Goal: Information Seeking & Learning: Check status

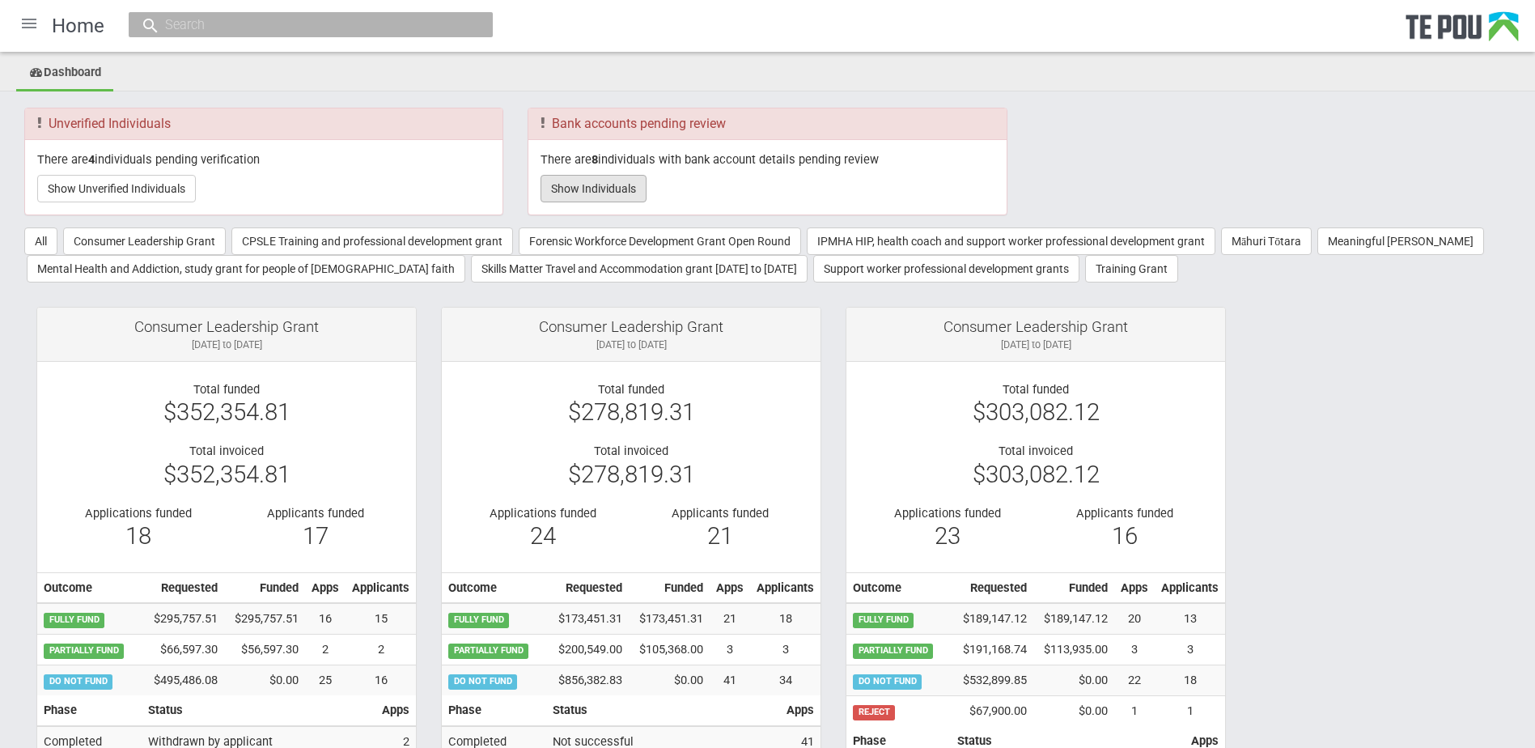
click at [570, 189] on button "Show Individuals" at bounding box center [593, 189] width 106 height 28
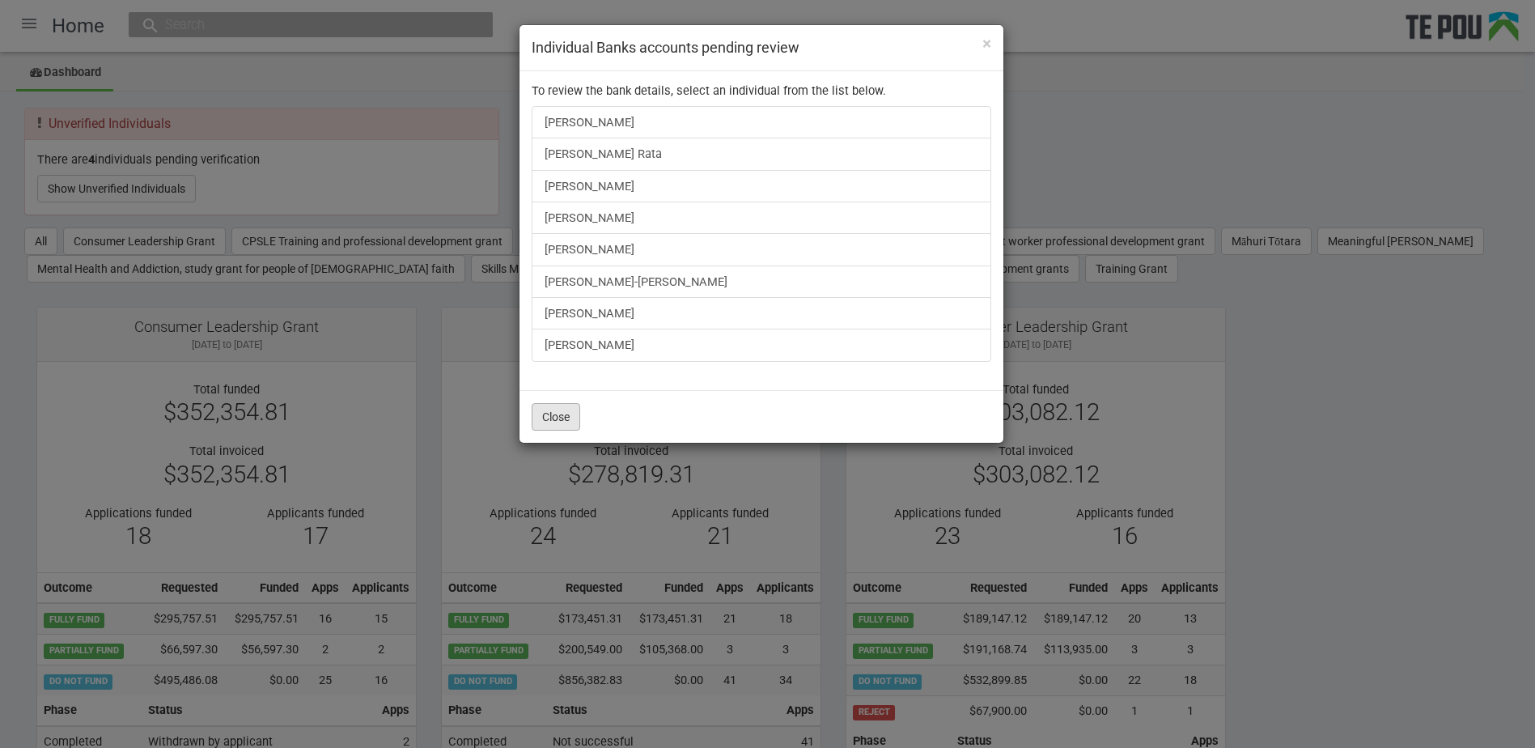
click at [558, 424] on button "Close" at bounding box center [556, 417] width 49 height 28
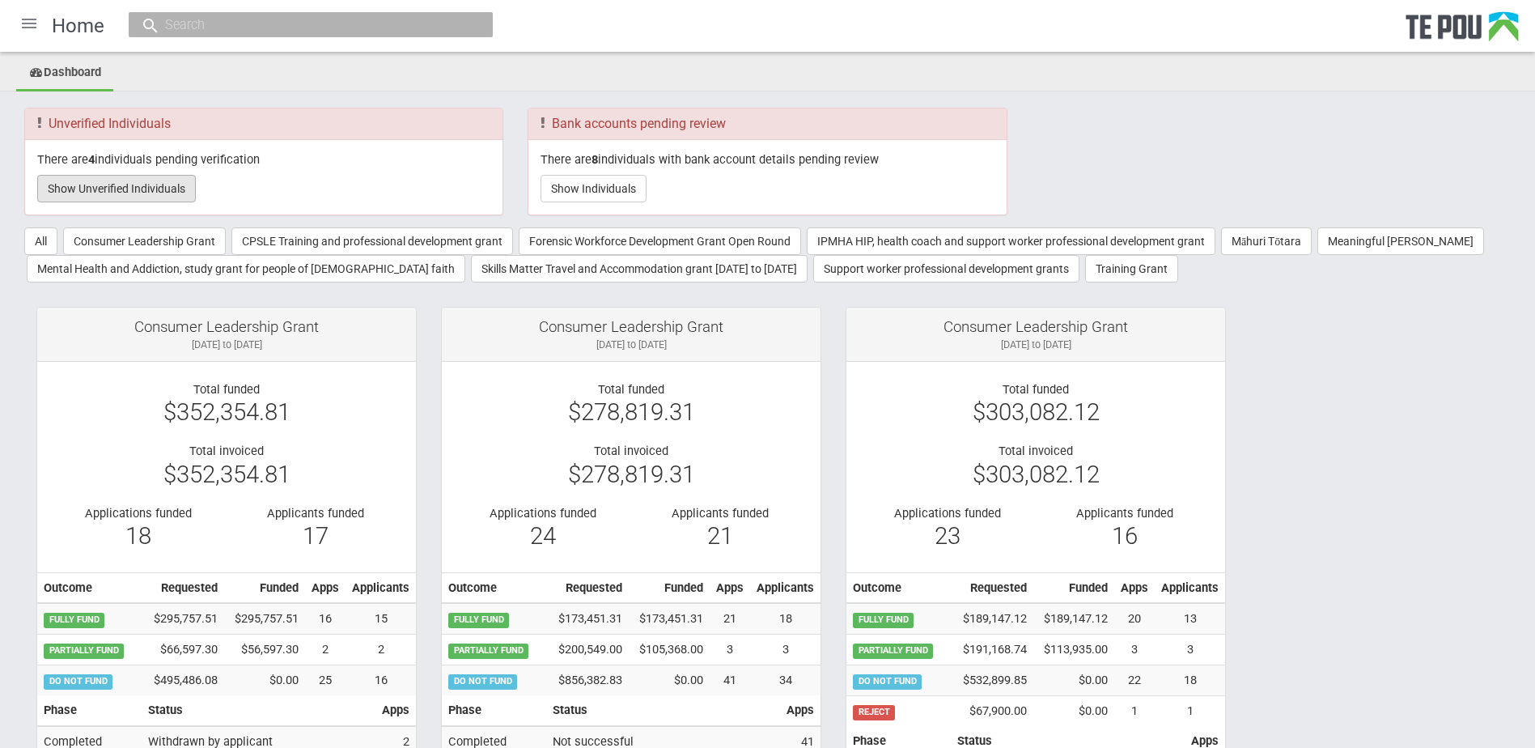
click at [165, 191] on button "Show Unverified Individuals" at bounding box center [116, 189] width 159 height 28
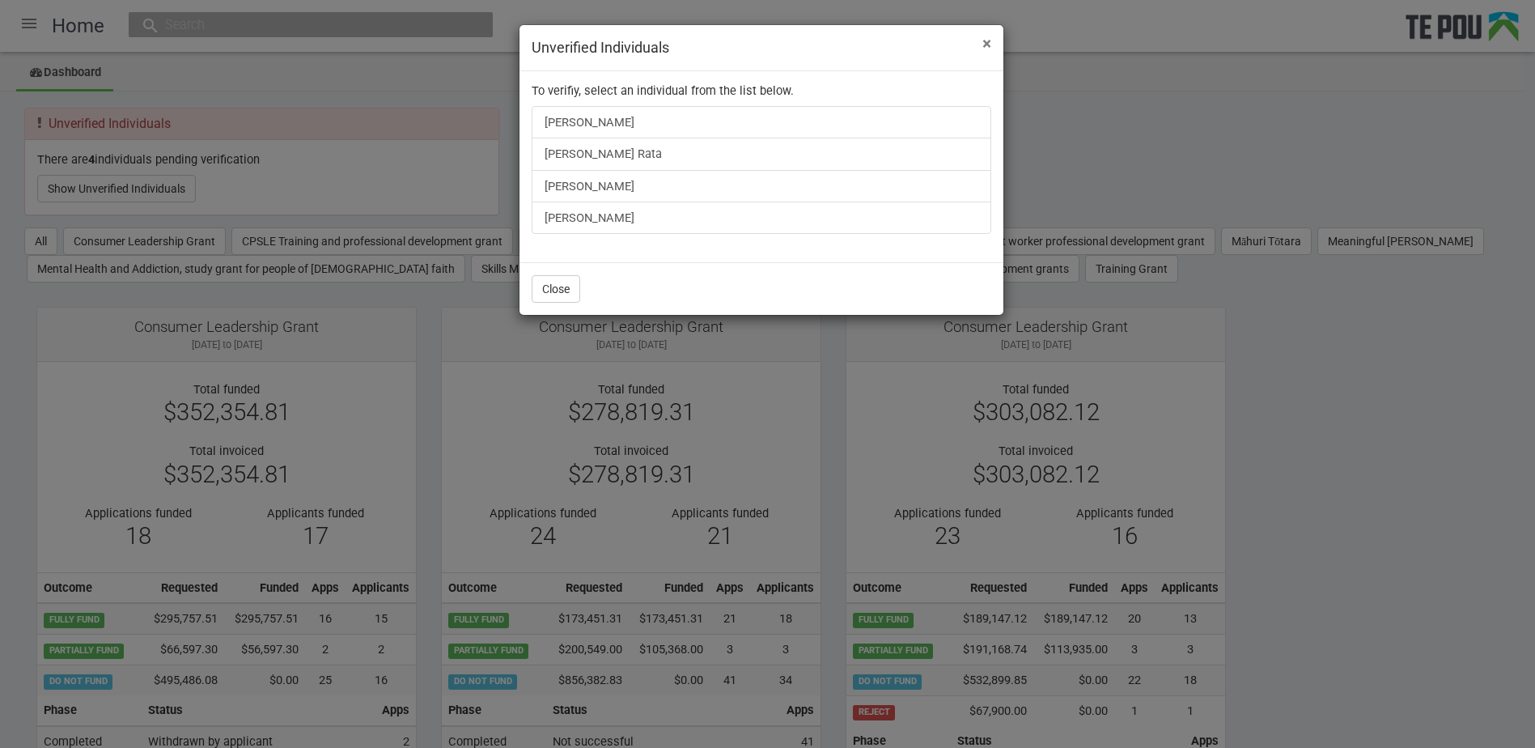
click at [985, 40] on span "×" at bounding box center [986, 43] width 9 height 19
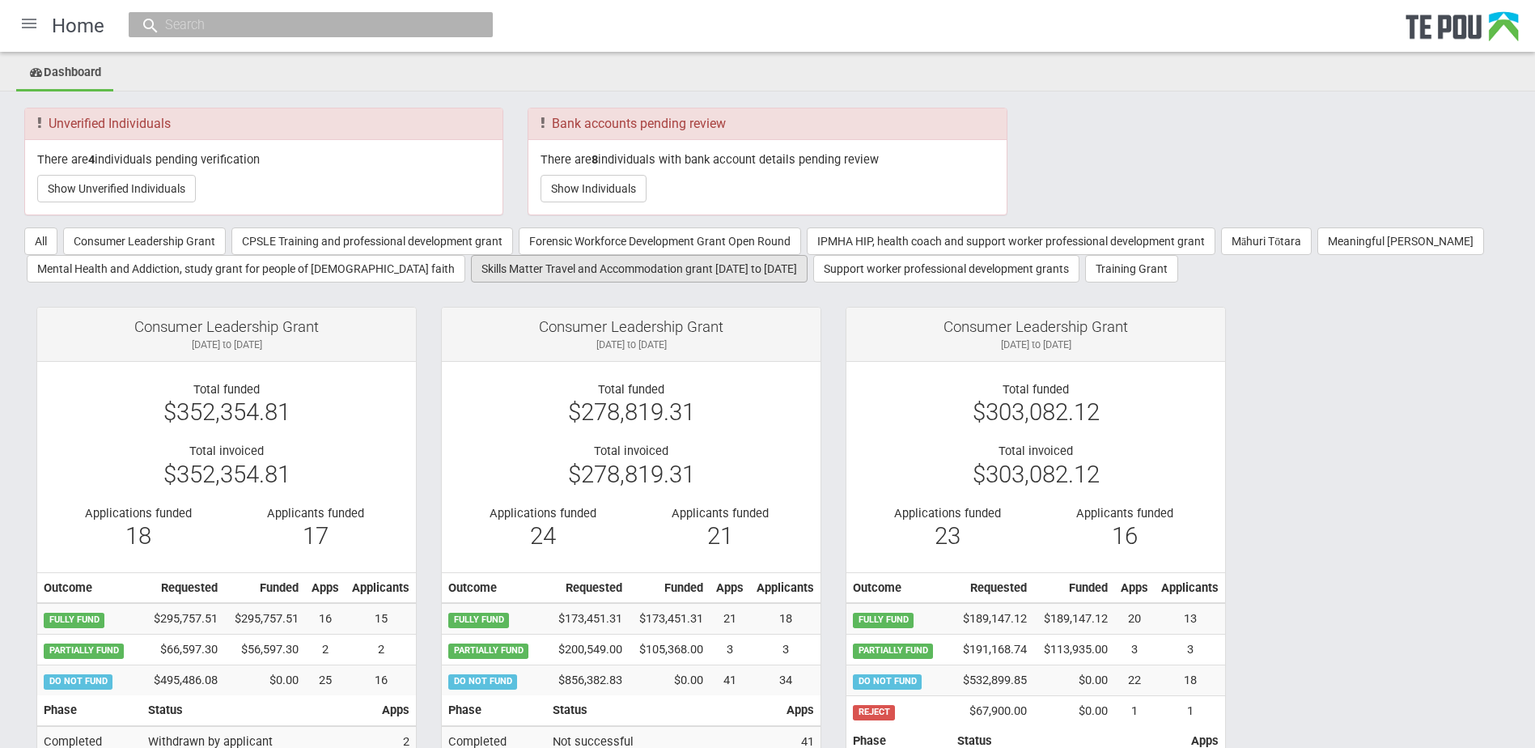
click at [508, 279] on button "Skills Matter Travel and Accommodation grant 2022 to 2025" at bounding box center [639, 269] width 337 height 28
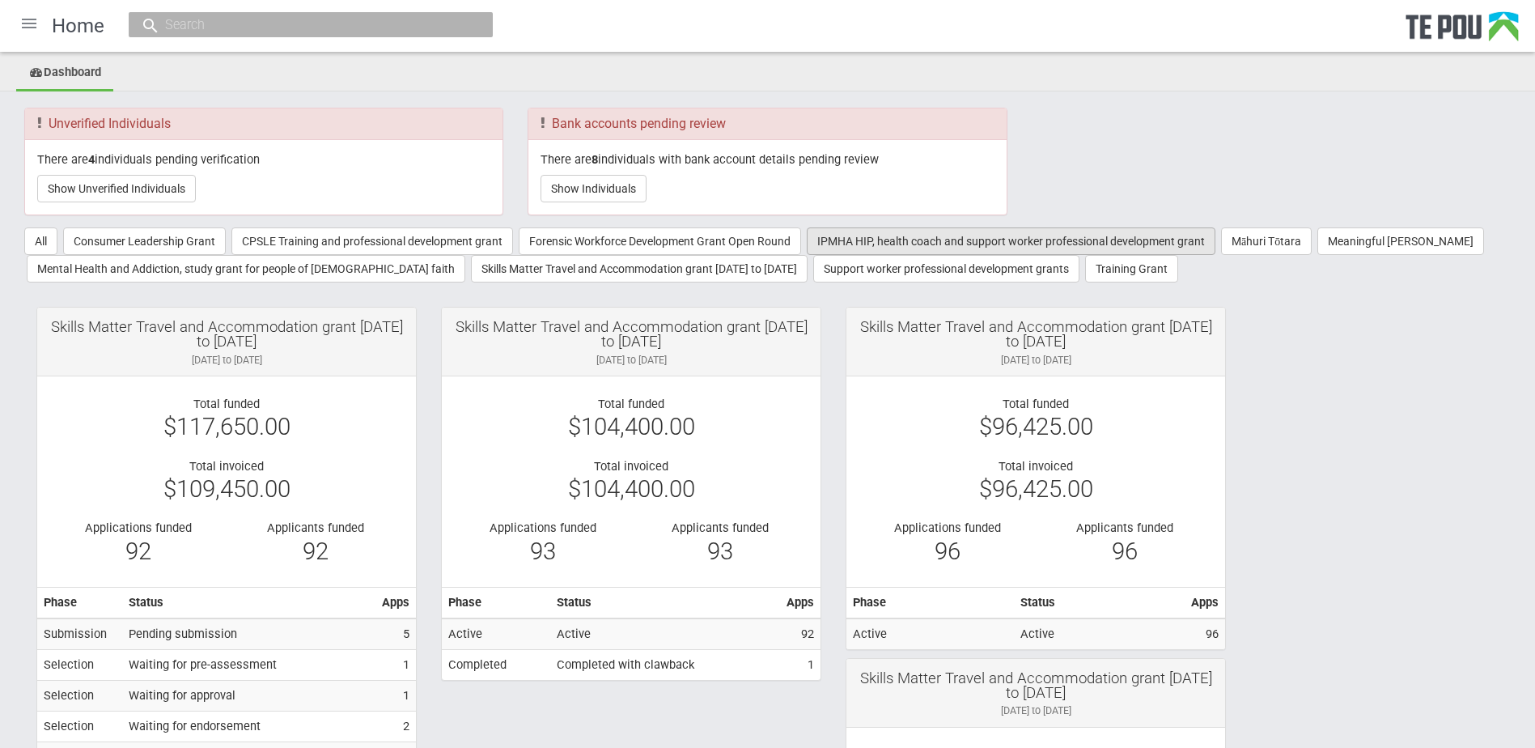
click at [887, 234] on button "IPMHA HIP, health coach and support worker professional development grant" at bounding box center [1011, 241] width 409 height 28
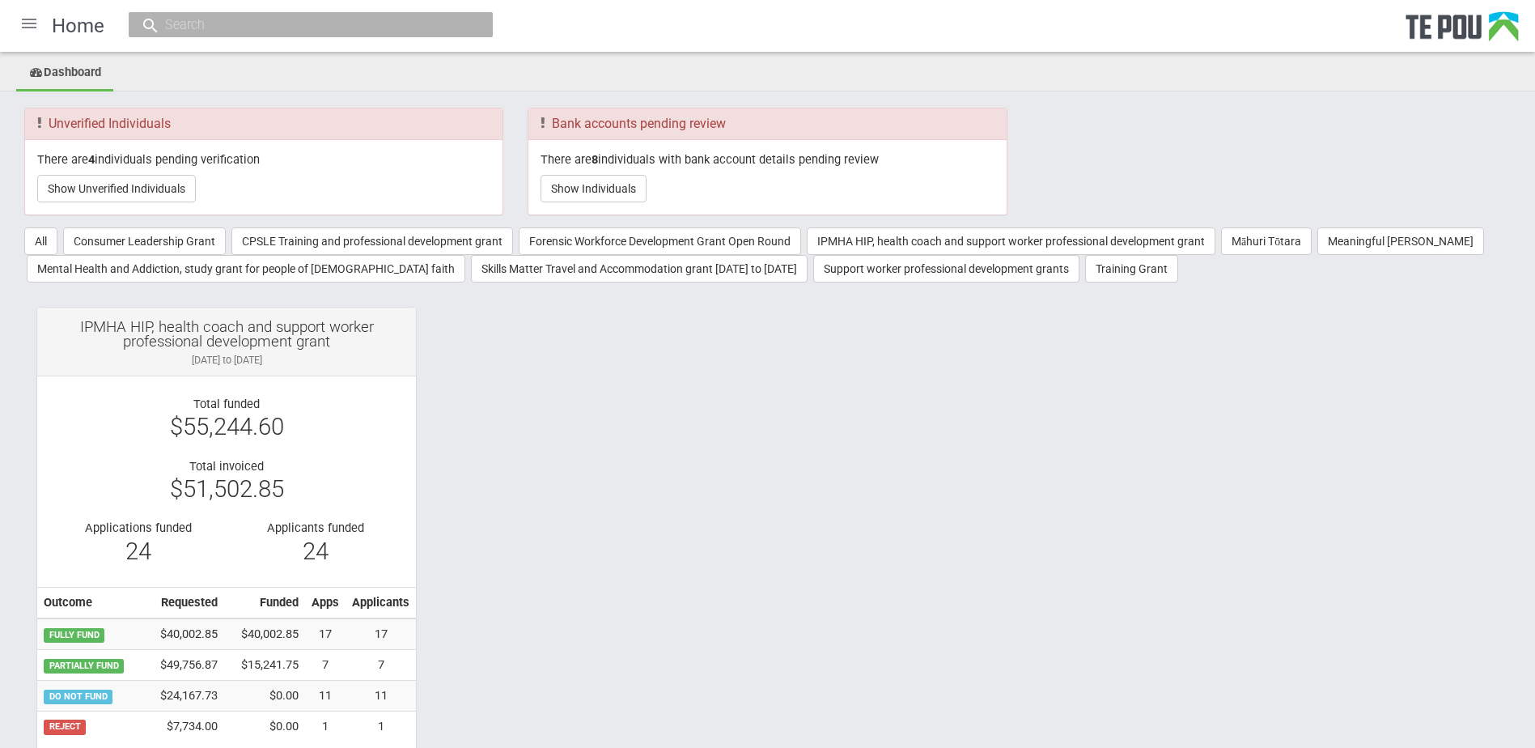
click at [35, 24] on div at bounding box center [29, 23] width 39 height 39
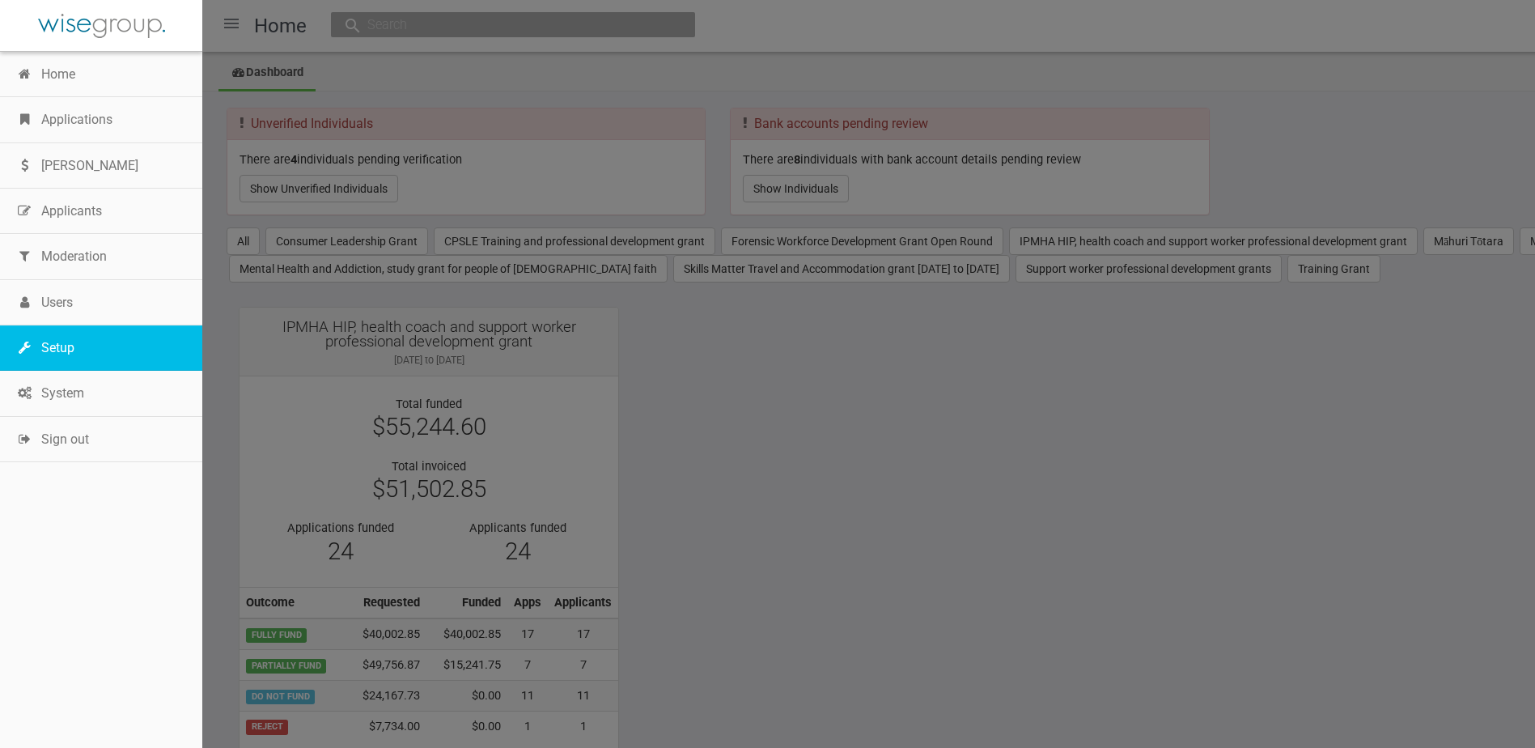
click at [66, 345] on link "Setup" at bounding box center [101, 347] width 202 height 45
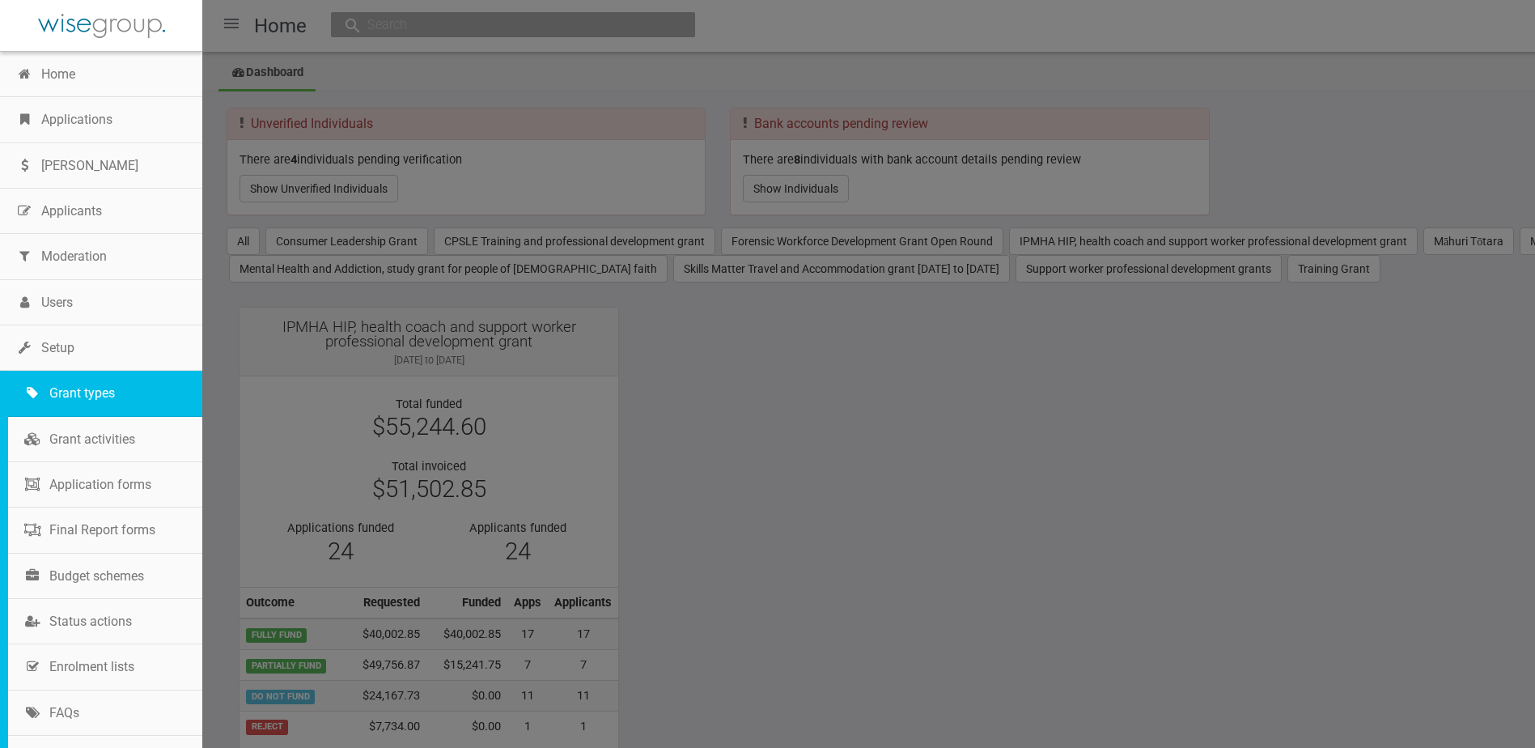
click at [108, 390] on link "Grant types" at bounding box center [105, 393] width 194 height 45
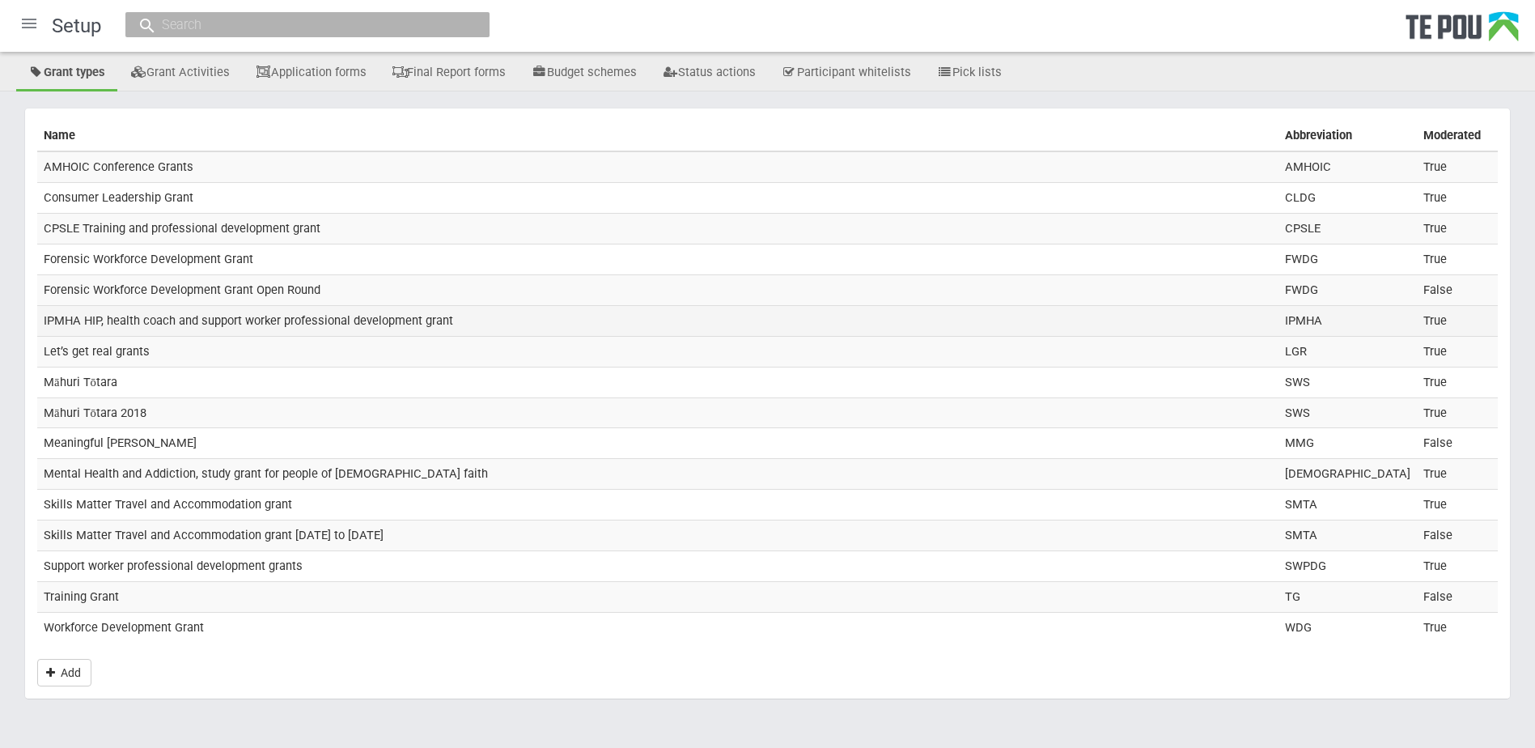
click at [120, 318] on td "IPMHA HIP, health coach and support worker professional development grant" at bounding box center [657, 320] width 1241 height 31
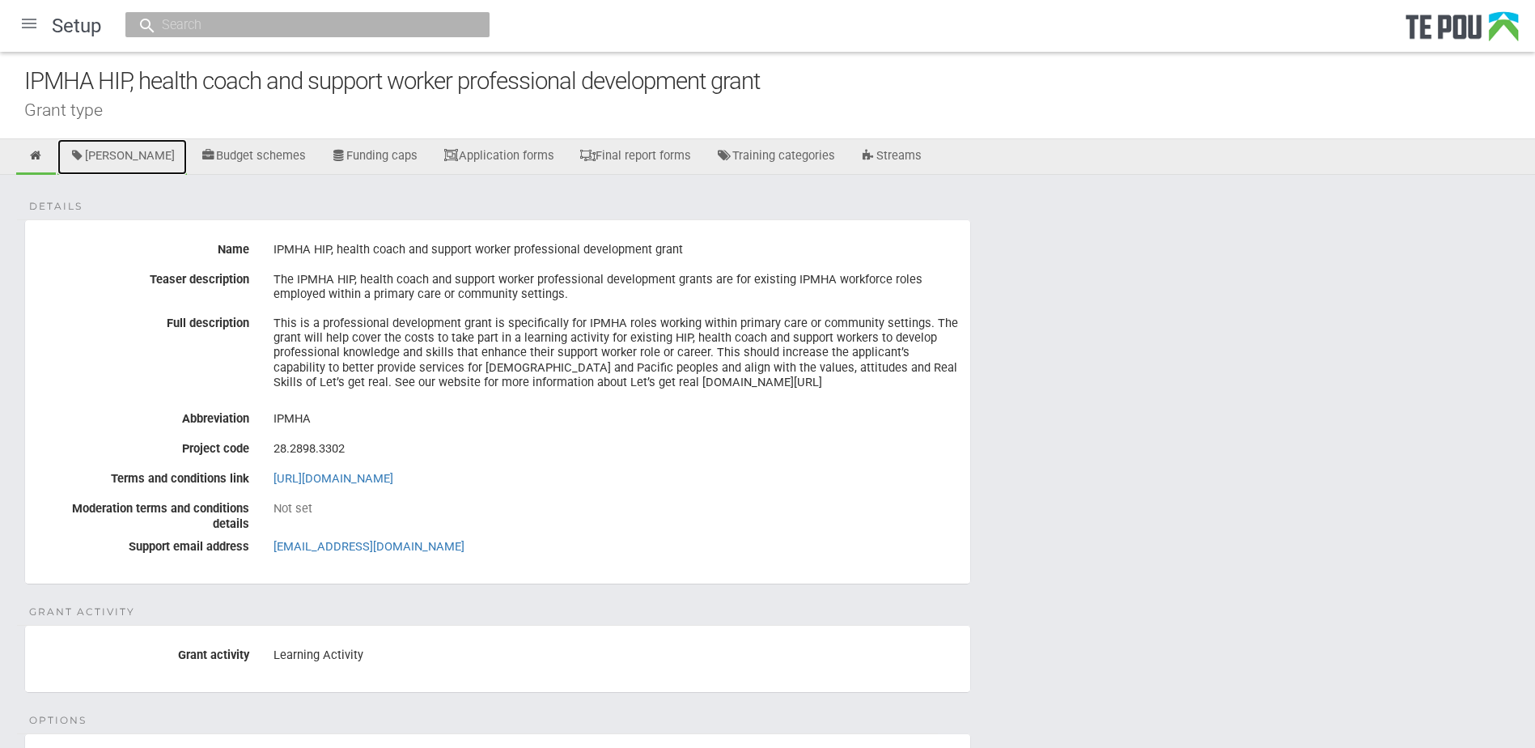
click at [133, 153] on link "[PERSON_NAME]" at bounding box center [121, 157] width 129 height 36
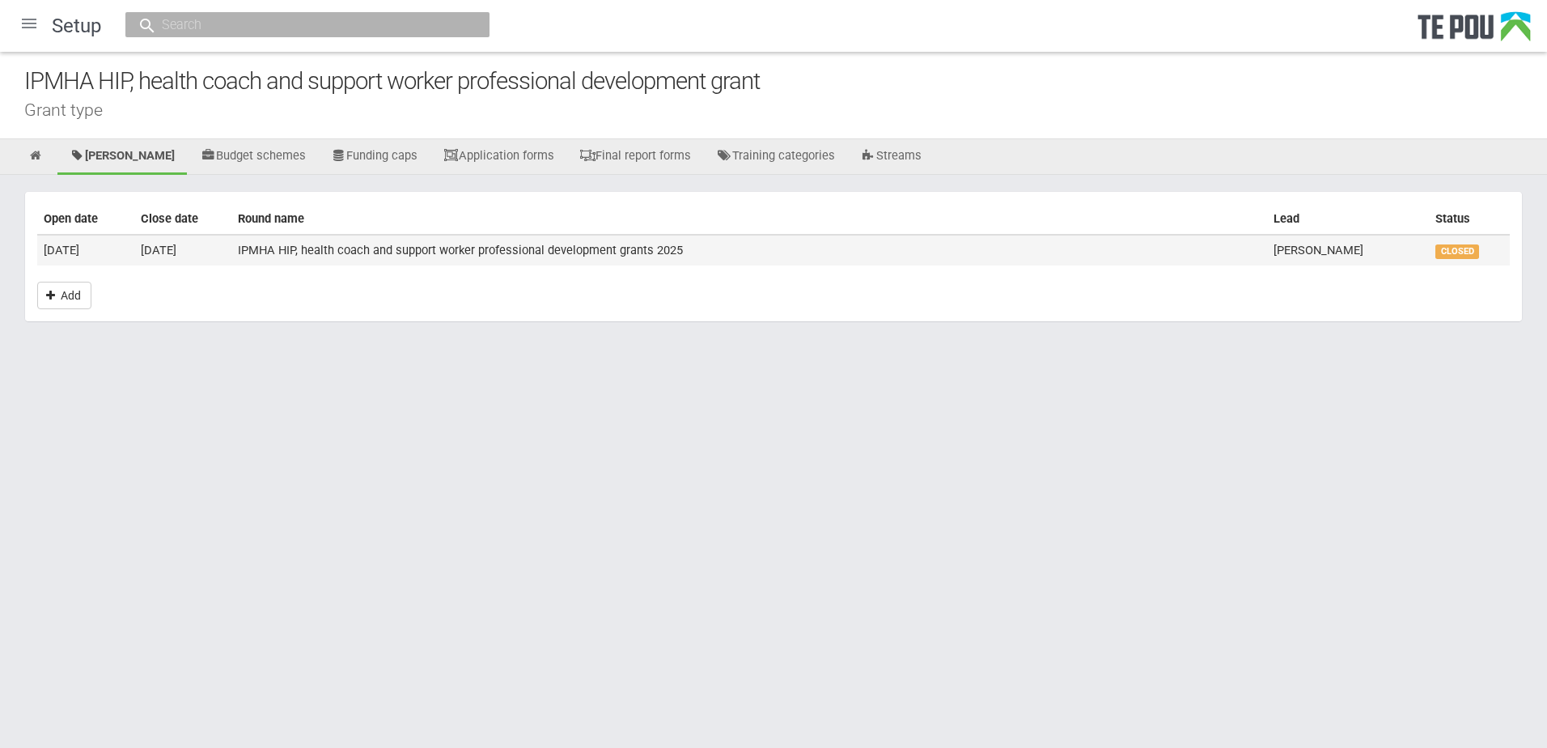
click at [252, 244] on td "IPMHA HIP, health coach and support worker professional development grants 2025" at bounding box center [749, 250] width 1036 height 31
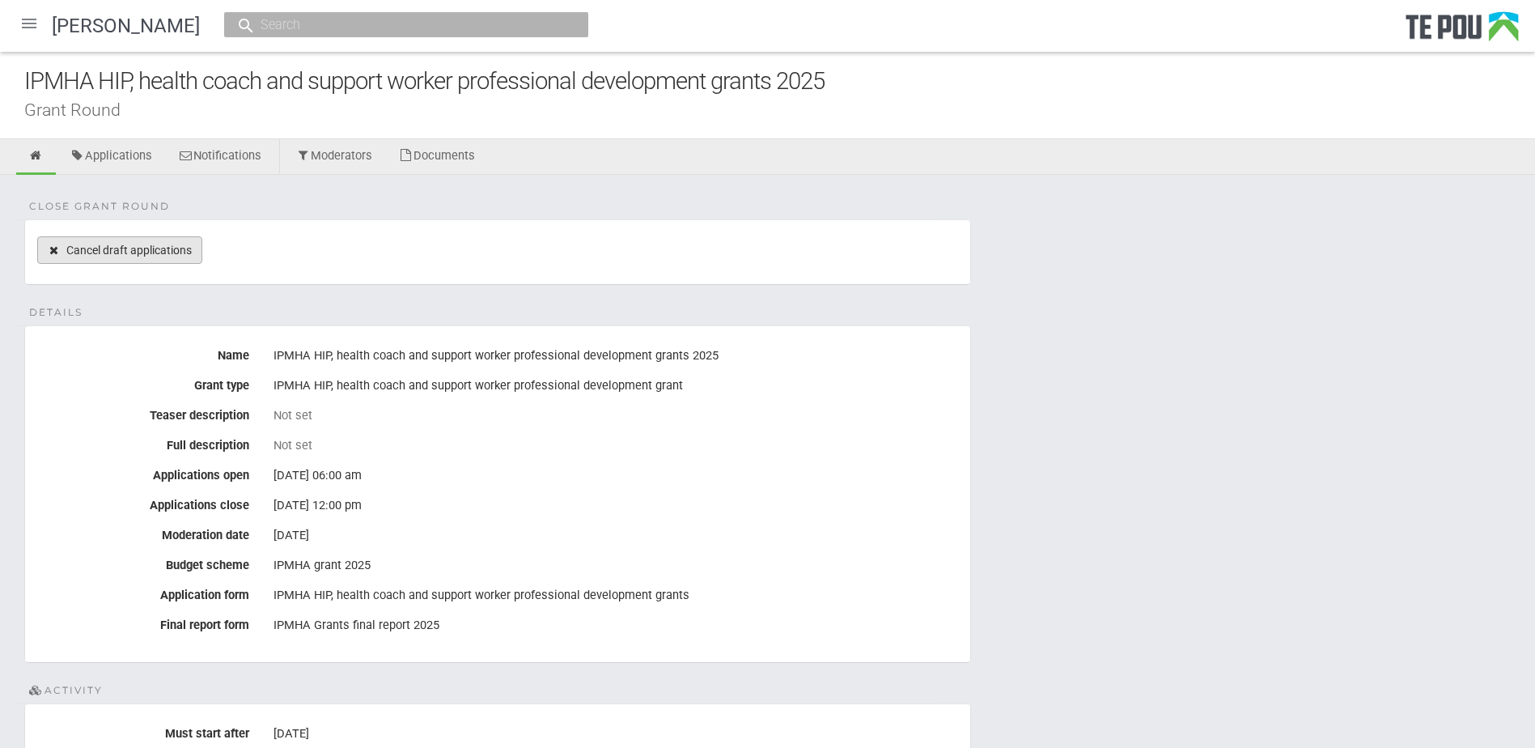
click at [157, 249] on link "Cancel draft applications" at bounding box center [119, 250] width 165 height 28
click at [143, 248] on link "Cancel draft applications" at bounding box center [119, 250] width 165 height 28
click at [30, 23] on div at bounding box center [29, 23] width 39 height 39
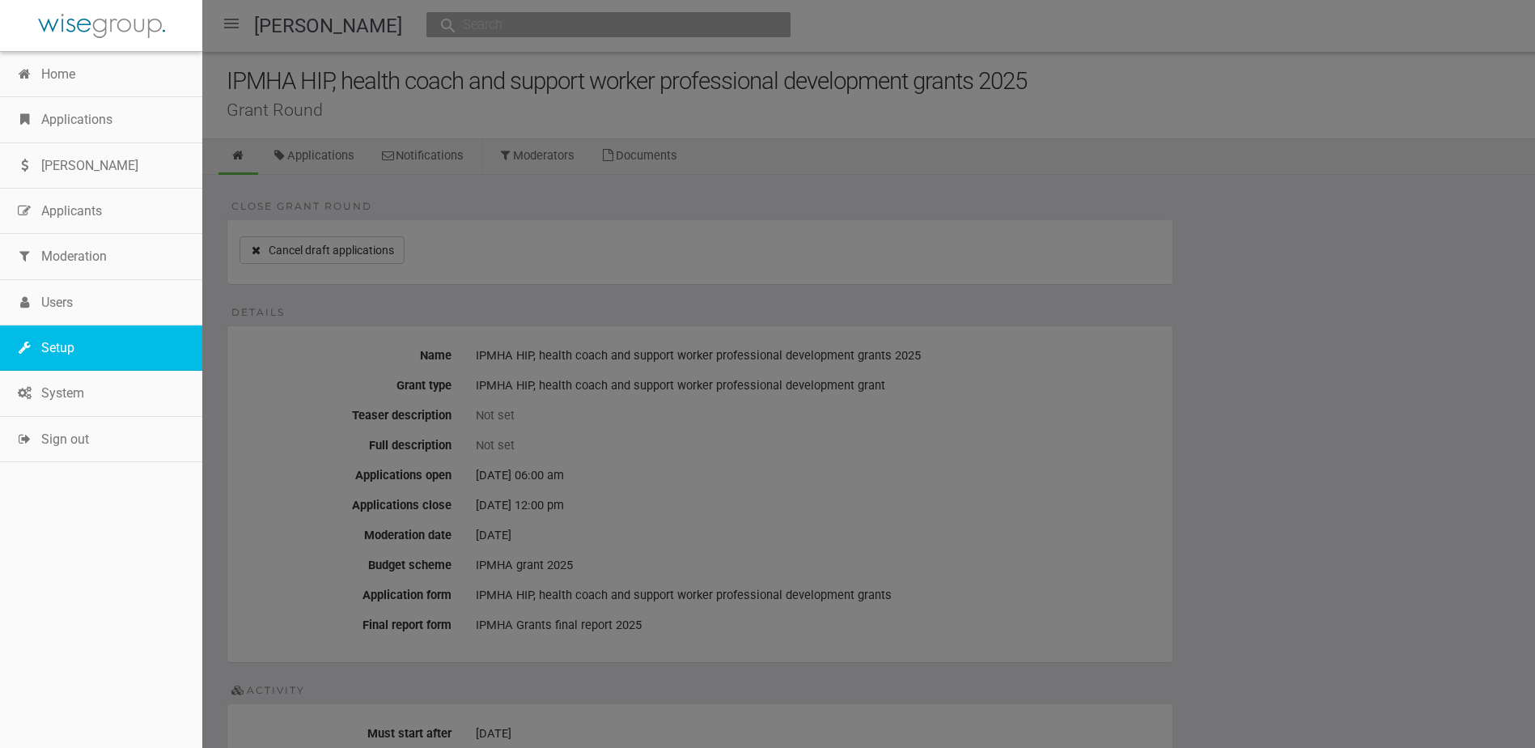
click at [74, 351] on link "Setup" at bounding box center [101, 347] width 202 height 45
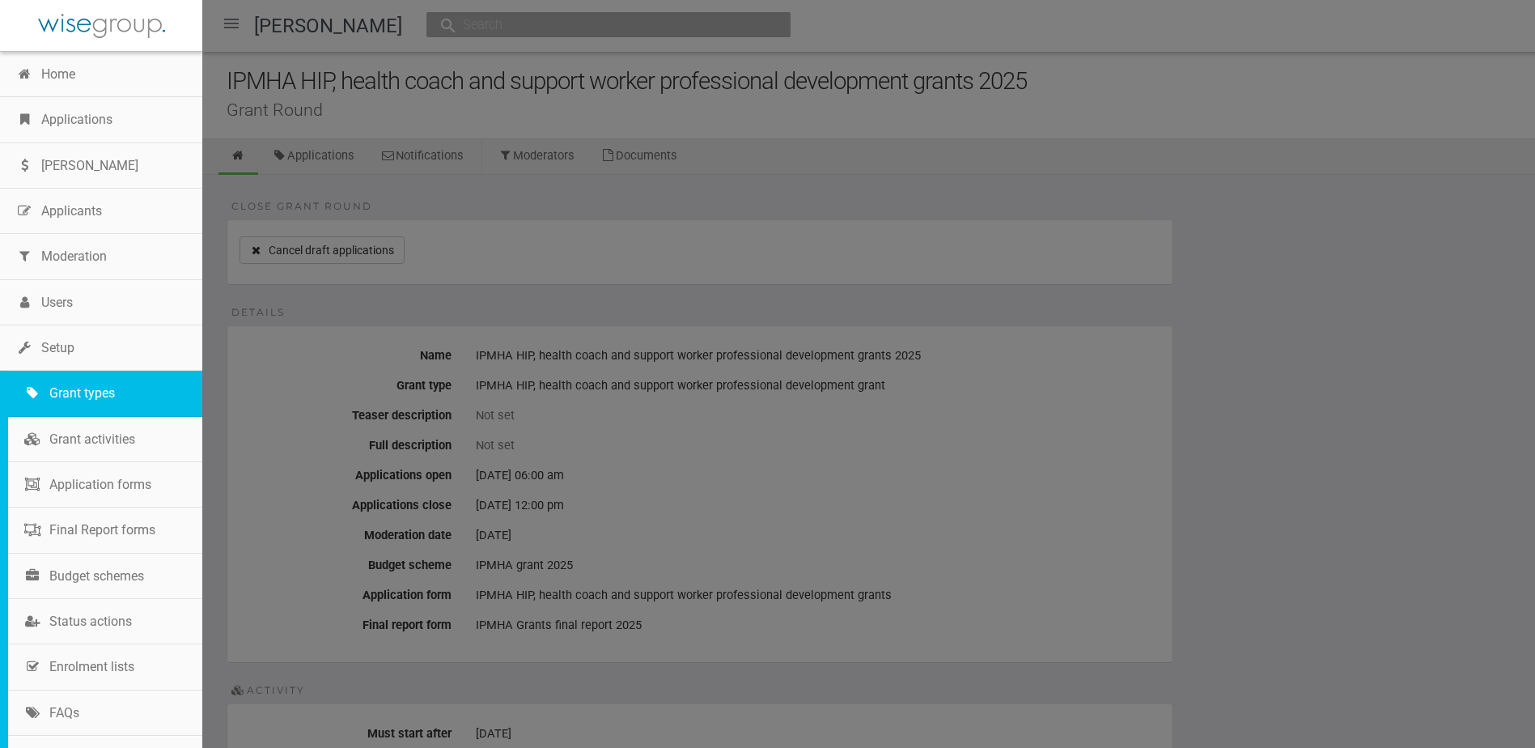
click at [74, 390] on link "Grant types" at bounding box center [105, 393] width 194 height 45
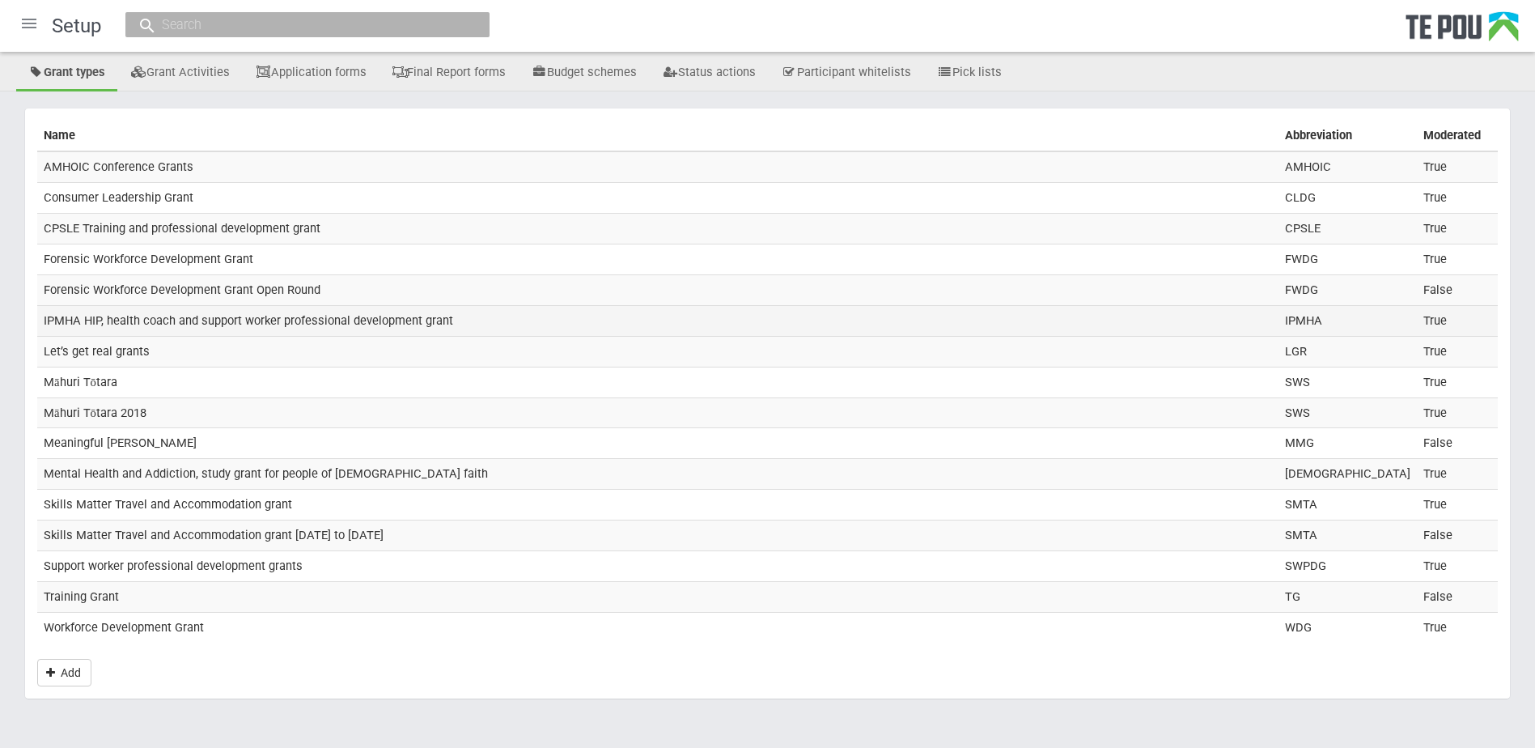
click at [129, 315] on td "IPMHA HIP, health coach and support worker professional development grant" at bounding box center [657, 320] width 1241 height 31
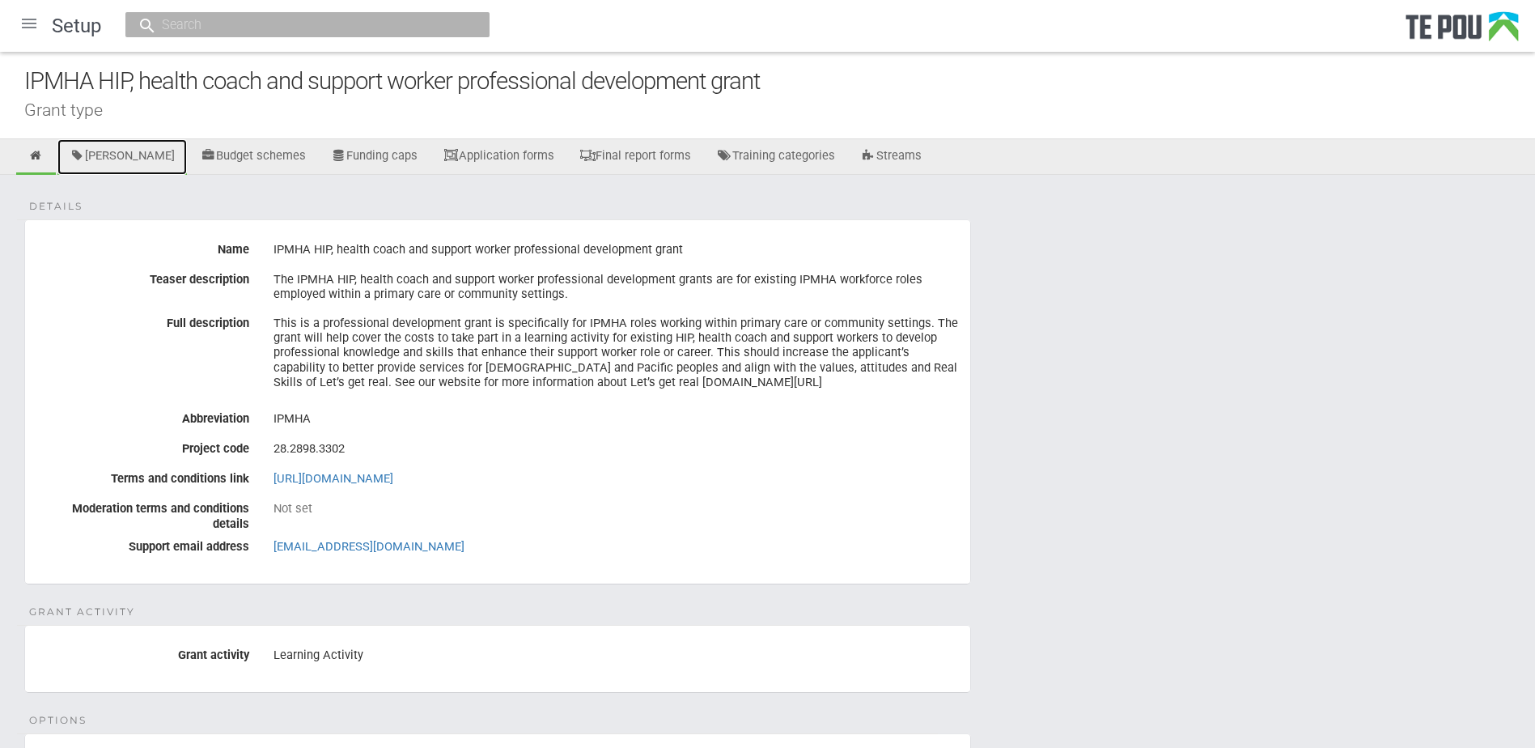
click at [138, 150] on link "[PERSON_NAME]" at bounding box center [121, 157] width 129 height 36
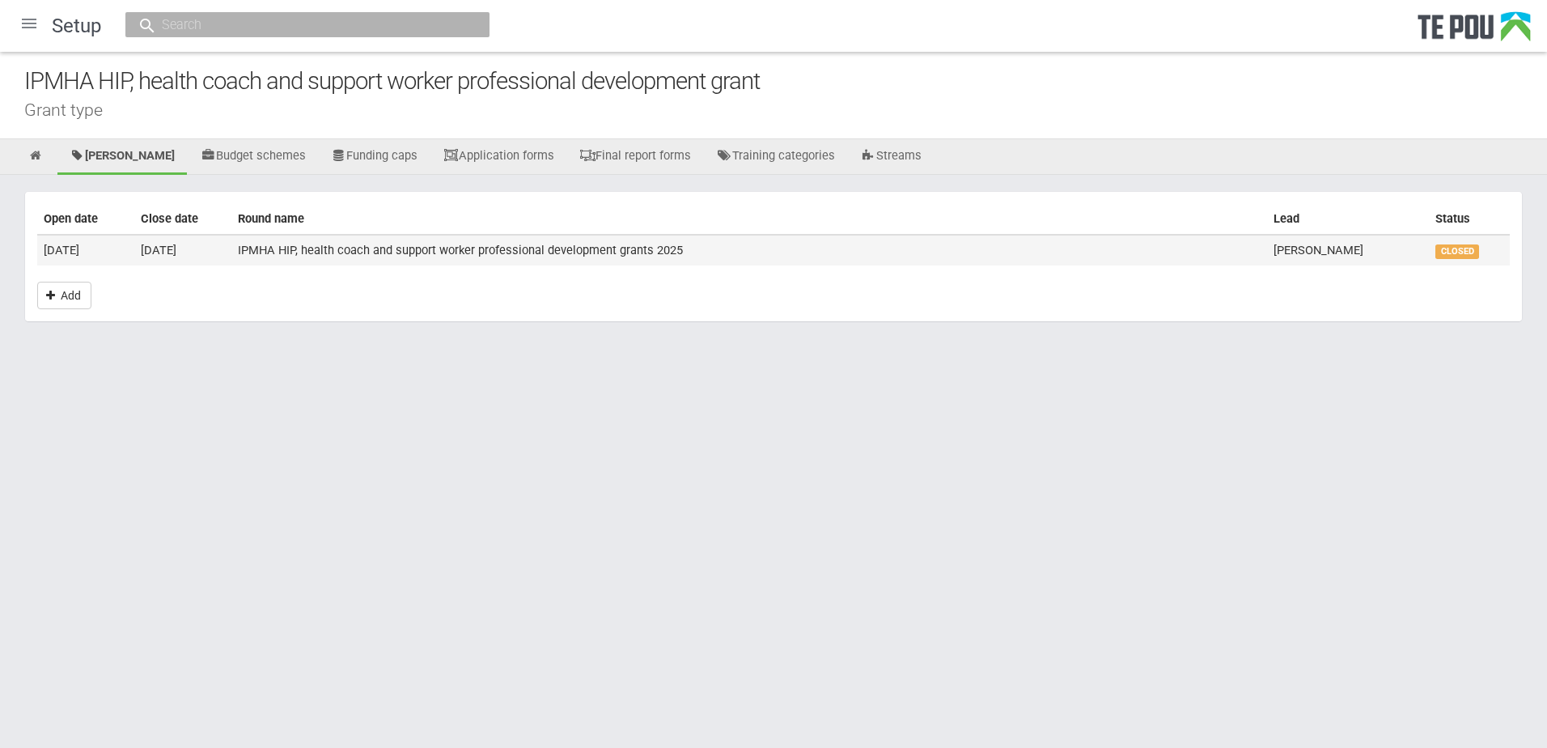
click at [133, 240] on td "[DATE]" at bounding box center [85, 250] width 97 height 31
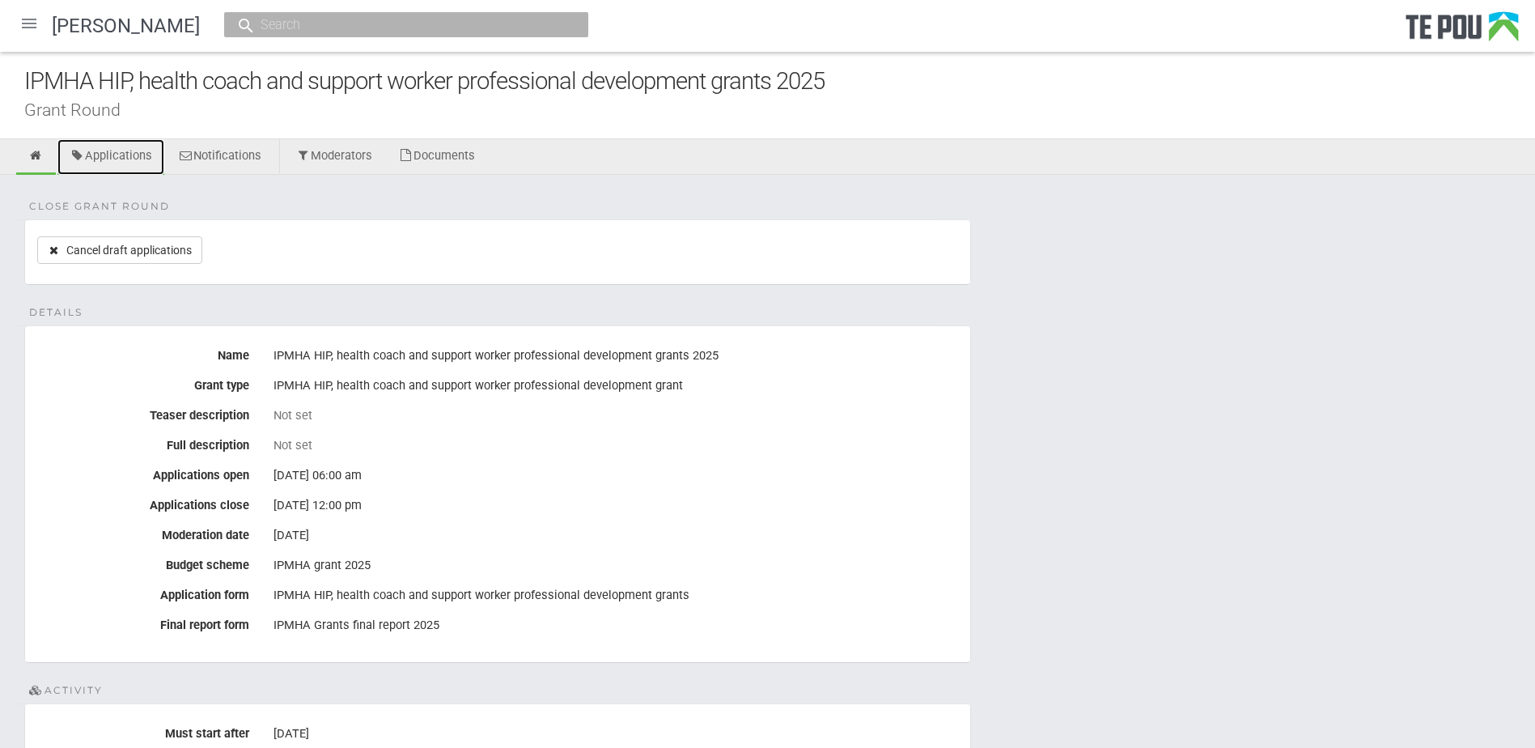
click at [132, 153] on link "Applications" at bounding box center [110, 157] width 107 height 36
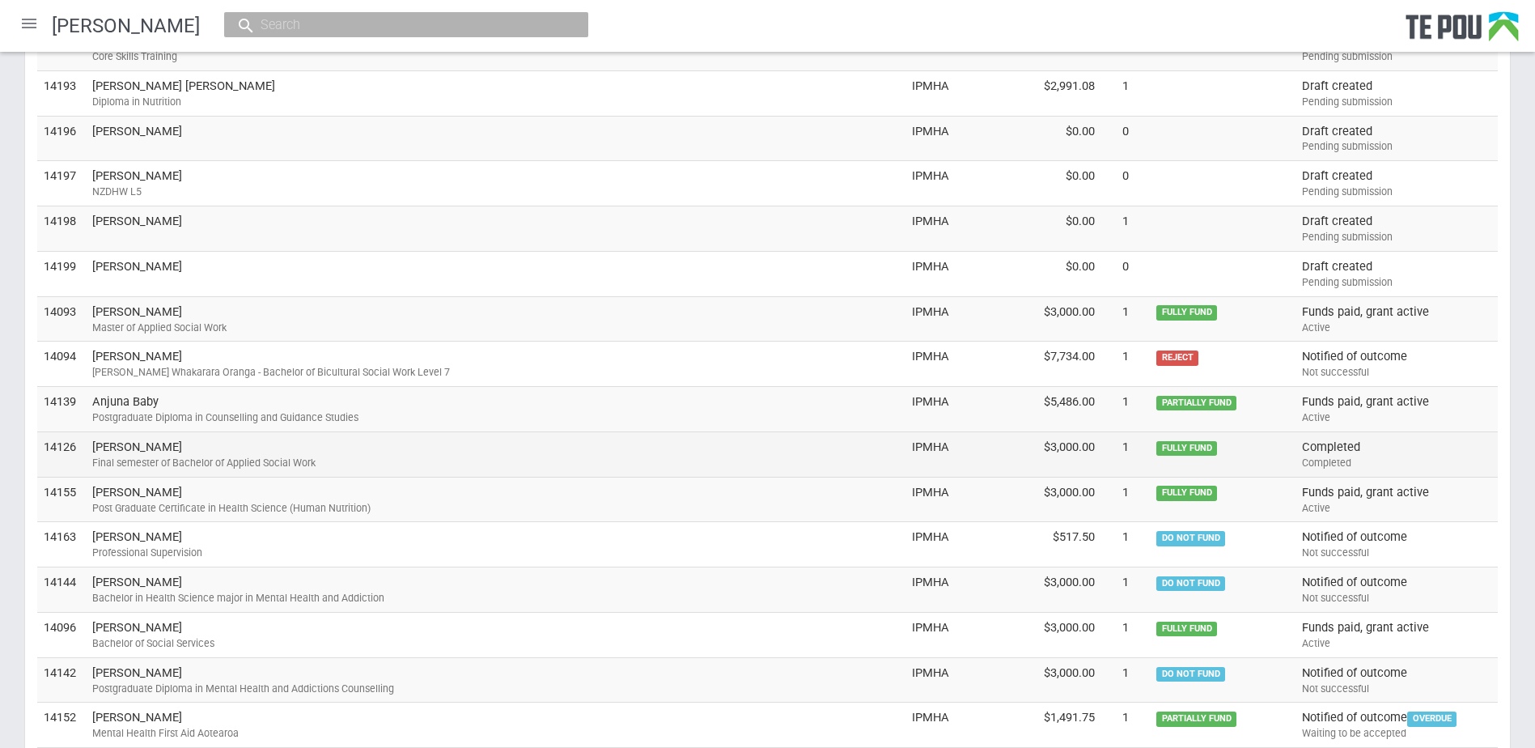
scroll to position [1537, 0]
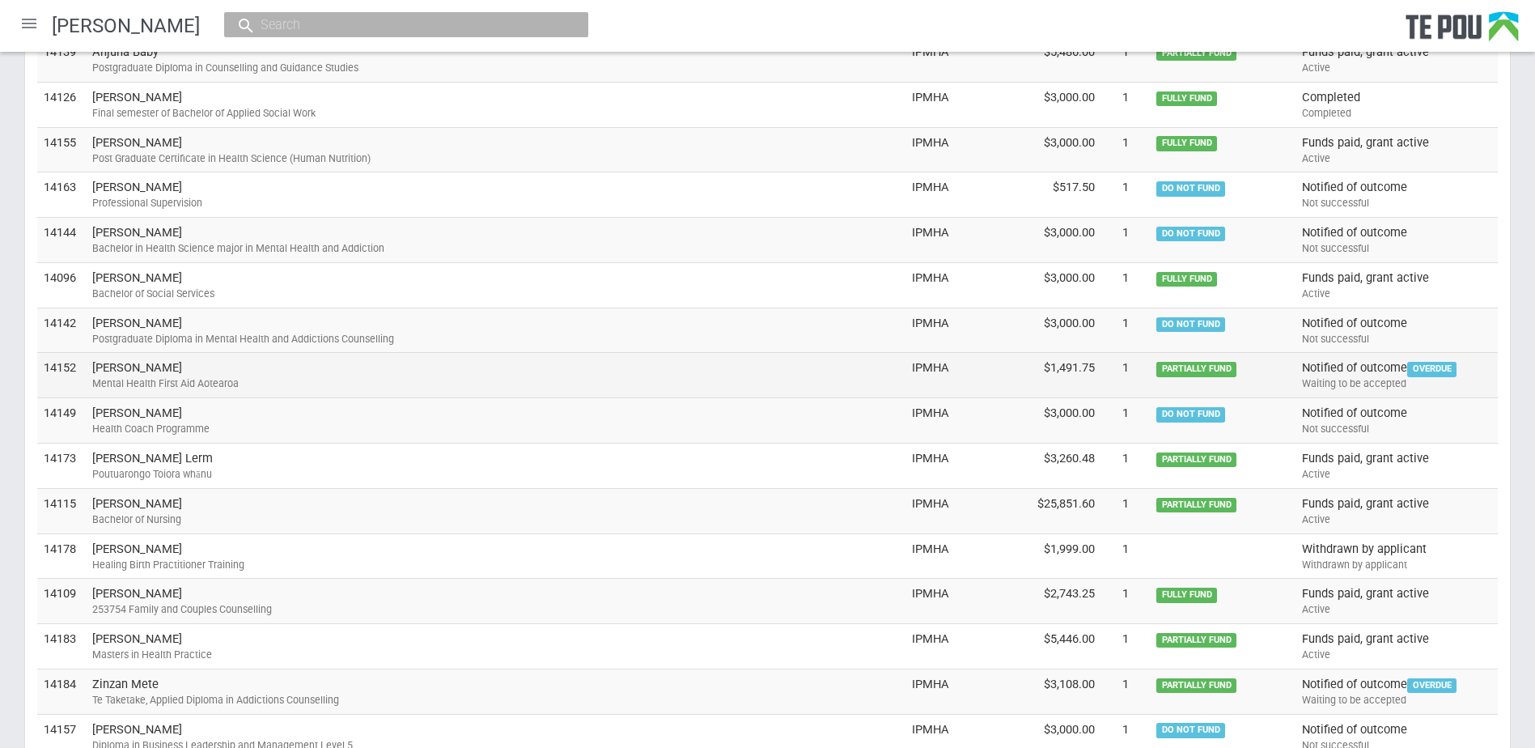
click at [342, 375] on td "Ella Vukovich Mental Health First Aid Aotearoa" at bounding box center [496, 375] width 820 height 45
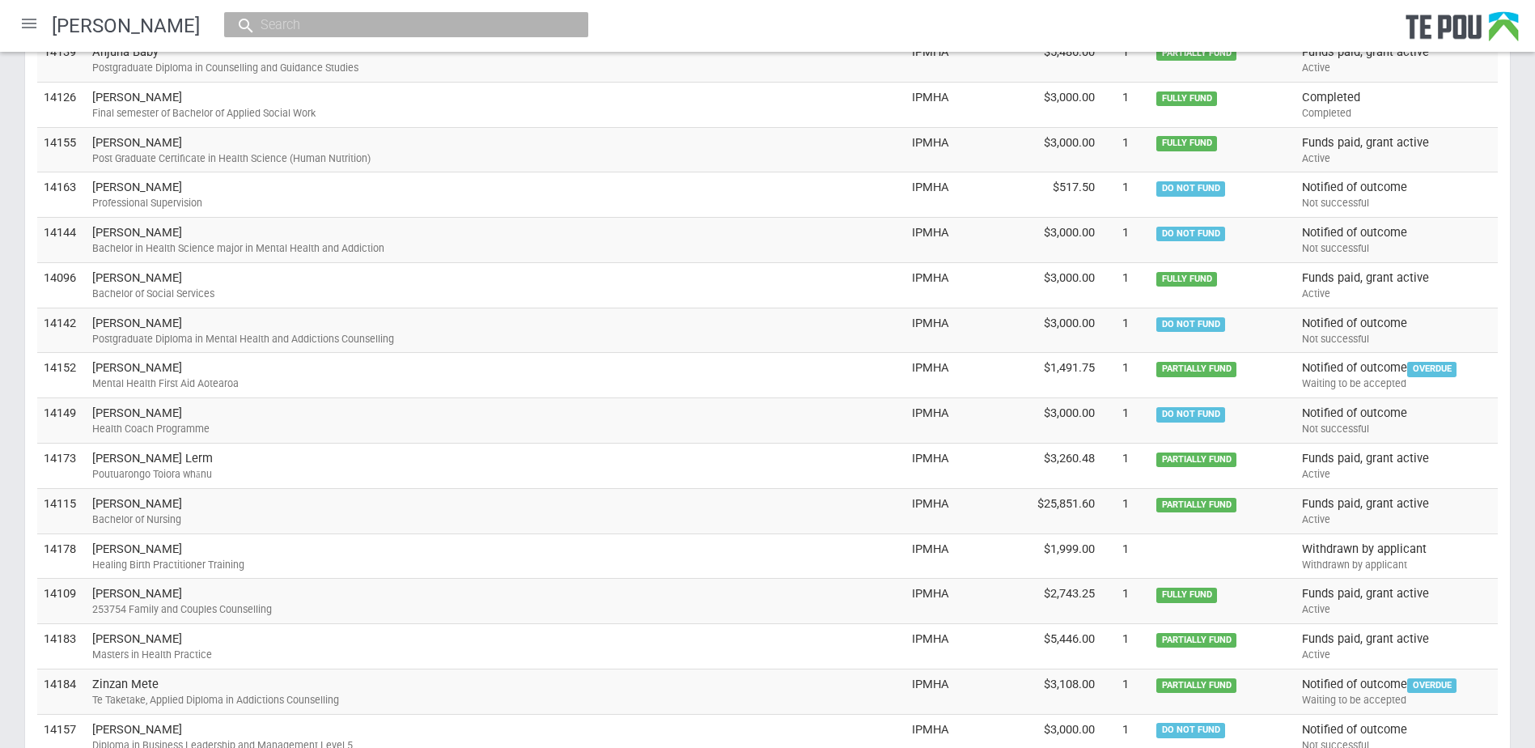
click at [23, 13] on div at bounding box center [29, 23] width 39 height 39
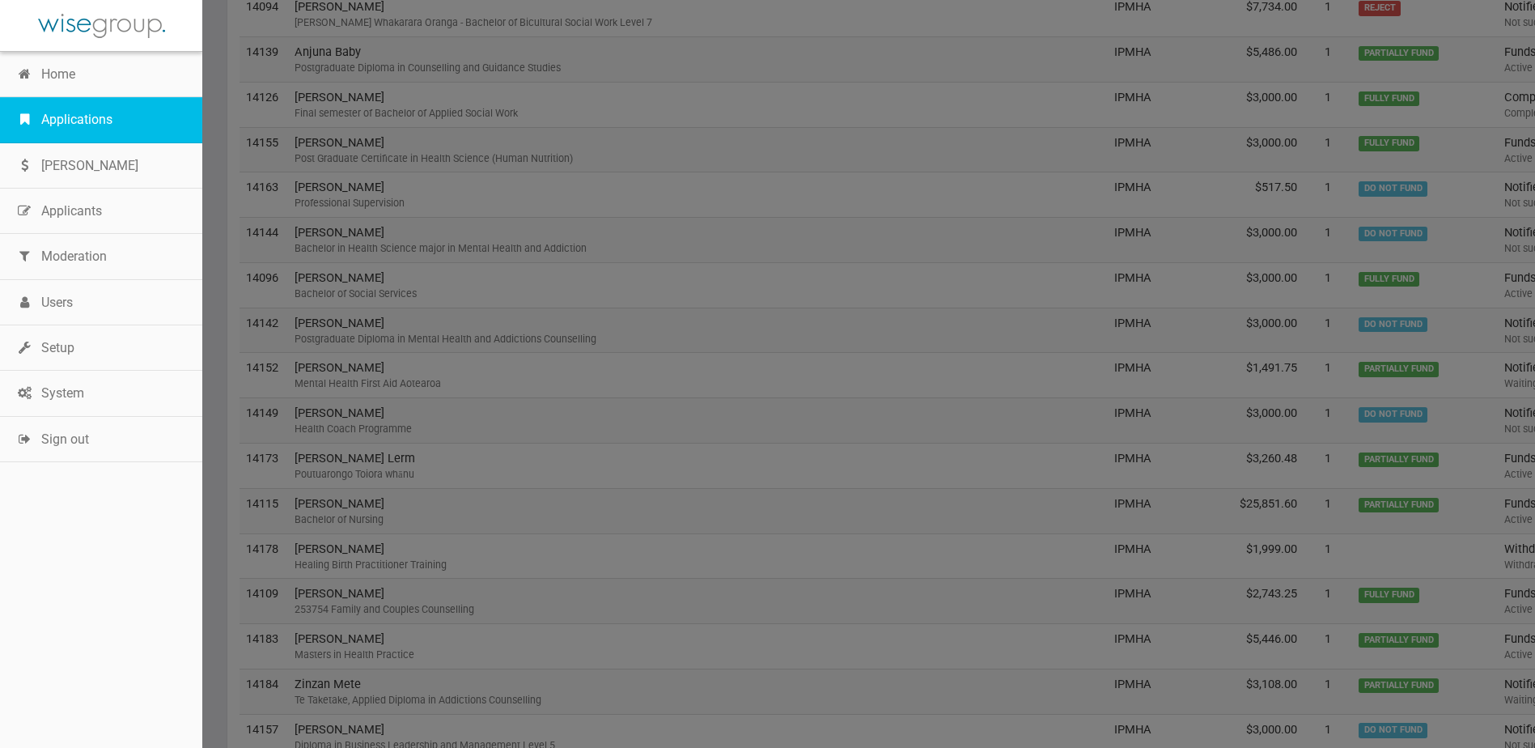
click at [49, 111] on link "Applications" at bounding box center [101, 119] width 202 height 45
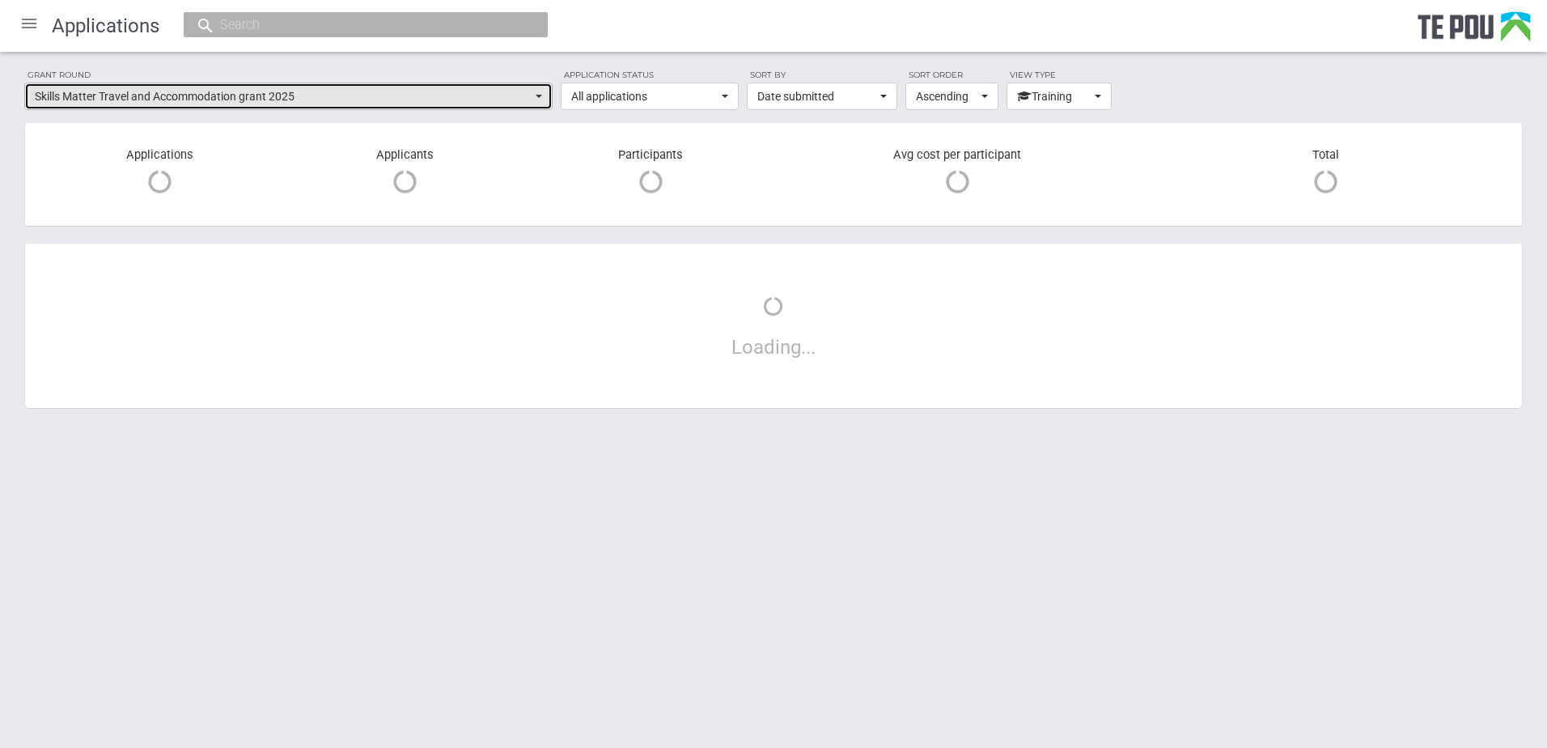
click at [485, 98] on span "Skills Matter Travel and Accommodation grant 2025" at bounding box center [283, 96] width 497 height 16
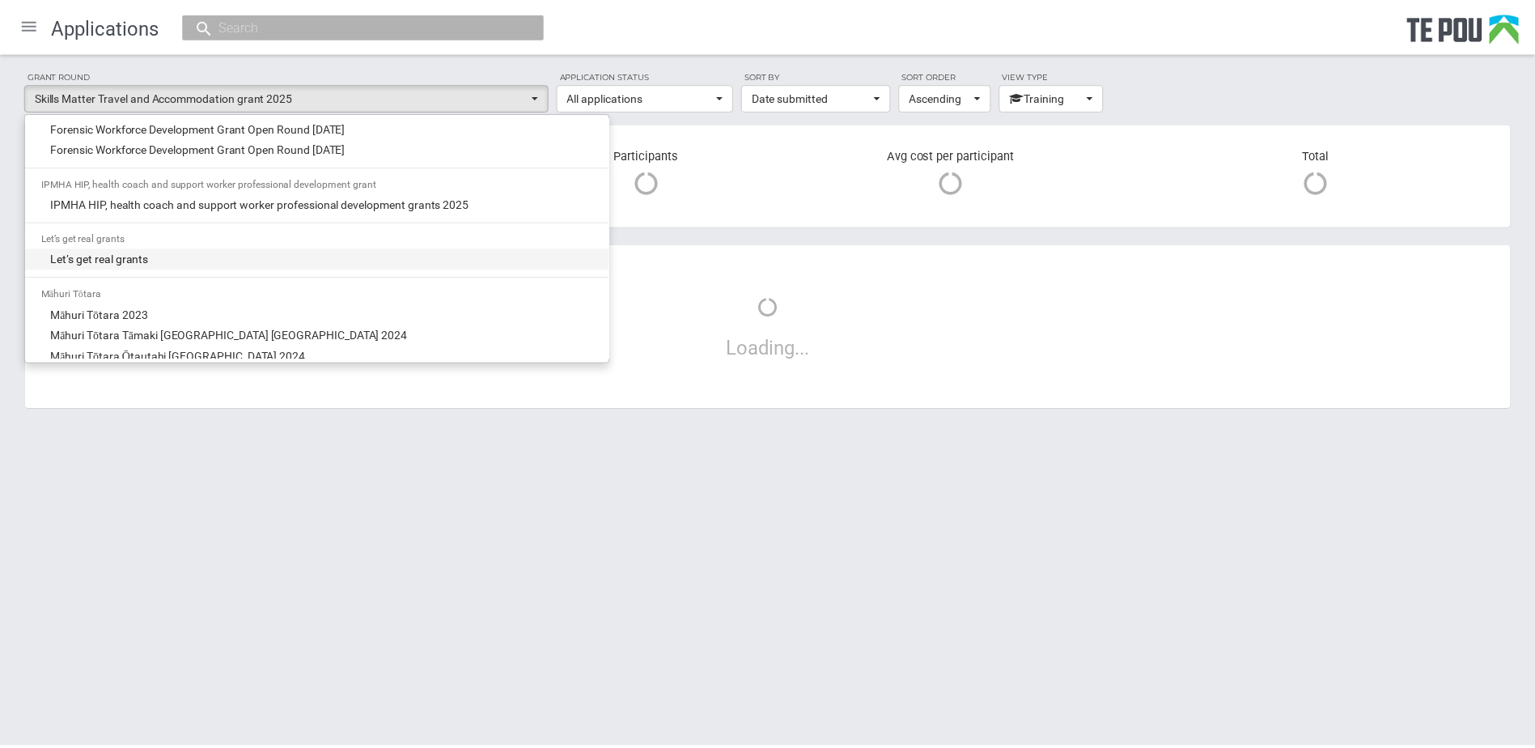
scroll to position [753, 0]
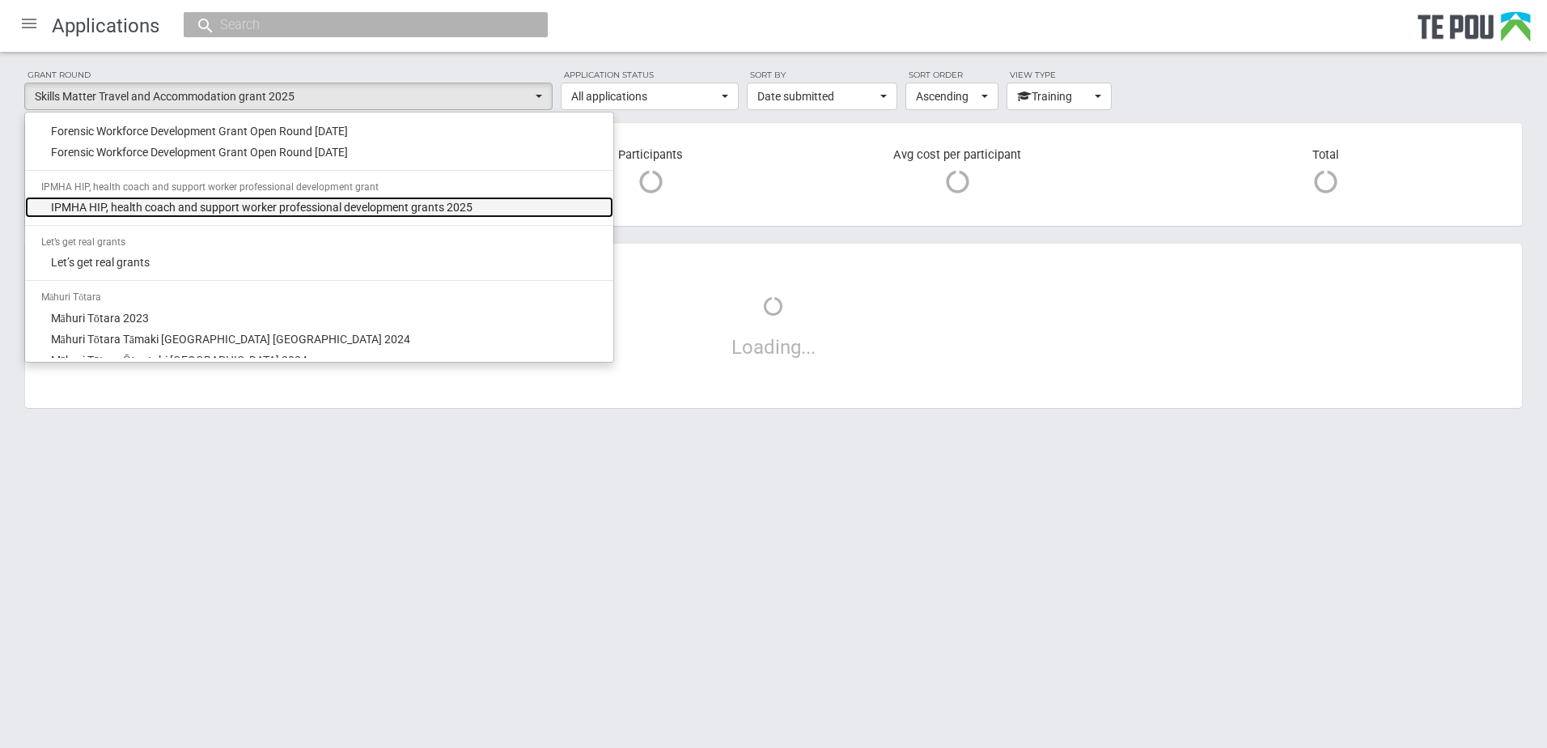
click at [234, 210] on span "IPMHA HIP, health coach and support worker professional development grants 2025" at bounding box center [261, 207] width 421 height 16
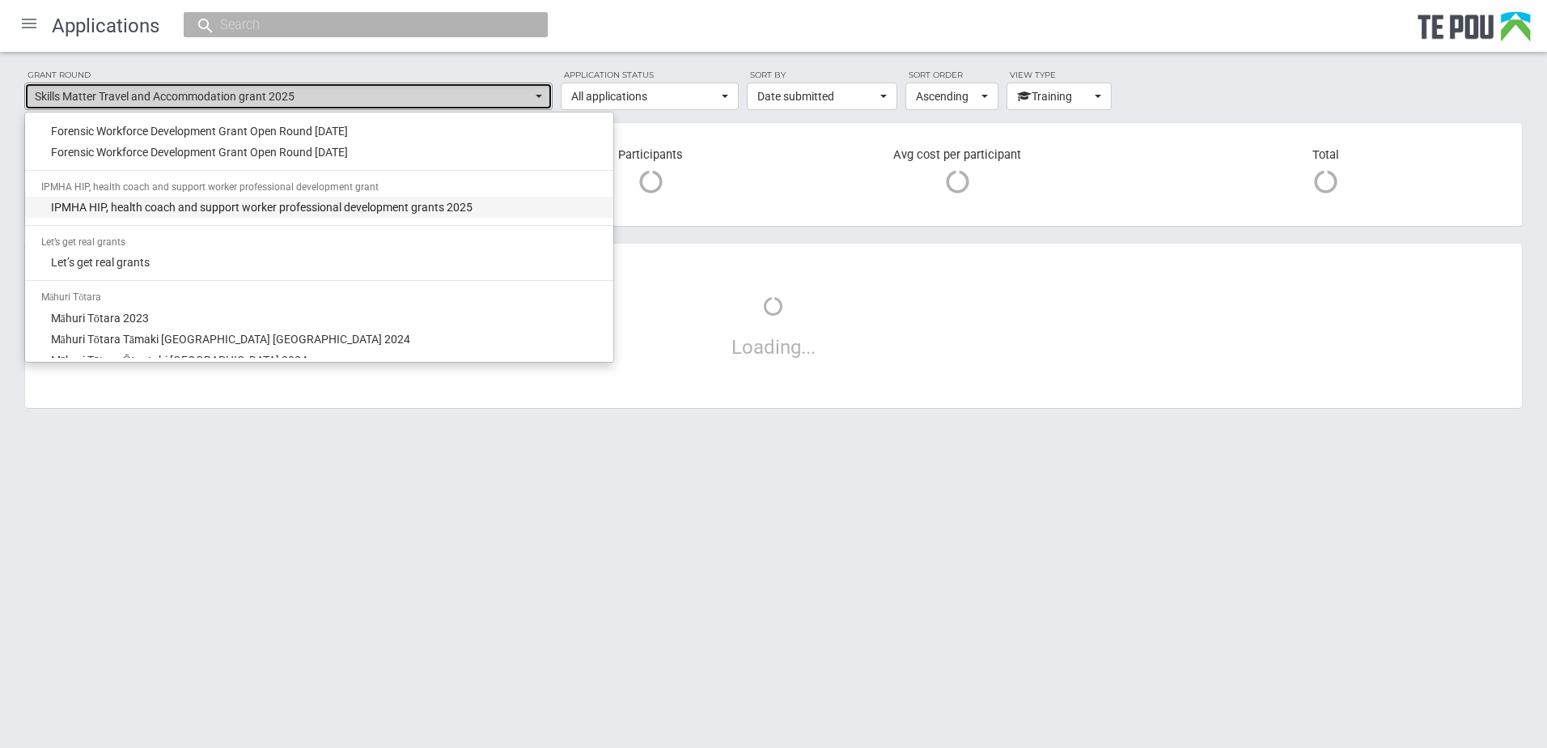
select select "65"
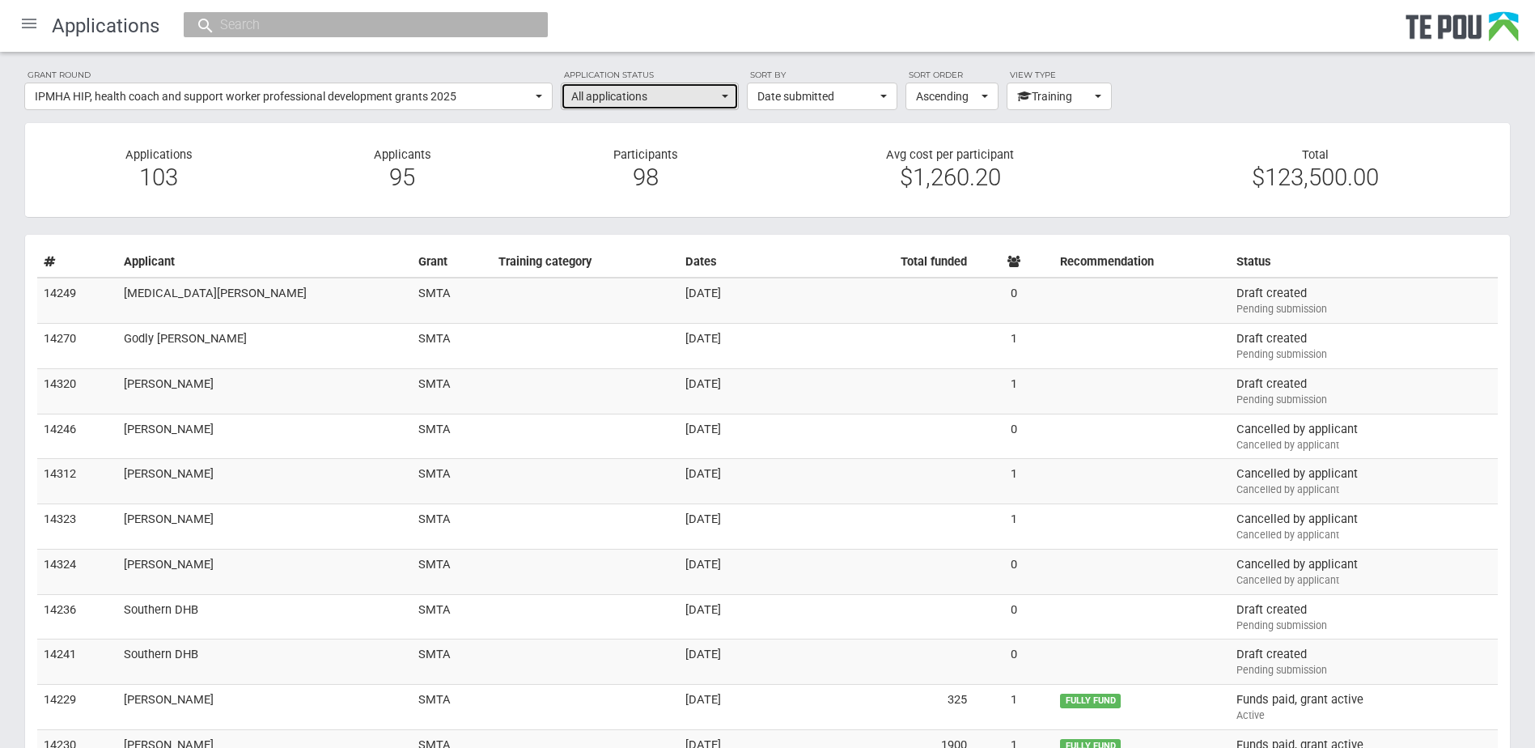
click at [653, 93] on span "All applications" at bounding box center [644, 96] width 146 height 16
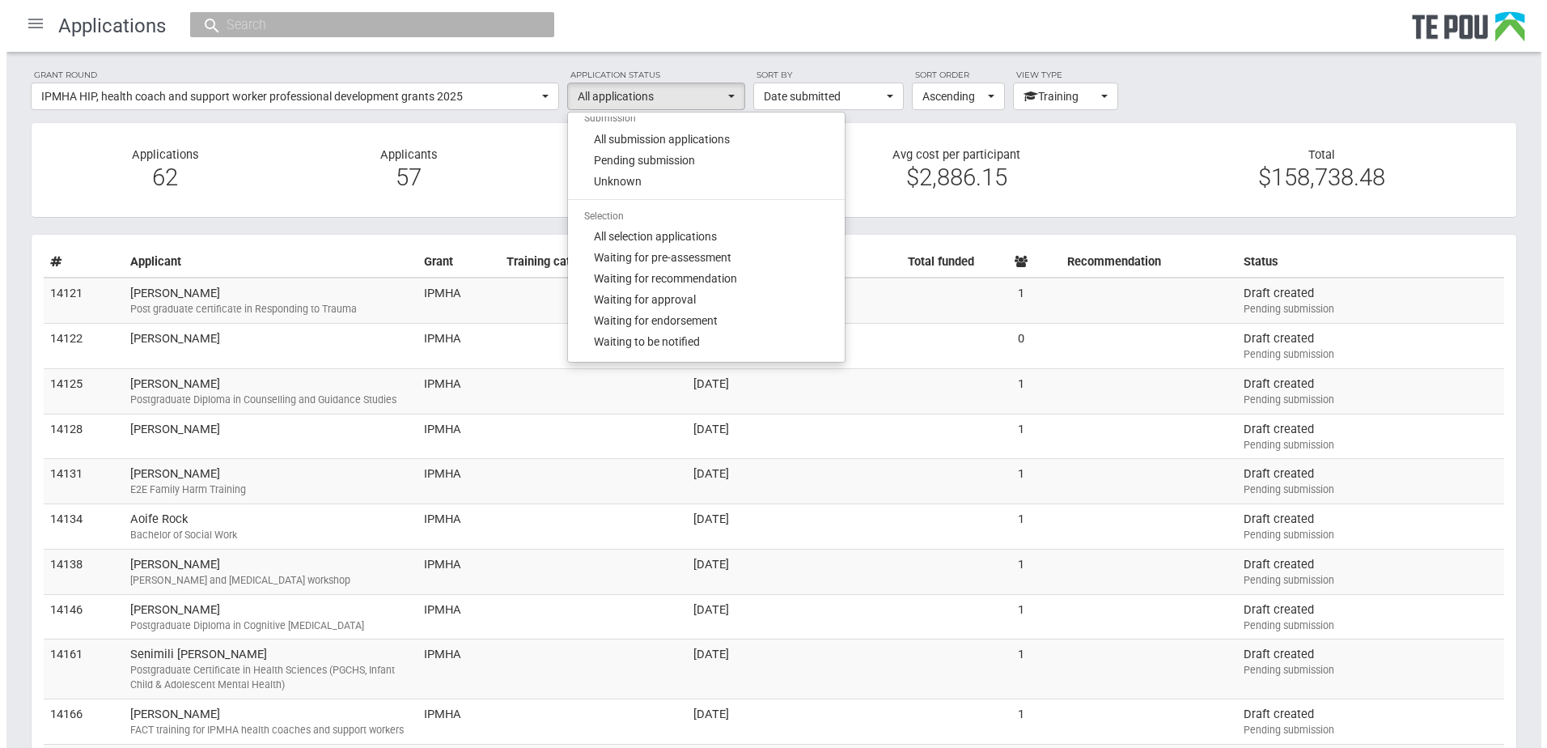
scroll to position [162, 0]
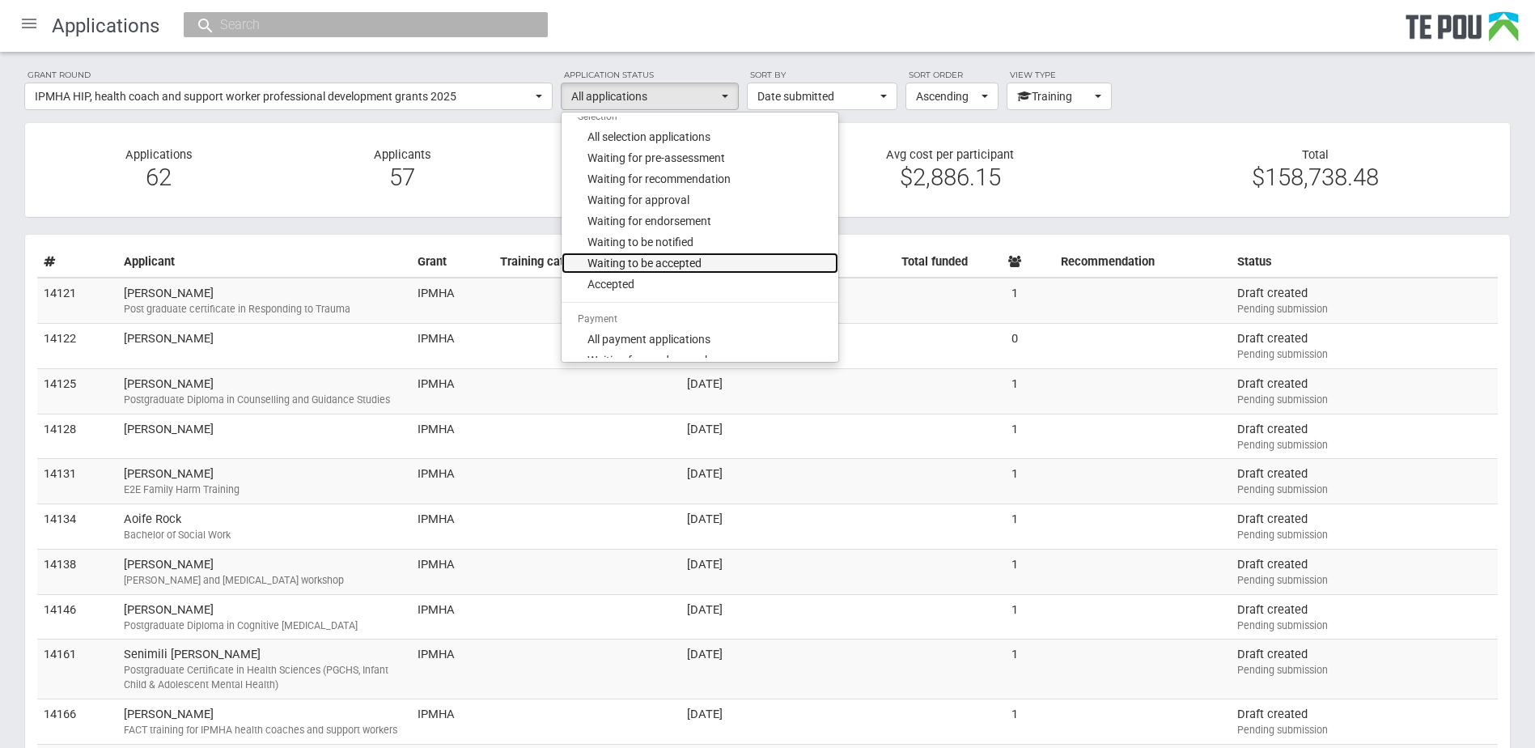
click at [656, 261] on span "Waiting to be accepted" at bounding box center [644, 263] width 114 height 16
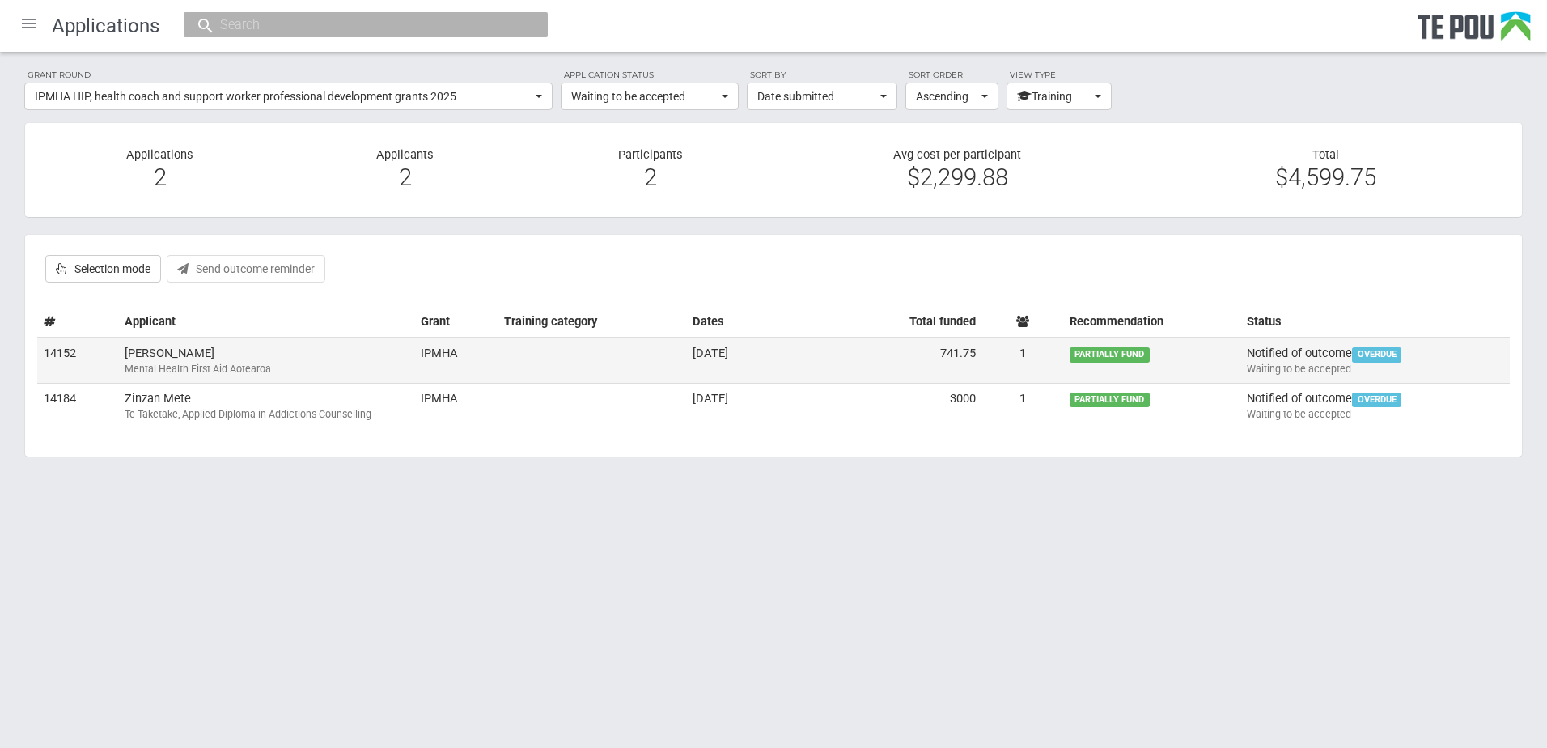
click at [612, 359] on td at bounding box center [592, 359] width 188 height 45
click at [237, 355] on td "Ella Vukovich Mental Health First Aid Aotearoa" at bounding box center [266, 359] width 296 height 45
click at [658, 89] on span "Waiting to be accepted" at bounding box center [644, 96] width 146 height 16
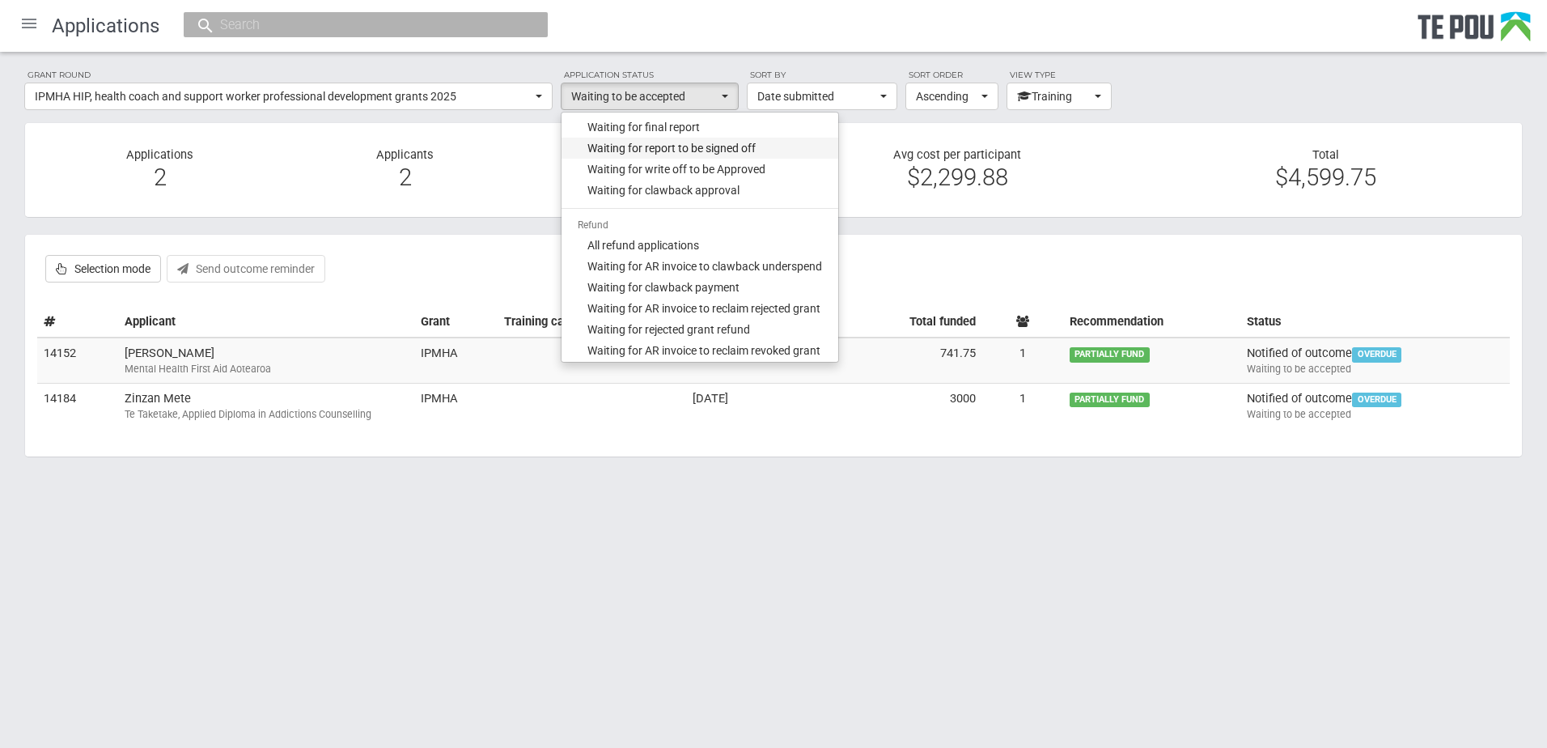
scroll to position [809, 0]
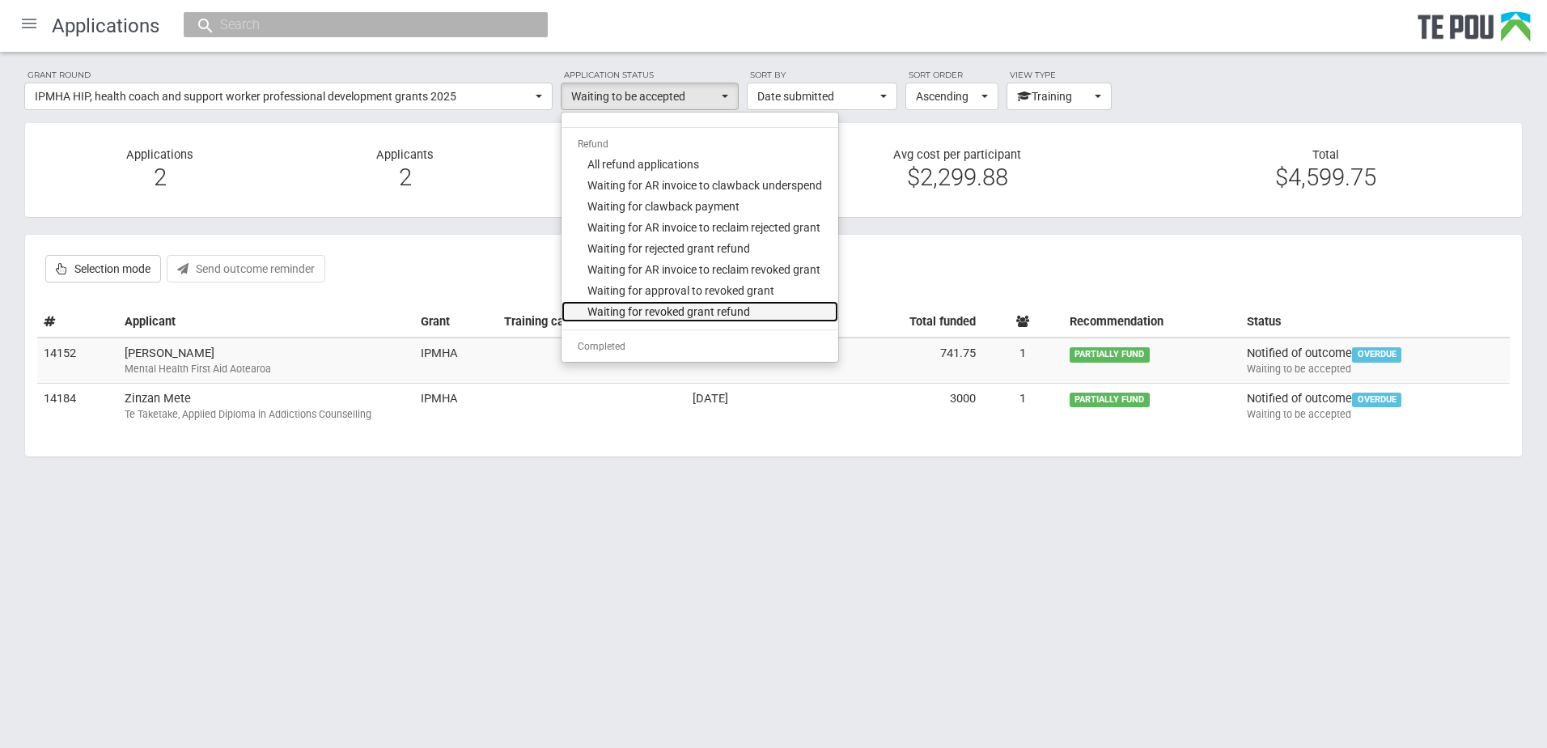
click at [753, 308] on link "Waiting for revoked grant refund" at bounding box center [699, 311] width 277 height 21
select select "510"
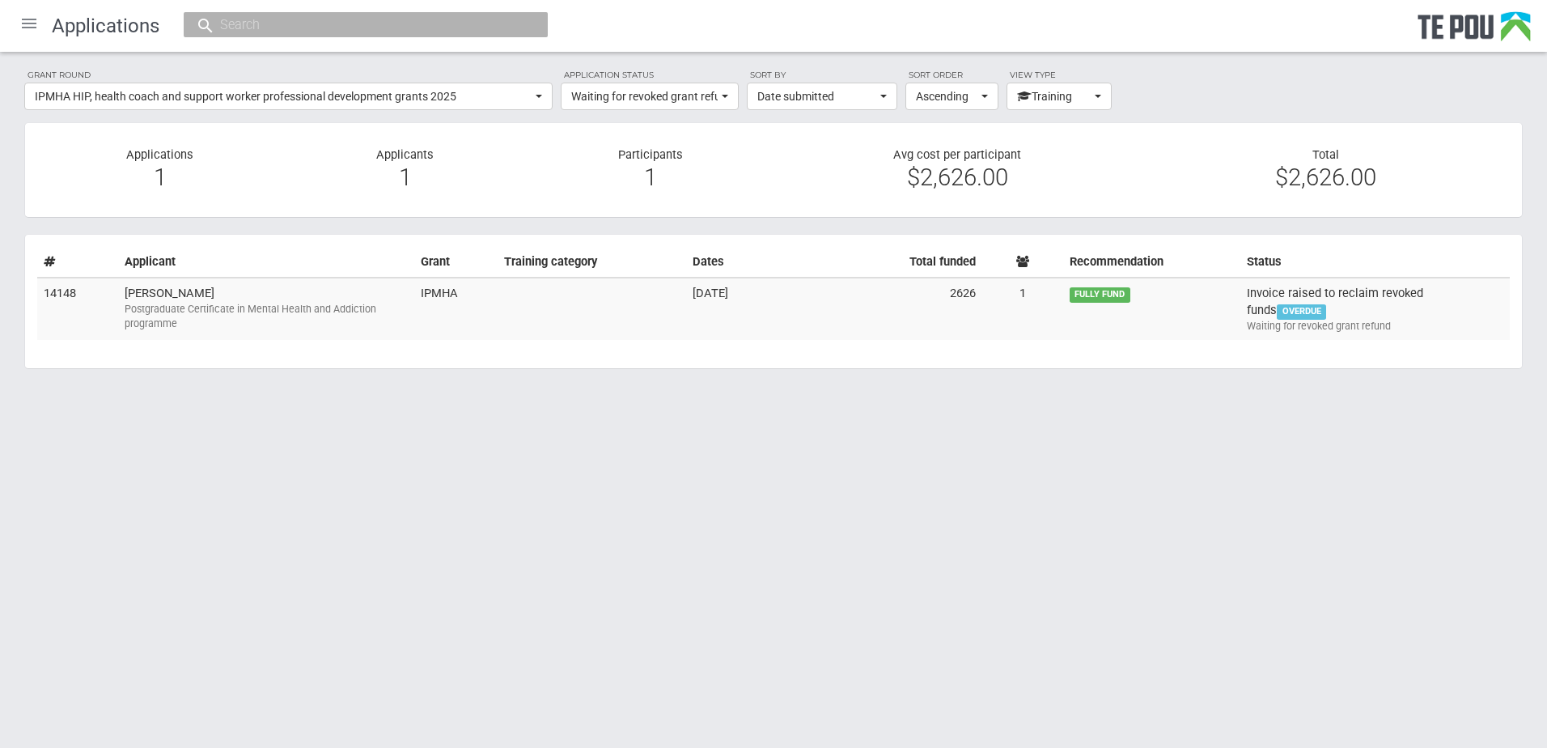
click at [753, 308] on td "12.08.2025" at bounding box center [753, 308] width 134 height 62
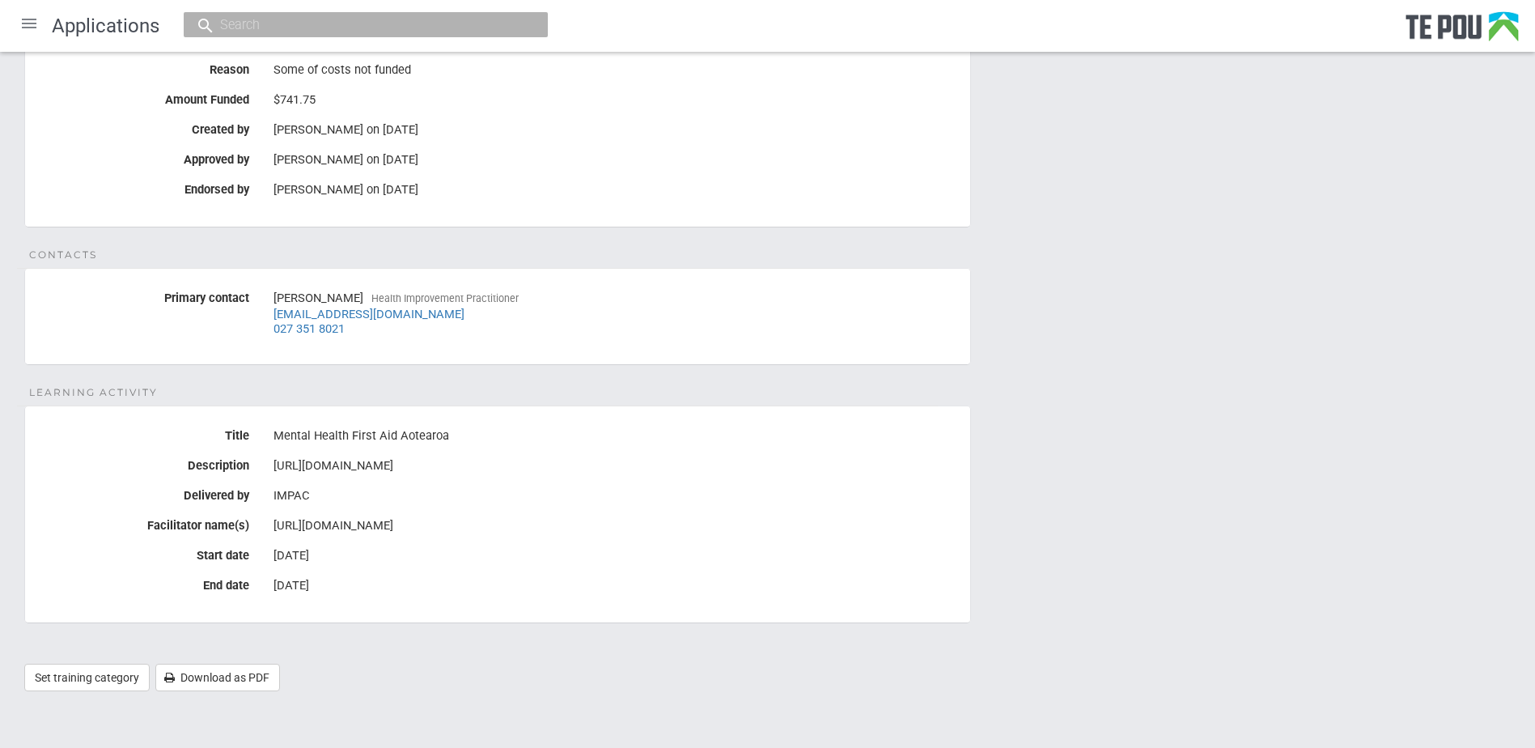
scroll to position [69, 0]
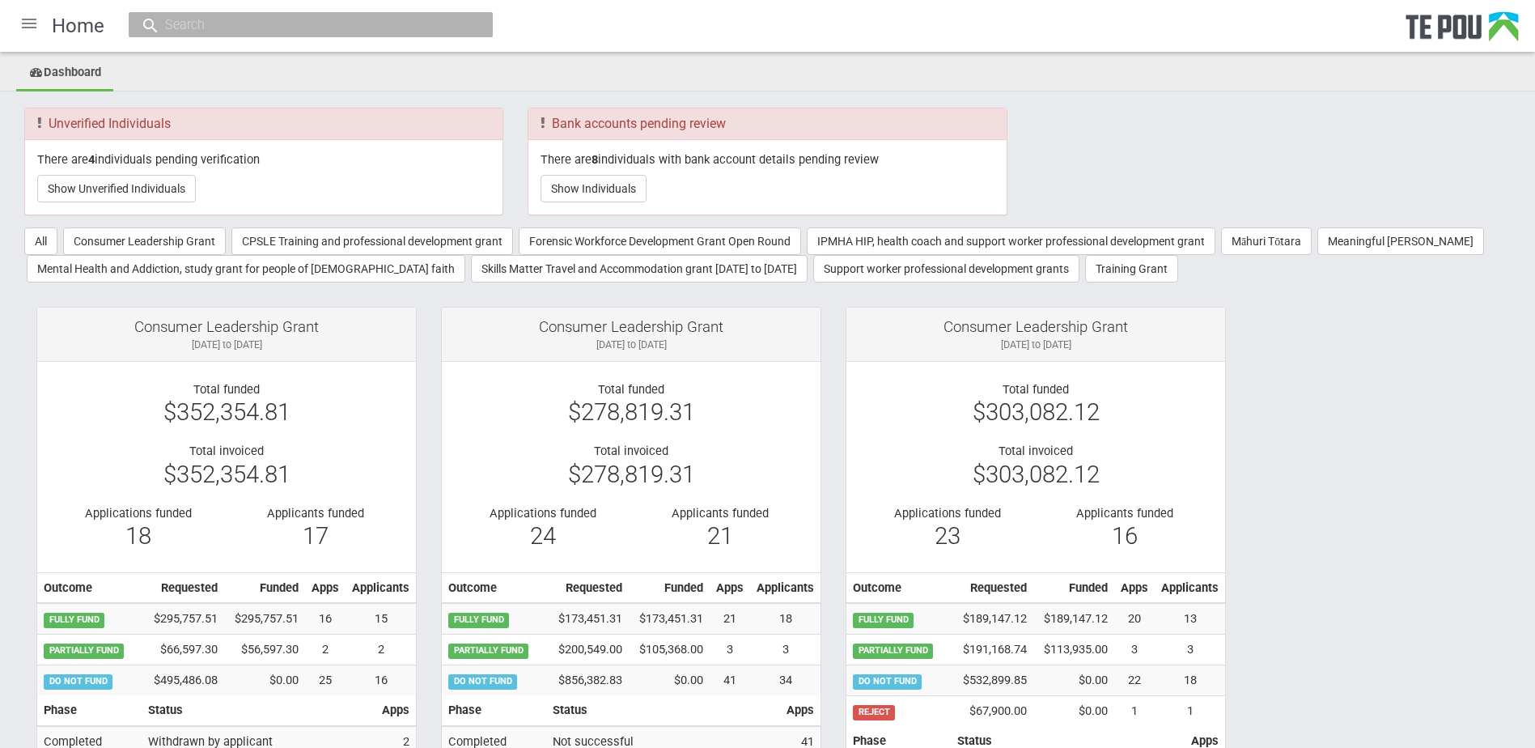
click at [21, 16] on div at bounding box center [29, 23] width 39 height 39
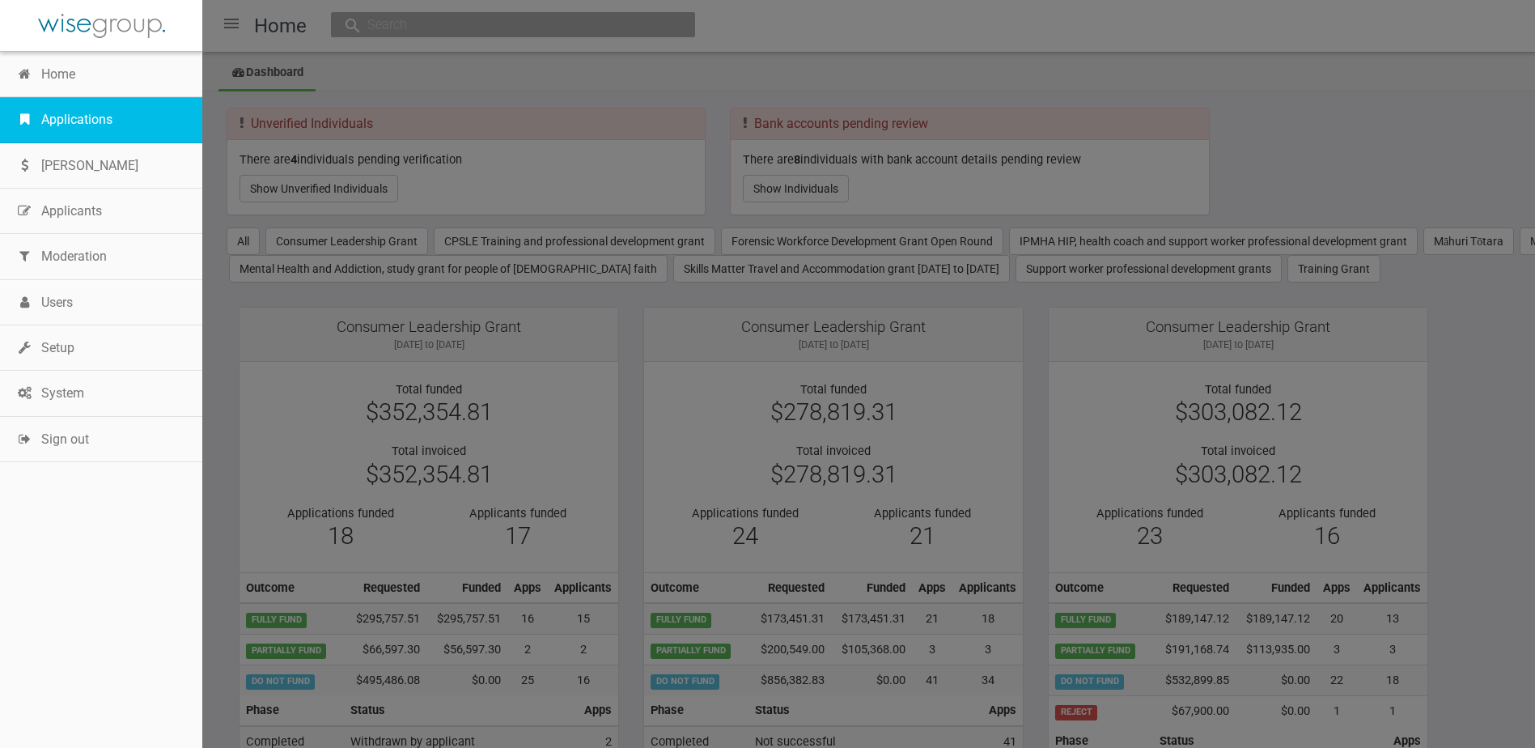
click at [61, 125] on link "Applications" at bounding box center [101, 119] width 202 height 45
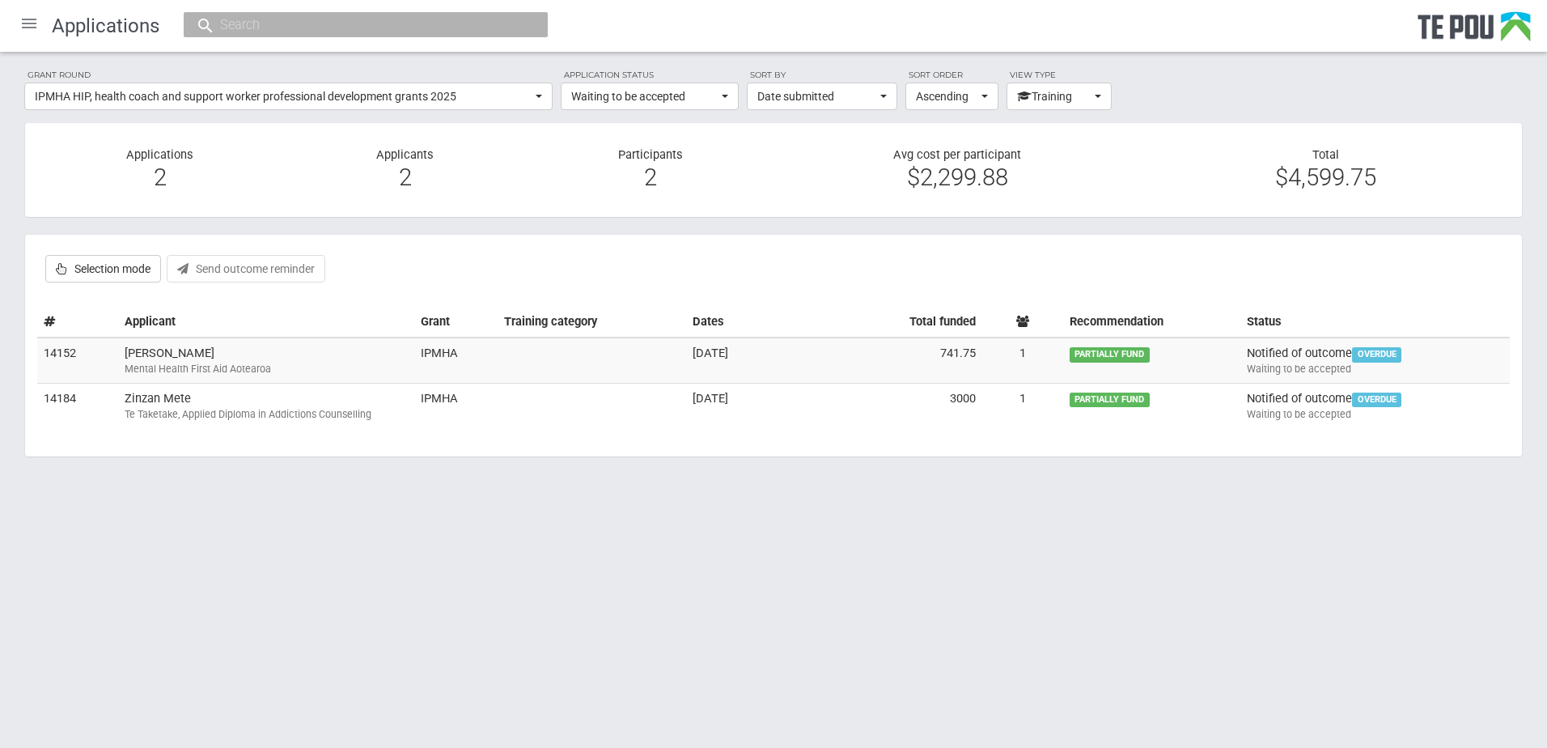
click at [28, 23] on div at bounding box center [29, 23] width 39 height 39
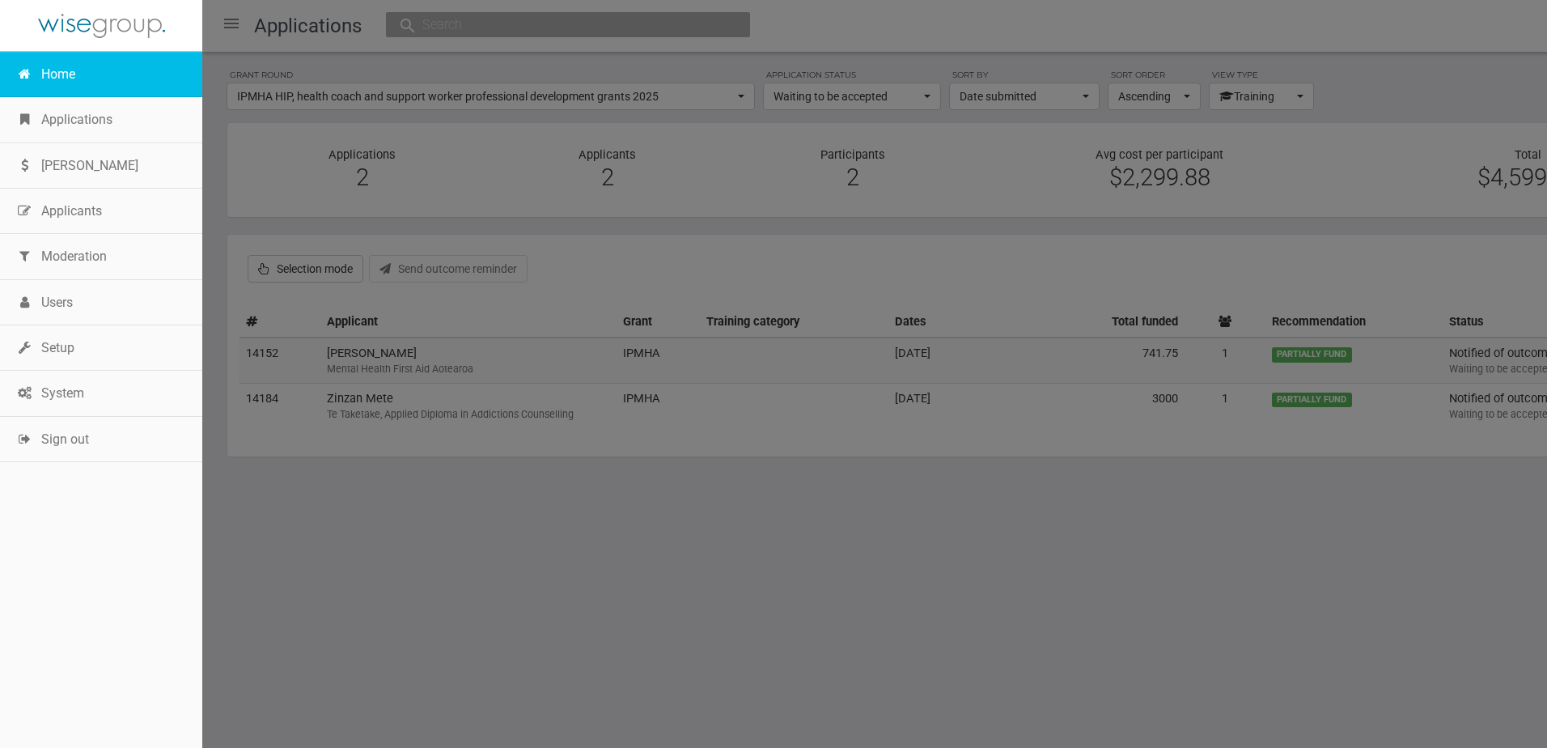
click at [49, 68] on link "Home" at bounding box center [101, 74] width 202 height 45
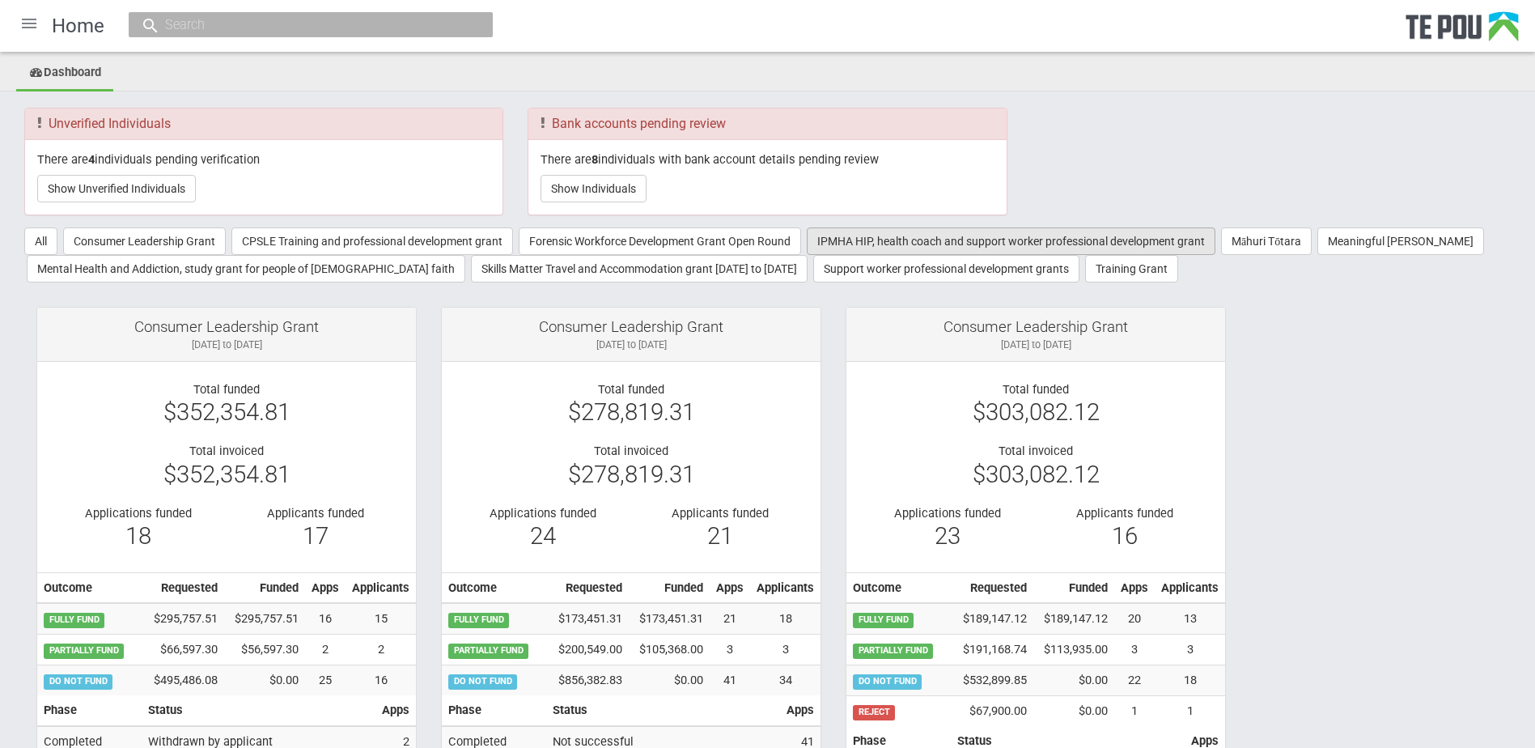
click at [915, 244] on button "IPMHA HIP, health coach and support worker professional development grant" at bounding box center [1011, 241] width 409 height 28
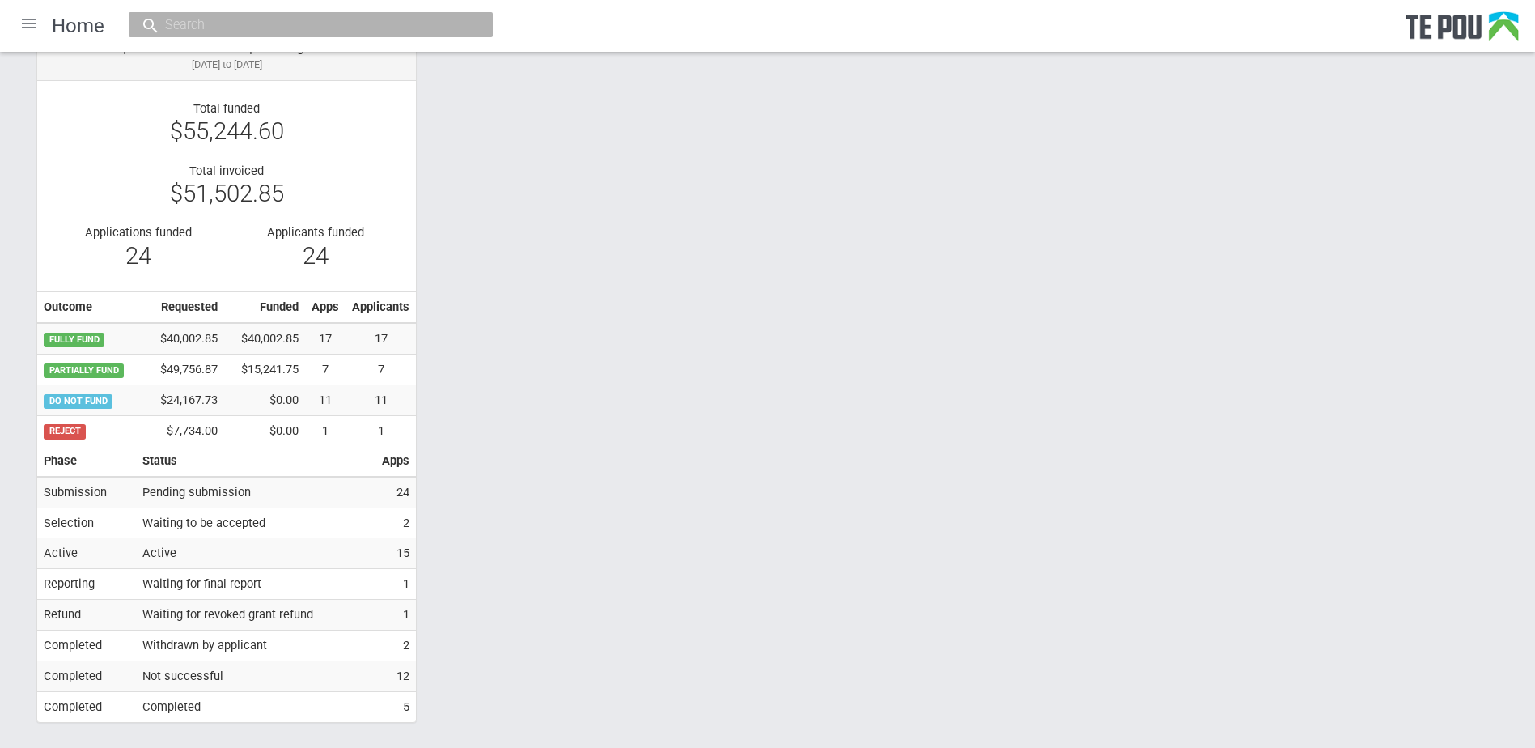
scroll to position [324, 0]
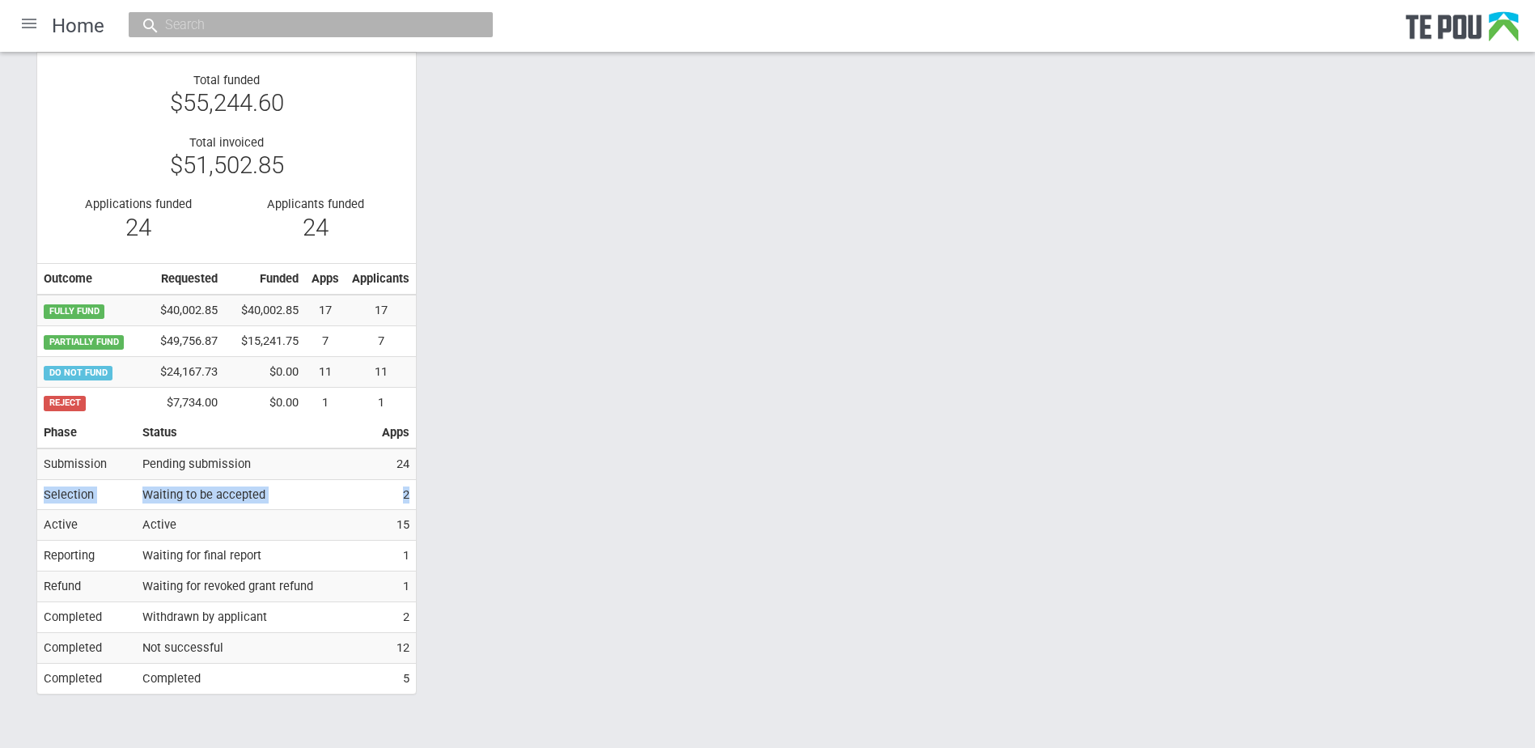
drag, startPoint x: 406, startPoint y: 492, endPoint x: 44, endPoint y: 496, distance: 361.6
click at [44, 496] on tr "Selection Waiting to be accepted 2" at bounding box center [226, 494] width 379 height 31
drag, startPoint x: 50, startPoint y: 581, endPoint x: 409, endPoint y: 588, distance: 358.5
click at [409, 588] on tr "Refund Waiting for revoked grant refund 1" at bounding box center [226, 586] width 379 height 31
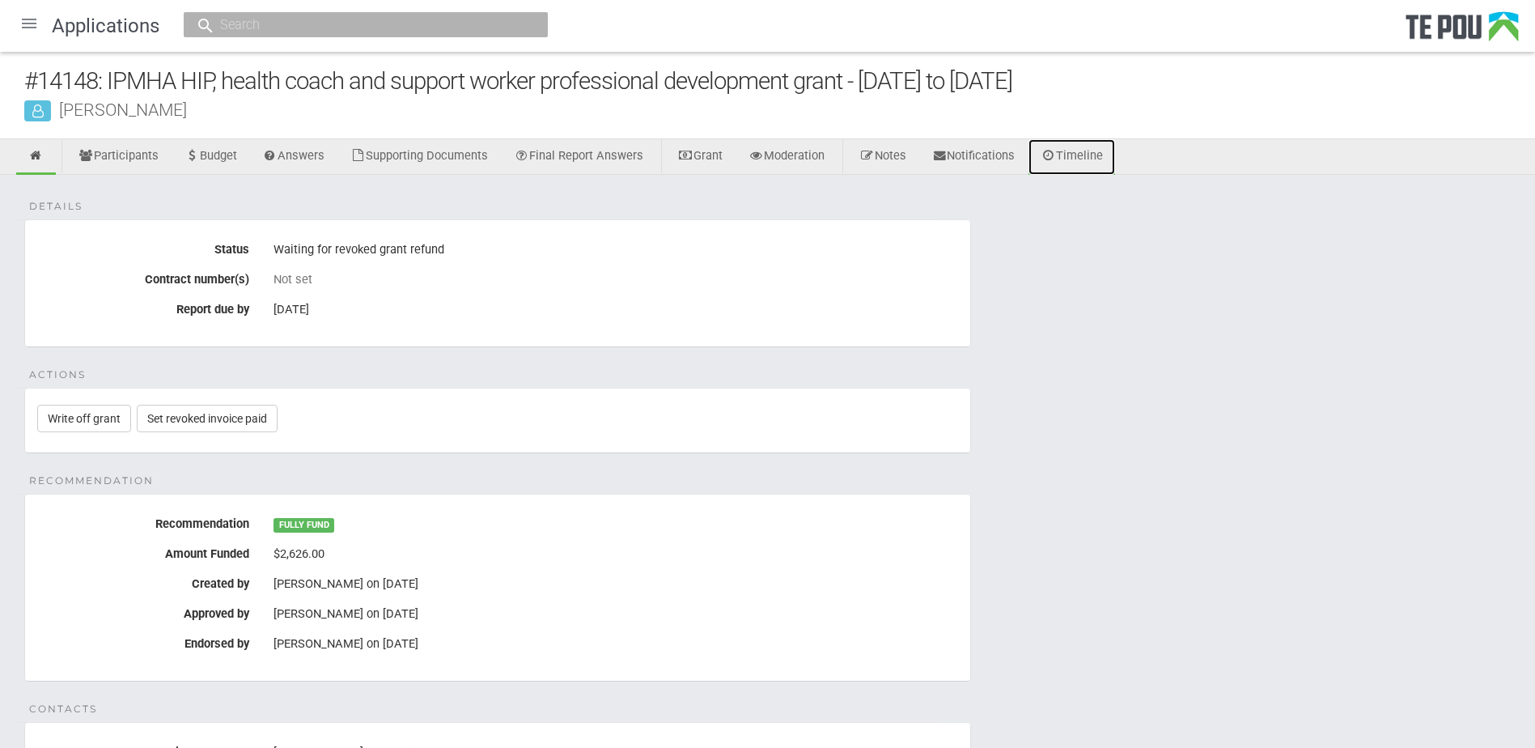
click at [1107, 153] on link "Timeline" at bounding box center [1071, 157] width 87 height 36
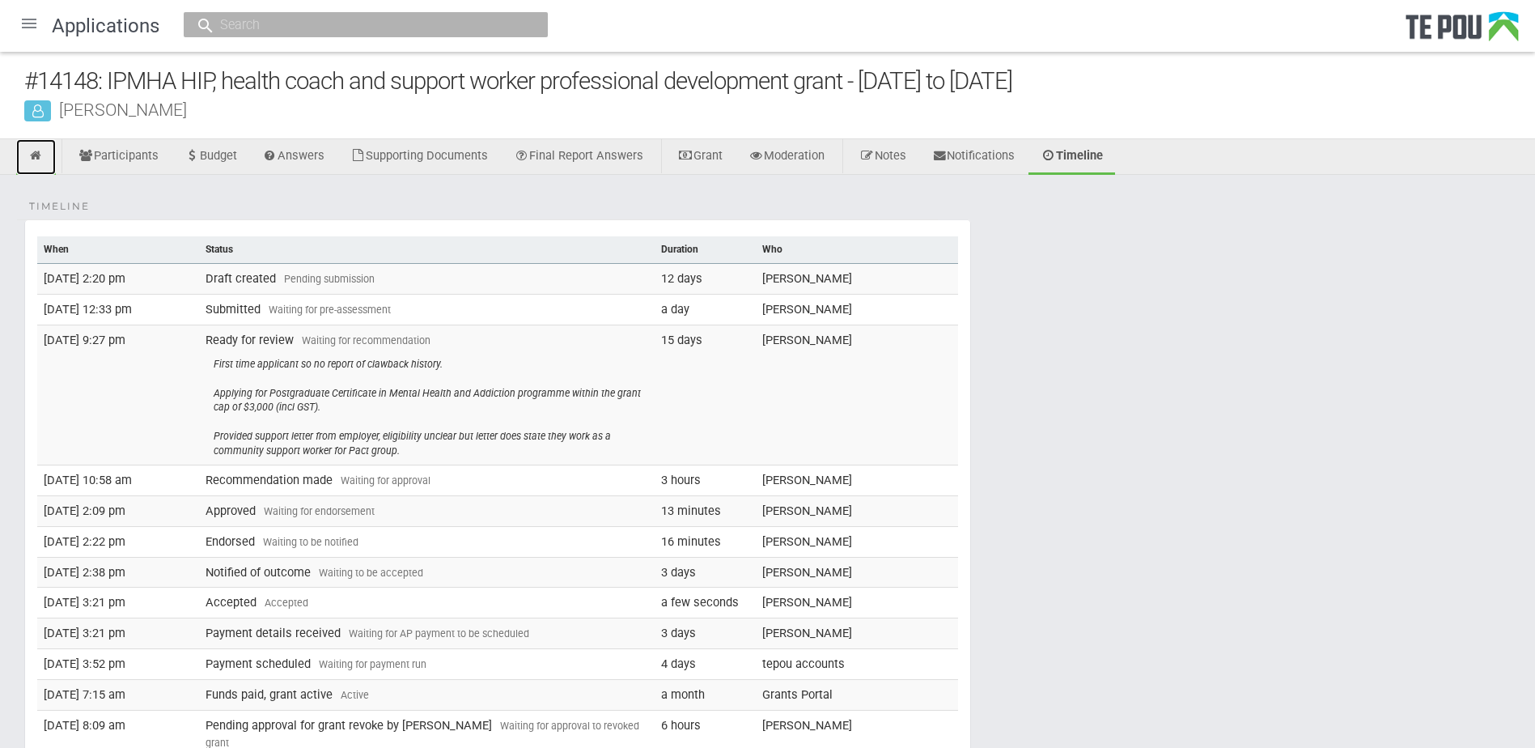
click at [43, 154] on icon at bounding box center [35, 156] width 15 height 12
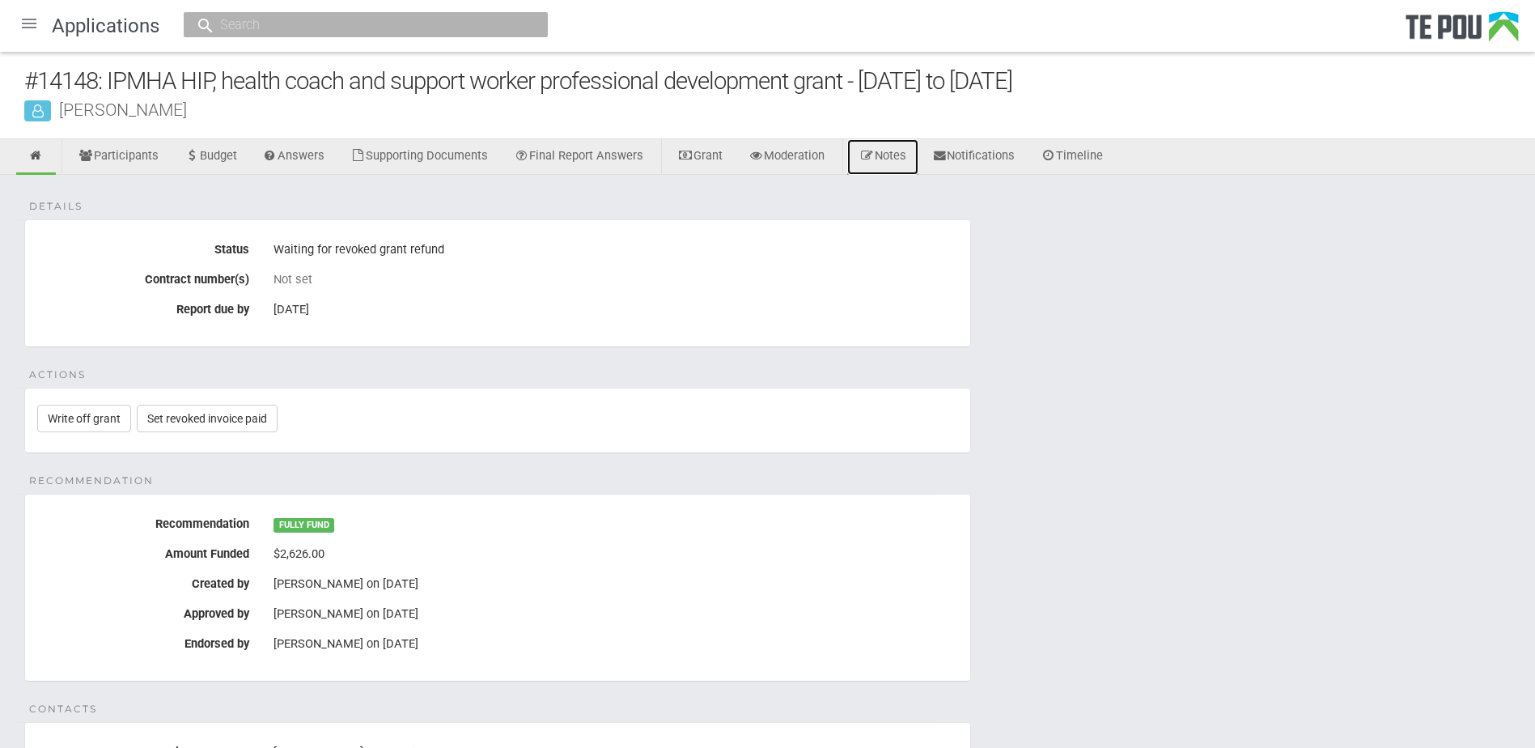
click at [907, 159] on link "Notes" at bounding box center [882, 157] width 71 height 36
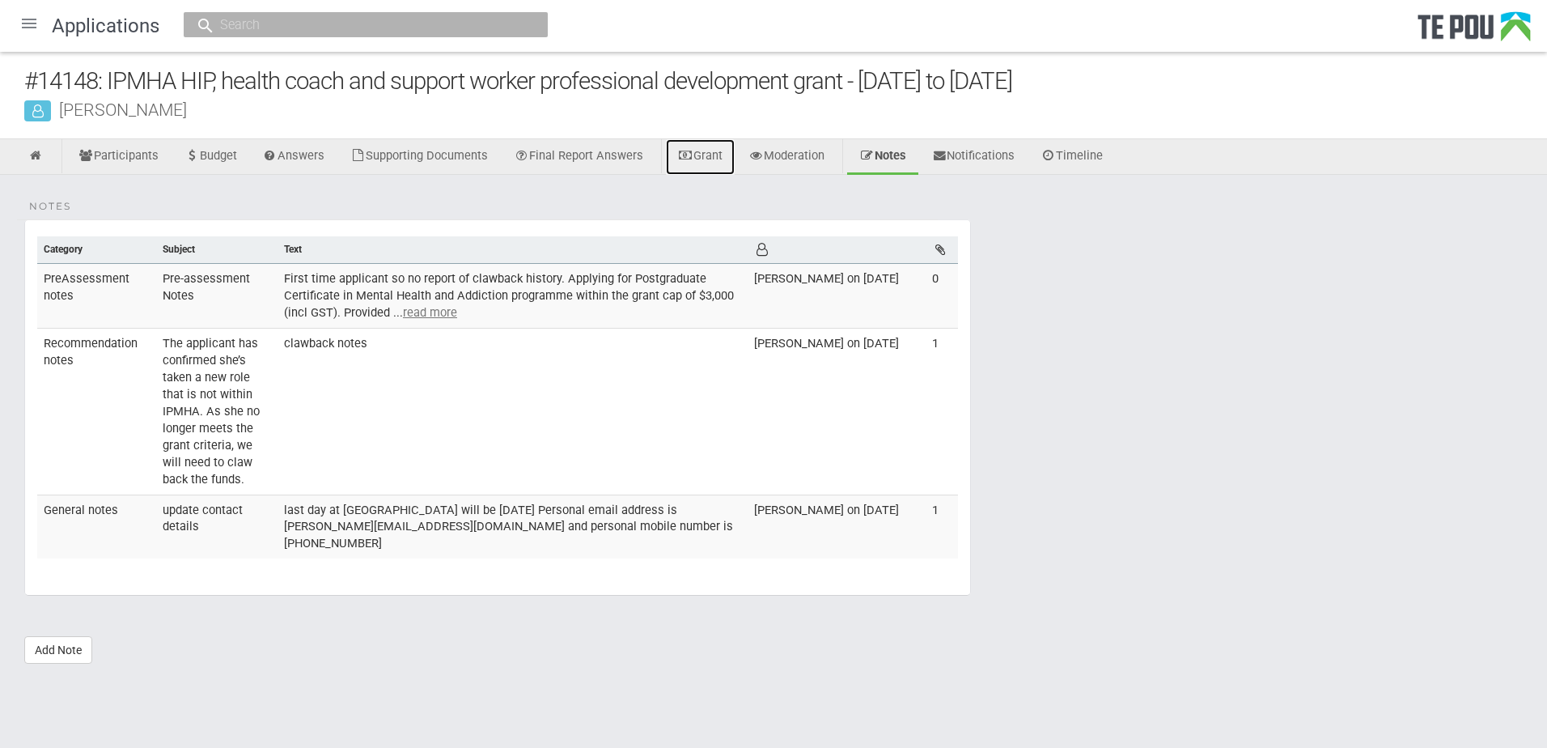
click at [707, 153] on link "Grant" at bounding box center [700, 157] width 69 height 36
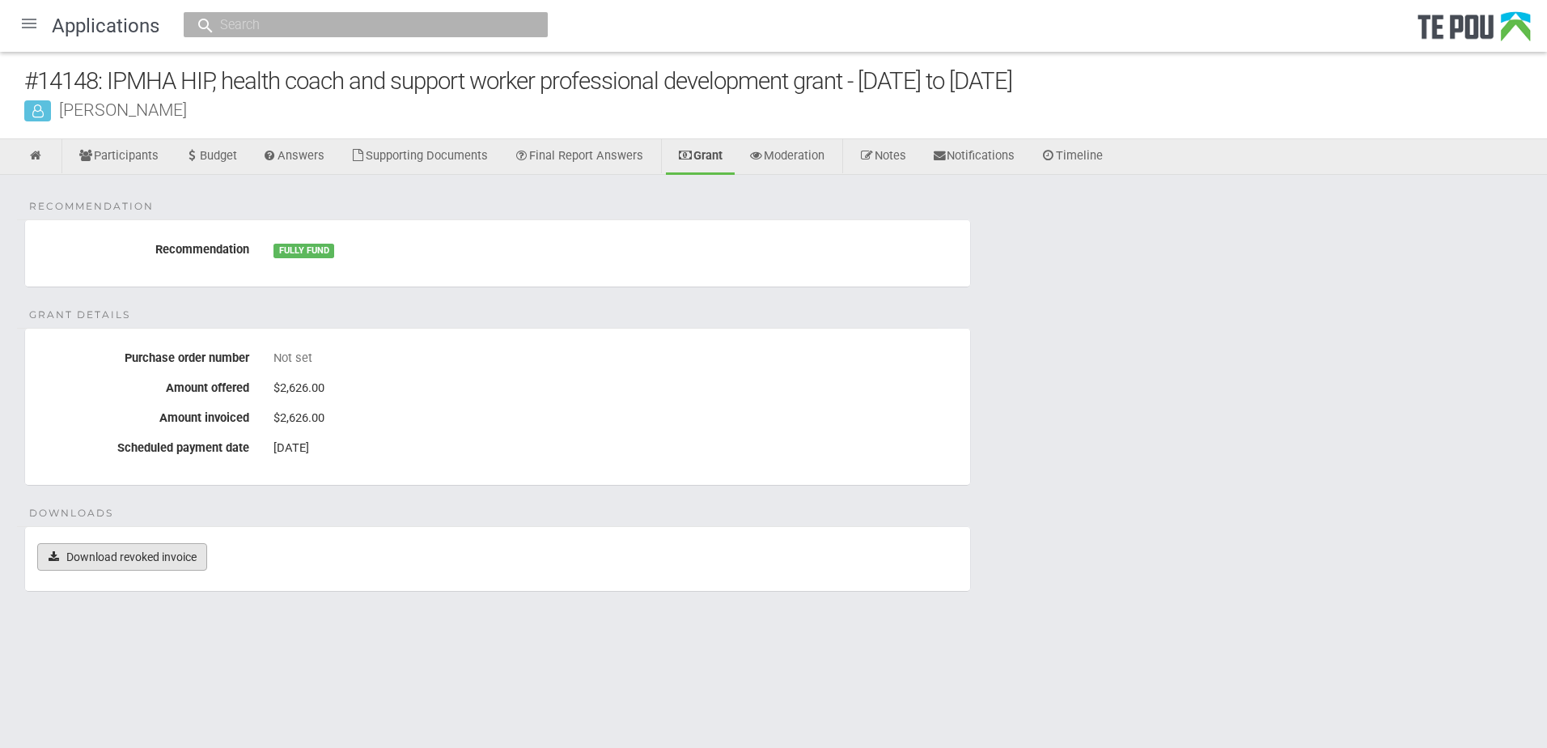
click at [151, 555] on link "Download revoked invoice" at bounding box center [122, 557] width 170 height 28
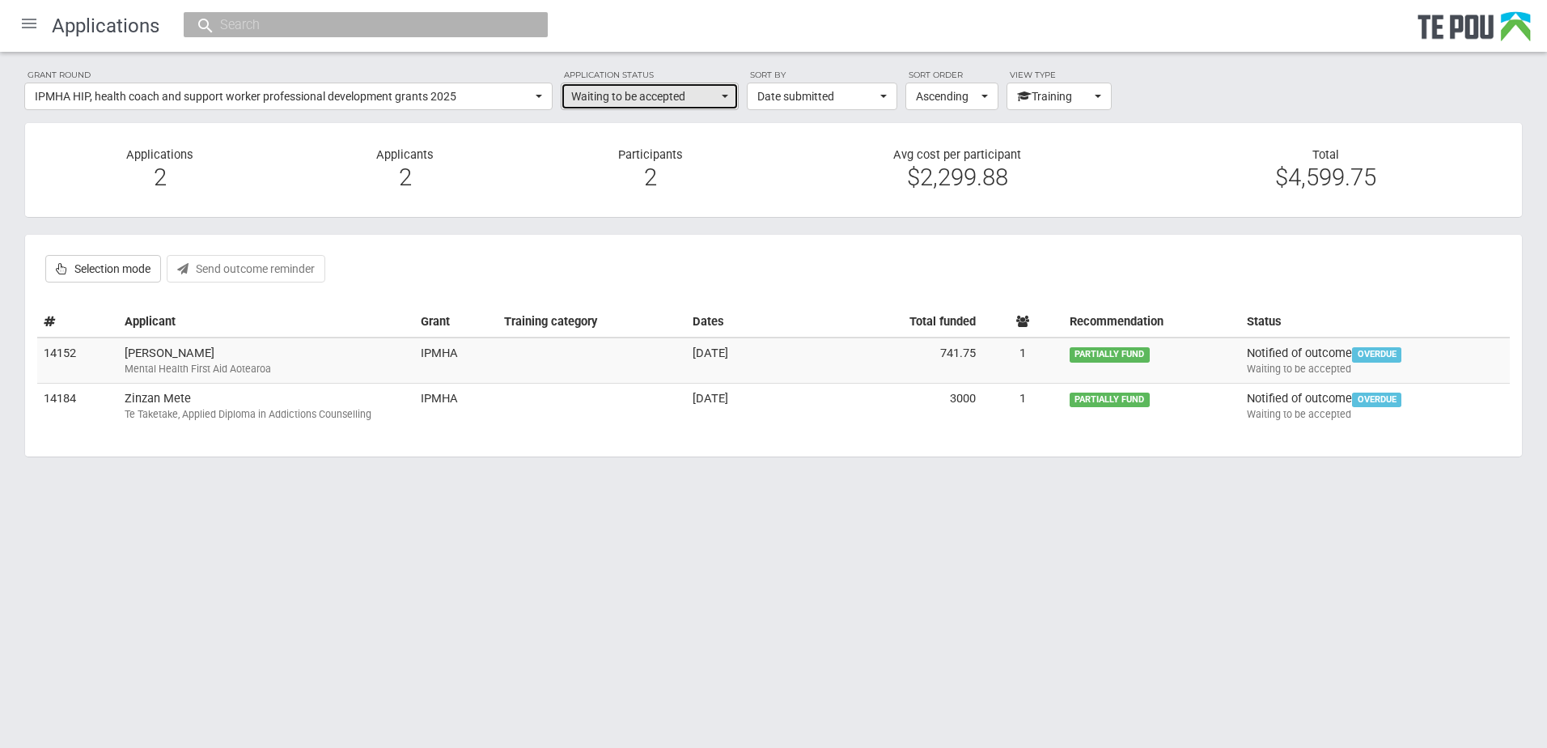
click at [605, 87] on button "Waiting to be accepted" at bounding box center [650, 97] width 178 height 28
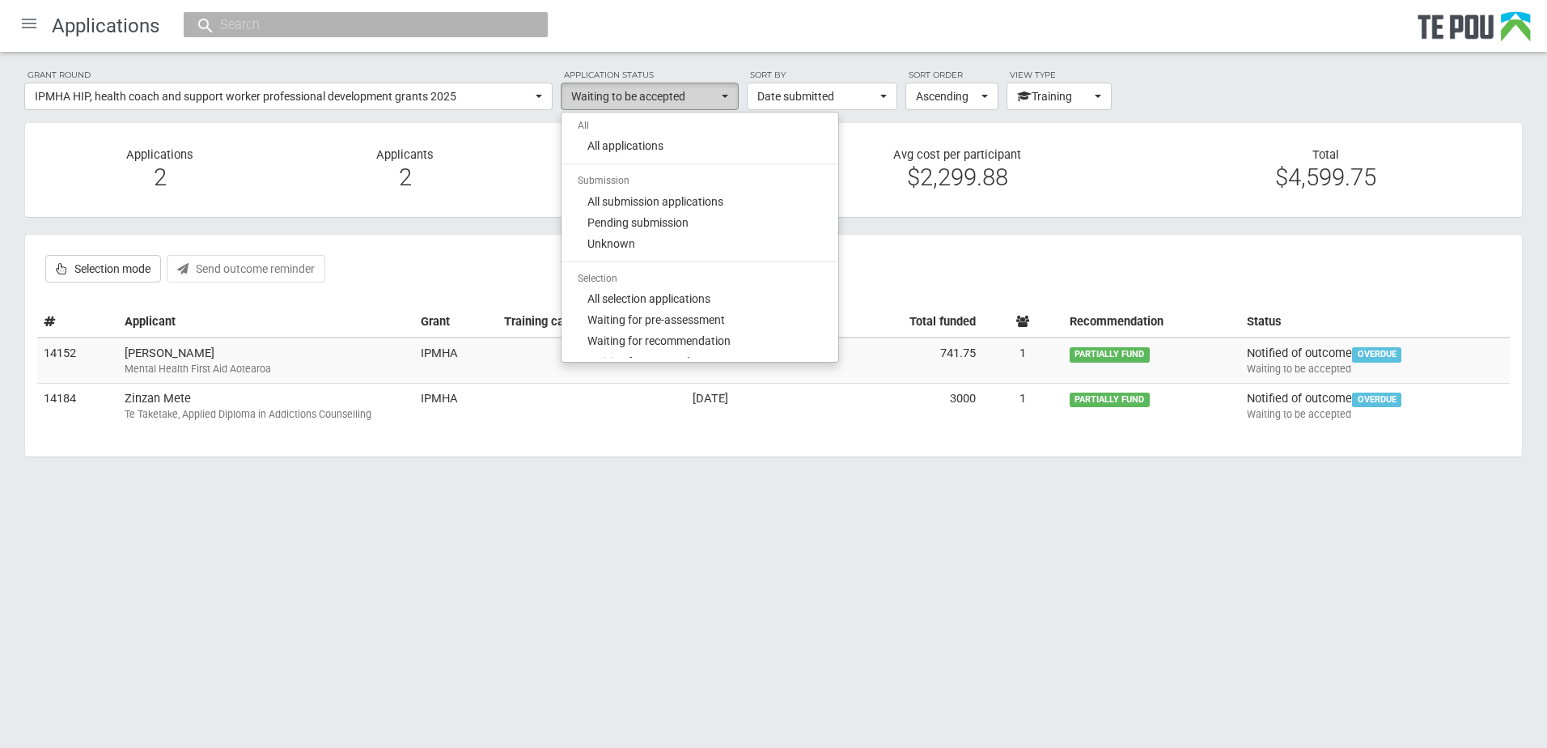
scroll to position [187, 0]
click at [563, 502] on body "Home Applications Grant rounds Applicants Organisations Individuals Moderation …" at bounding box center [773, 265] width 1547 height 530
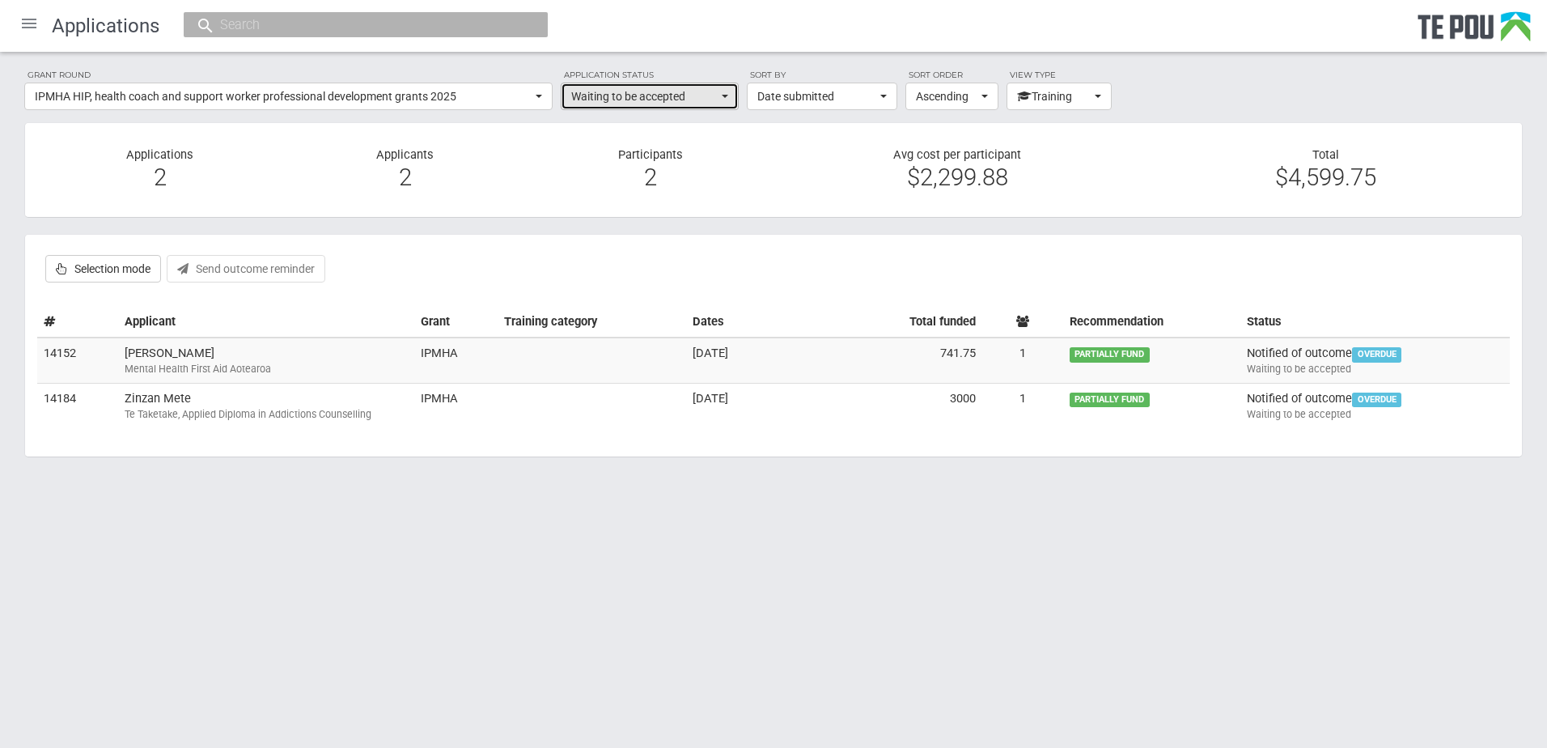
click at [653, 91] on span "Waiting to be accepted" at bounding box center [644, 96] width 146 height 16
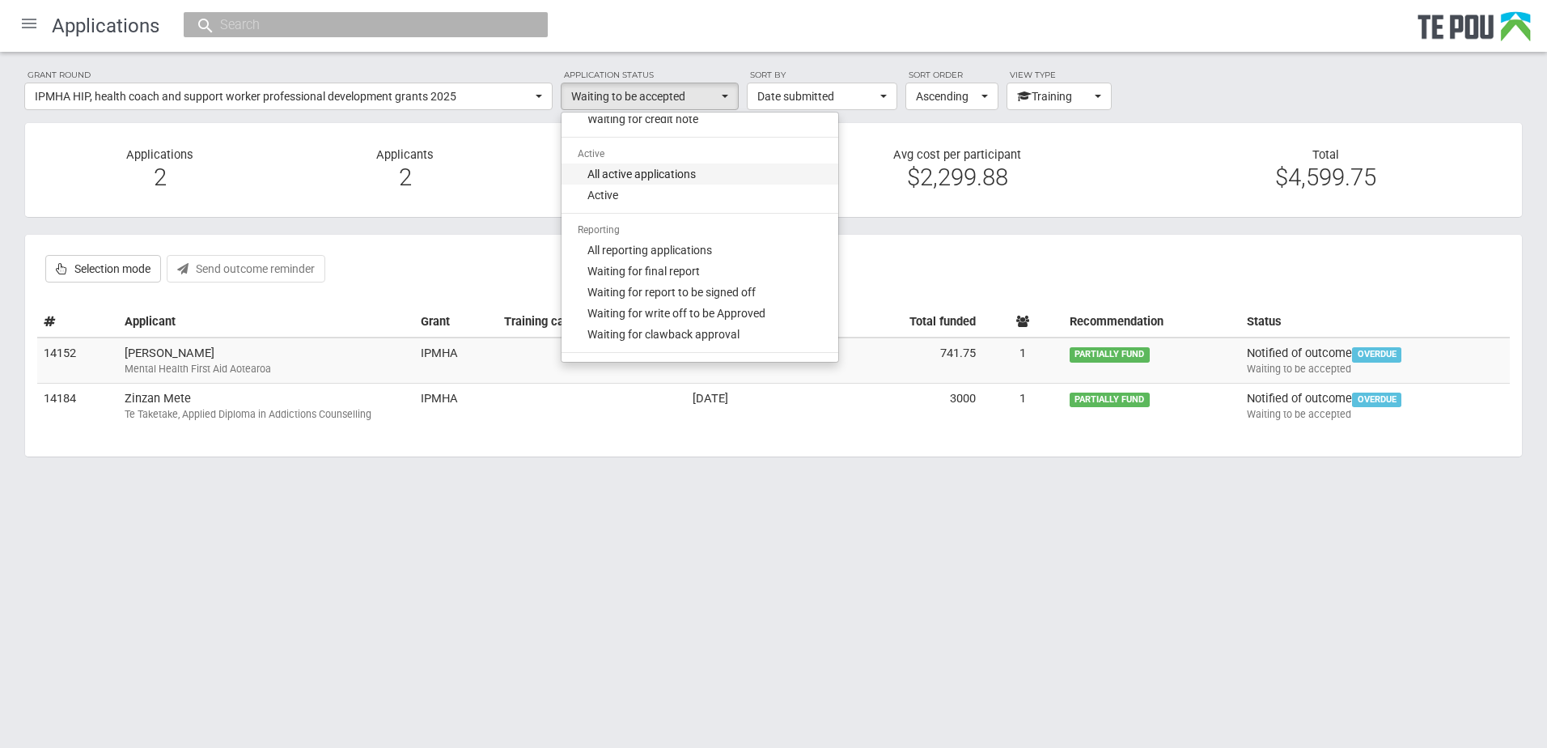
scroll to position [672, 0]
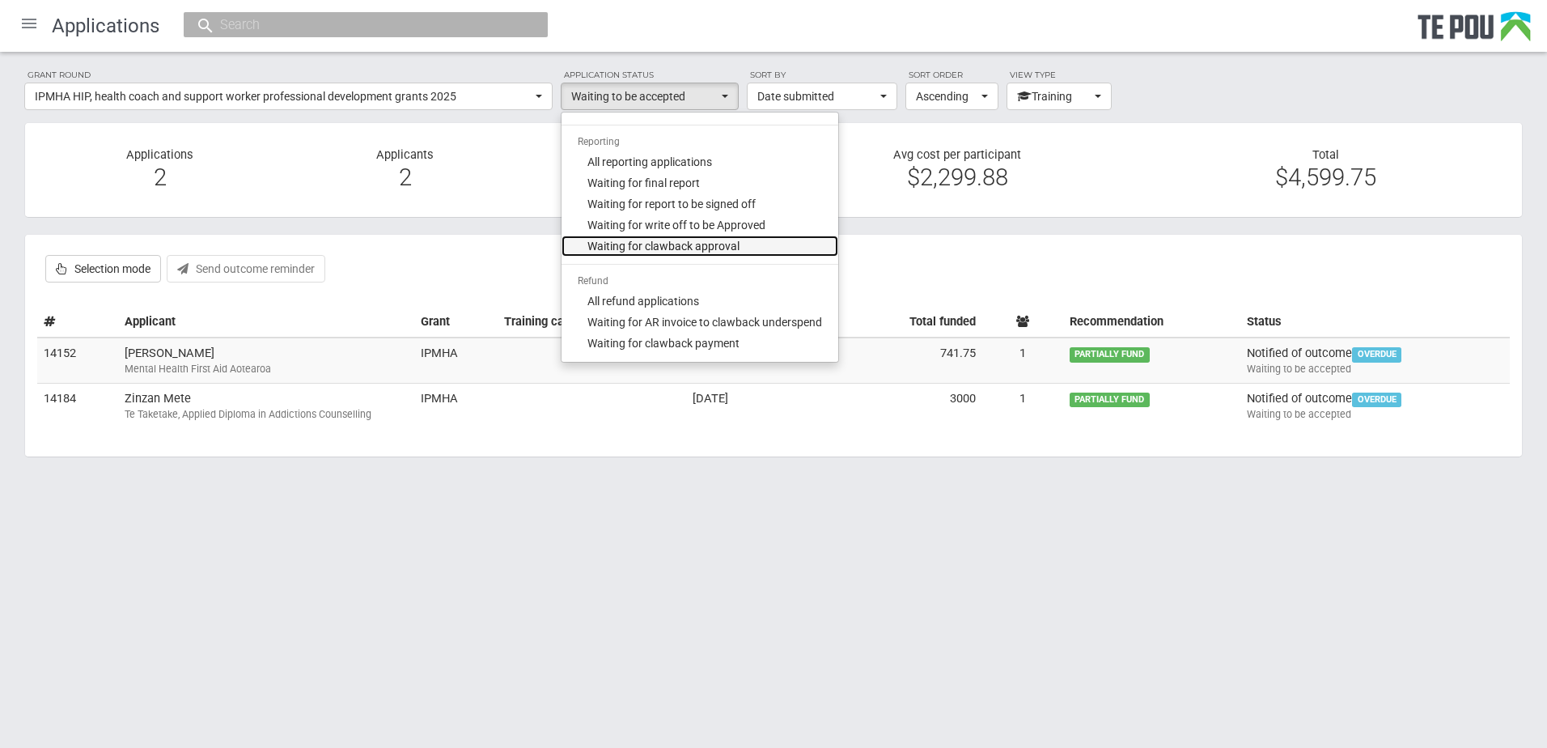
click at [703, 237] on link "Waiting for clawback approval" at bounding box center [699, 245] width 277 height 21
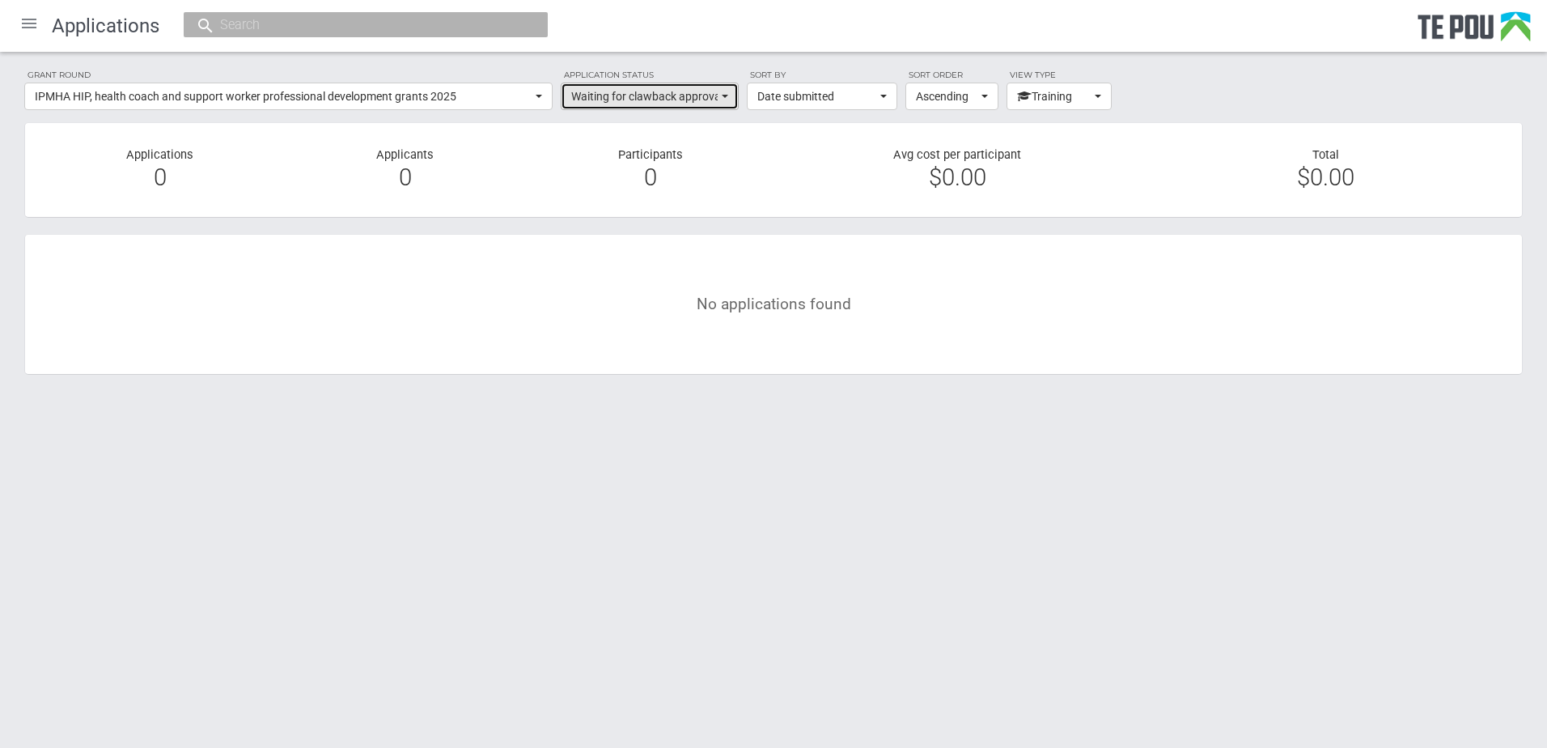
click at [644, 91] on span "Waiting for clawback approval" at bounding box center [644, 96] width 146 height 16
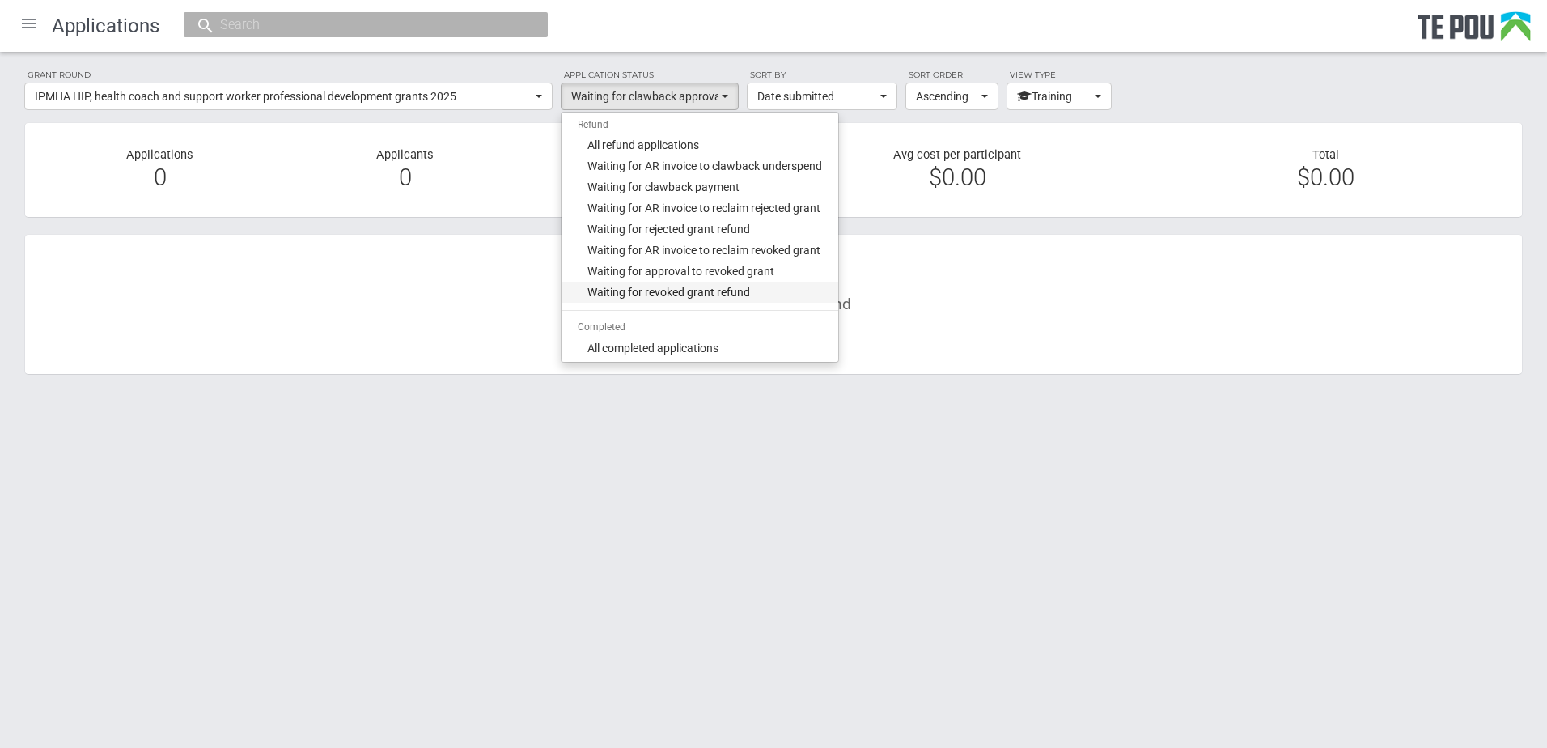
scroll to position [834, 0]
click at [704, 290] on span "Waiting for revoked grant refund" at bounding box center [668, 286] width 163 height 16
select select "510"
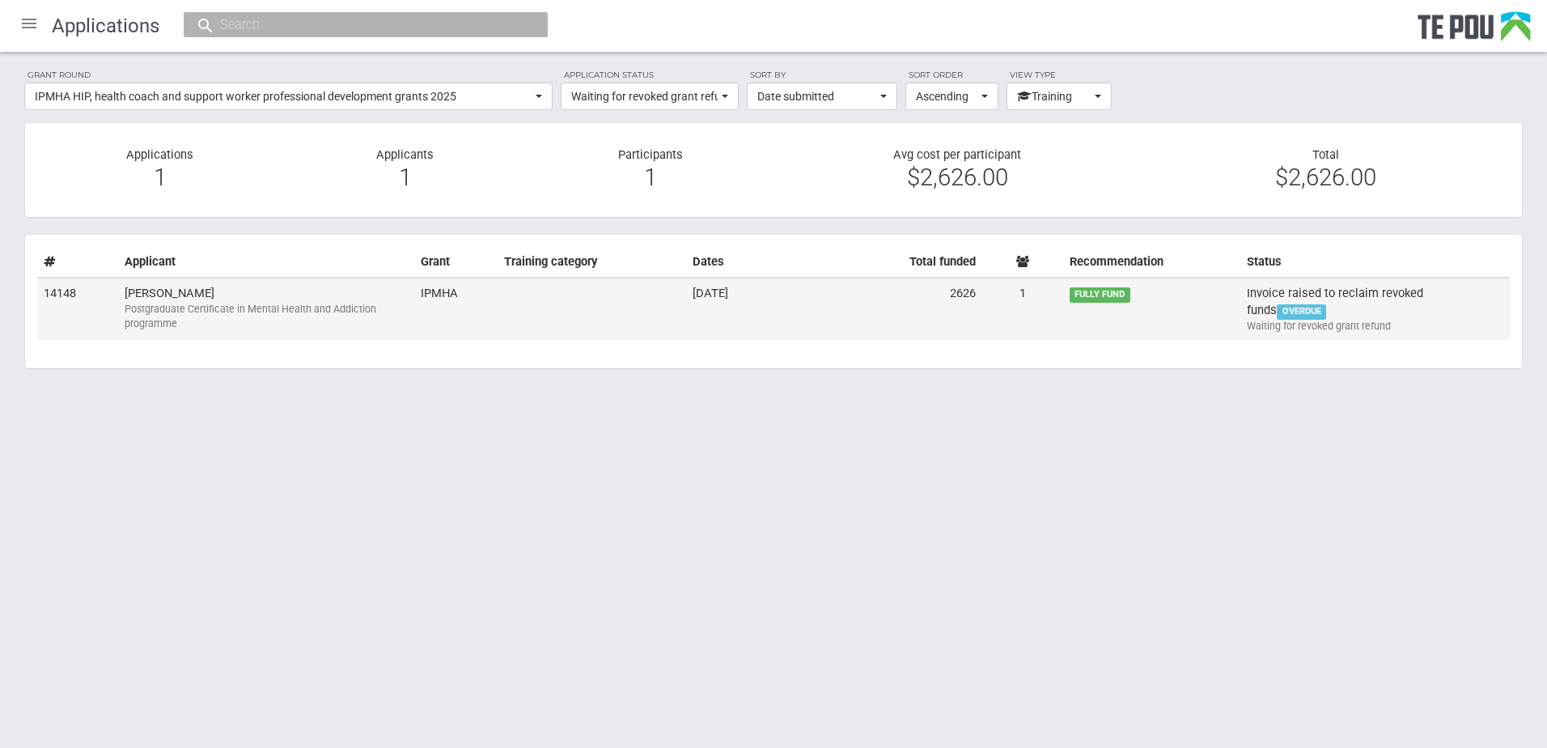
click at [495, 308] on td "IPMHA" at bounding box center [455, 308] width 83 height 62
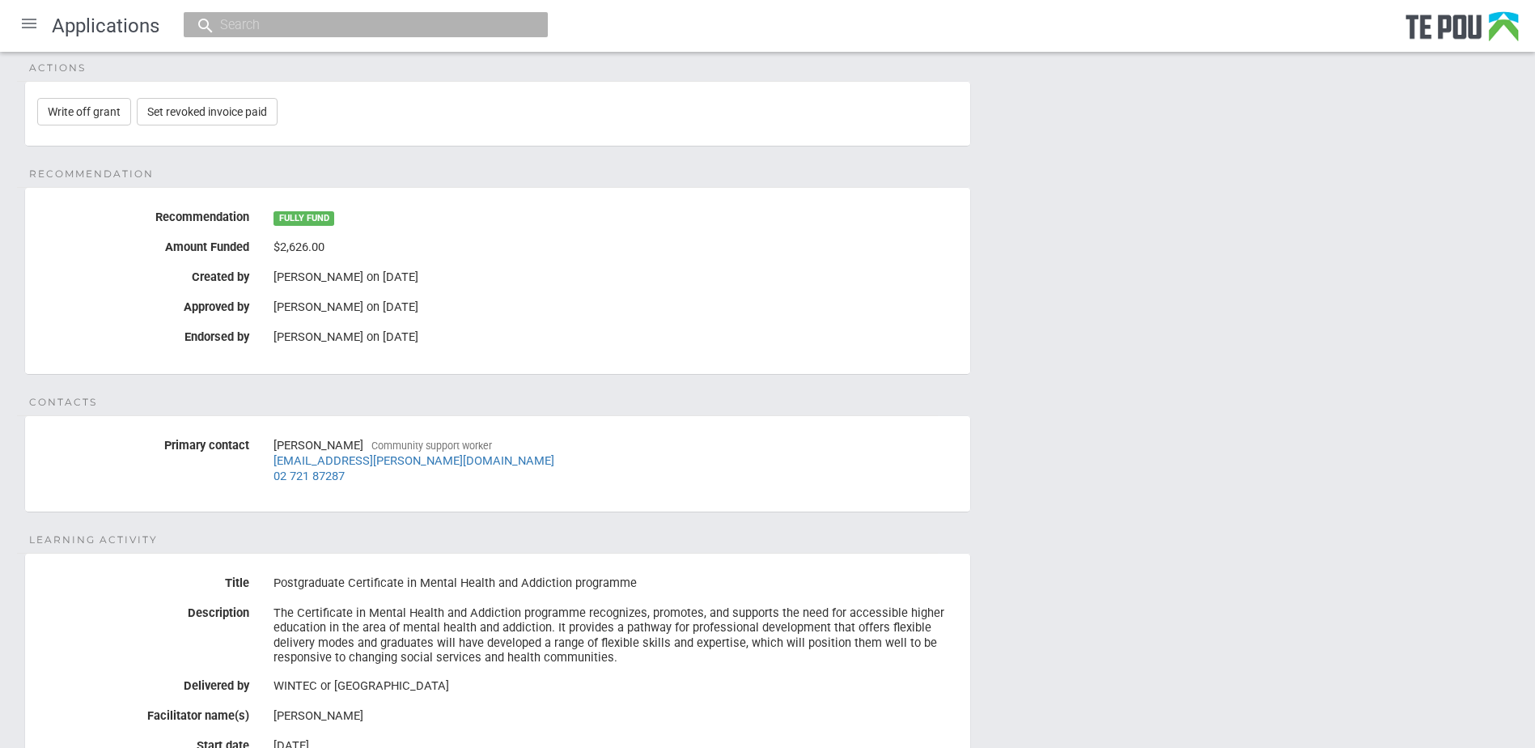
scroll to position [404, 0]
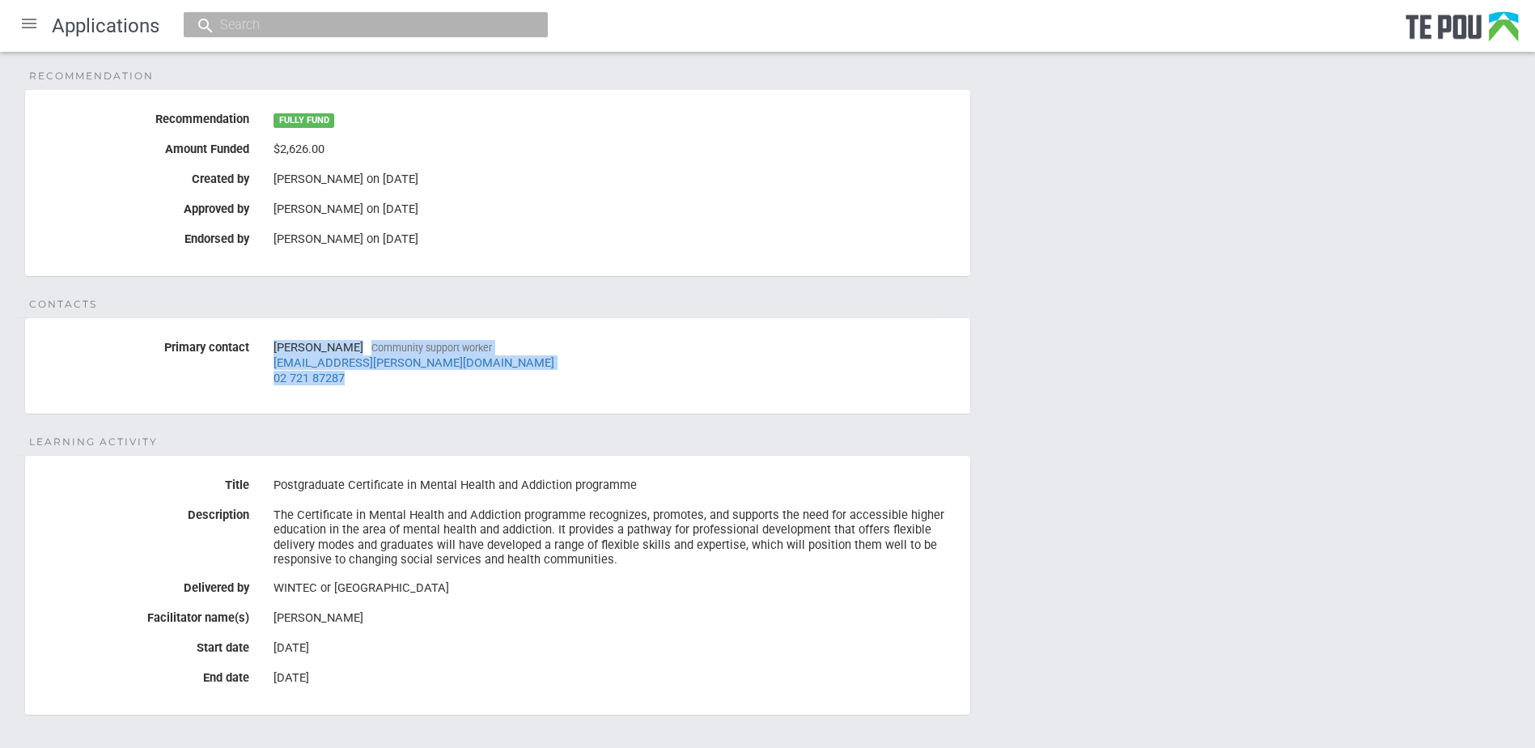
drag, startPoint x: 360, startPoint y: 378, endPoint x: 264, endPoint y: 348, distance: 100.8
click at [264, 348] on div "Joanne Nowak Community support worker jo.nowak@pactgroup.co.nz 02 721 87287" at bounding box center [615, 362] width 709 height 57
copy div "Joanne Nowak Community support worker jo.nowak@pactgroup.co.nz 02 721 87287"
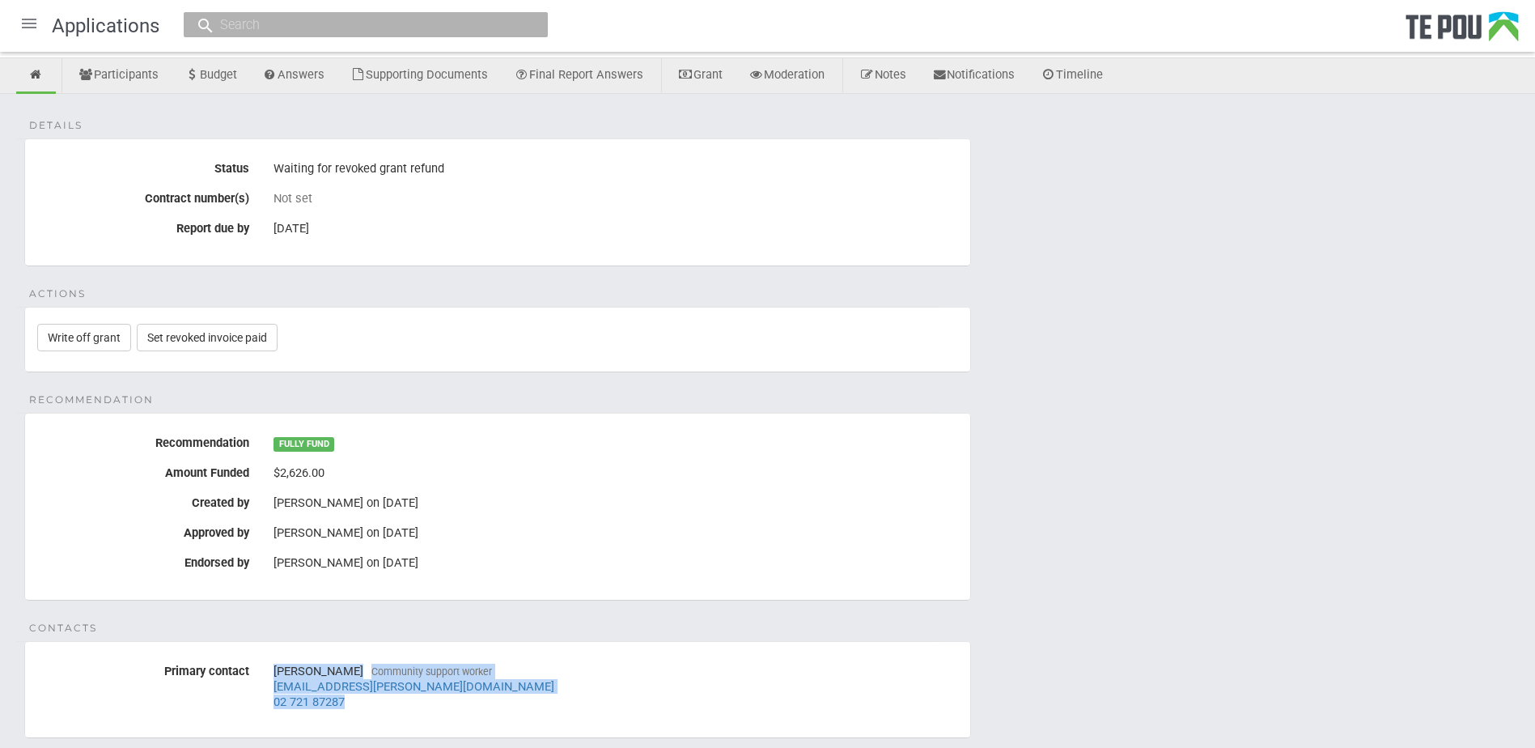
scroll to position [0, 0]
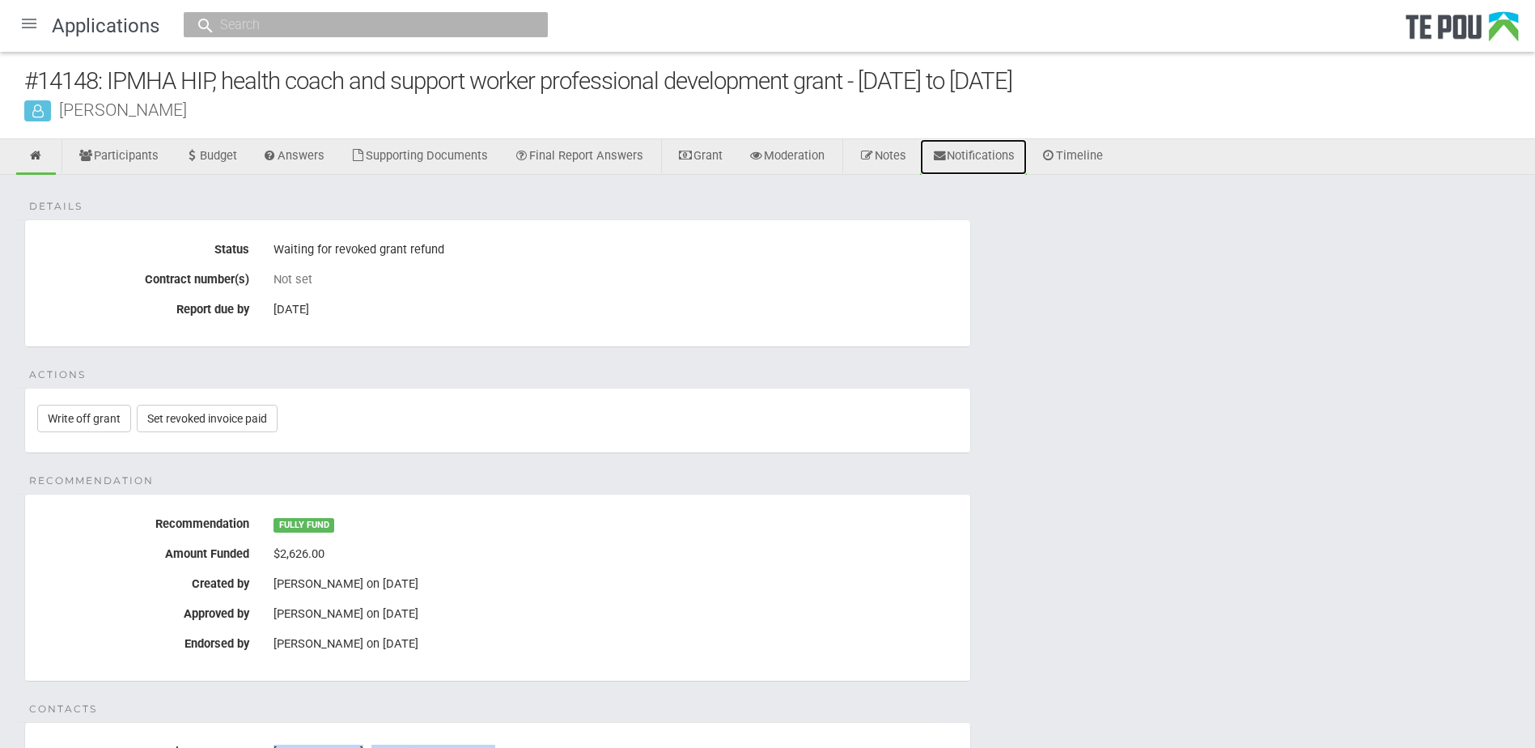
click at [1006, 152] on link "Notifications" at bounding box center [974, 157] width 108 height 36
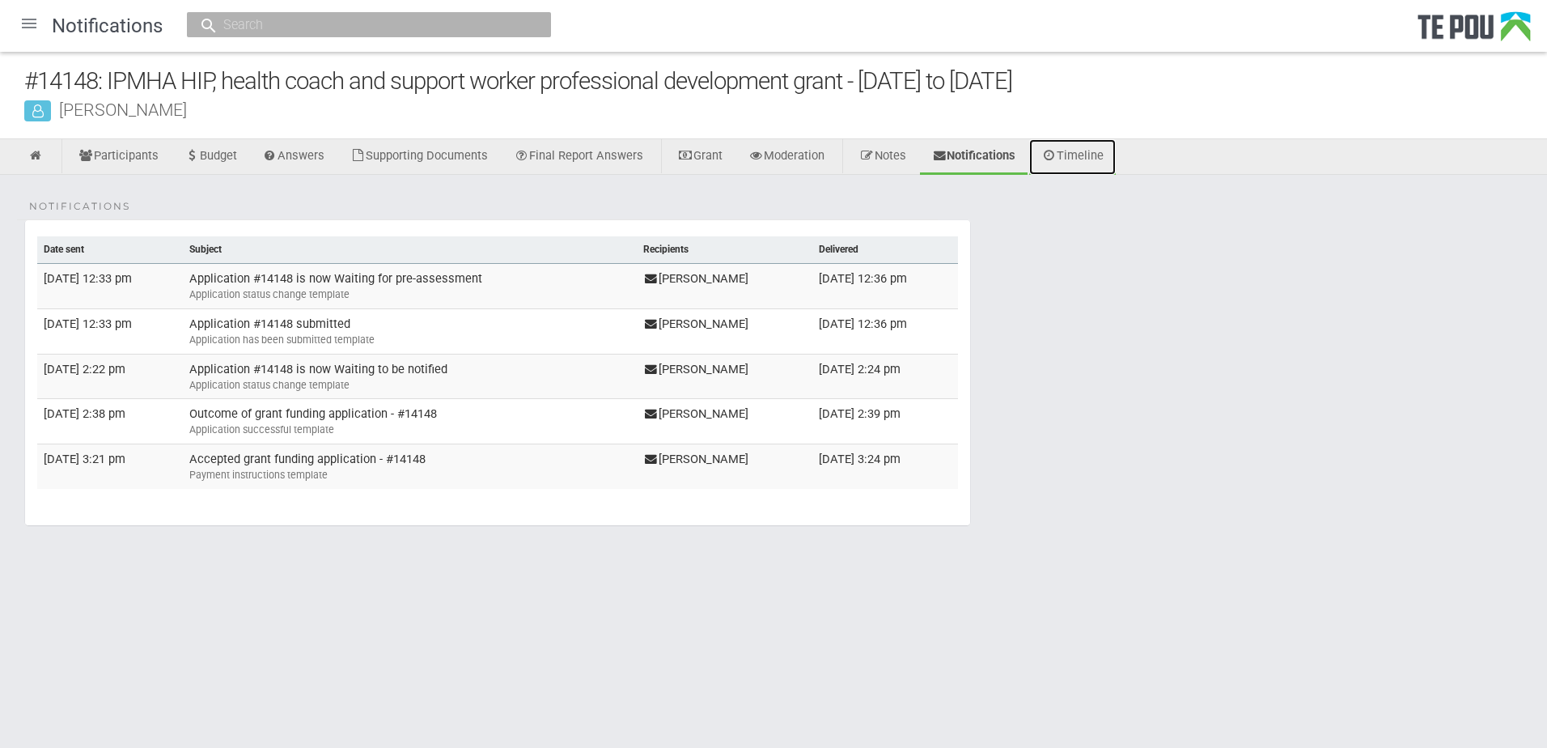
click at [1095, 151] on link "Timeline" at bounding box center [1072, 157] width 87 height 36
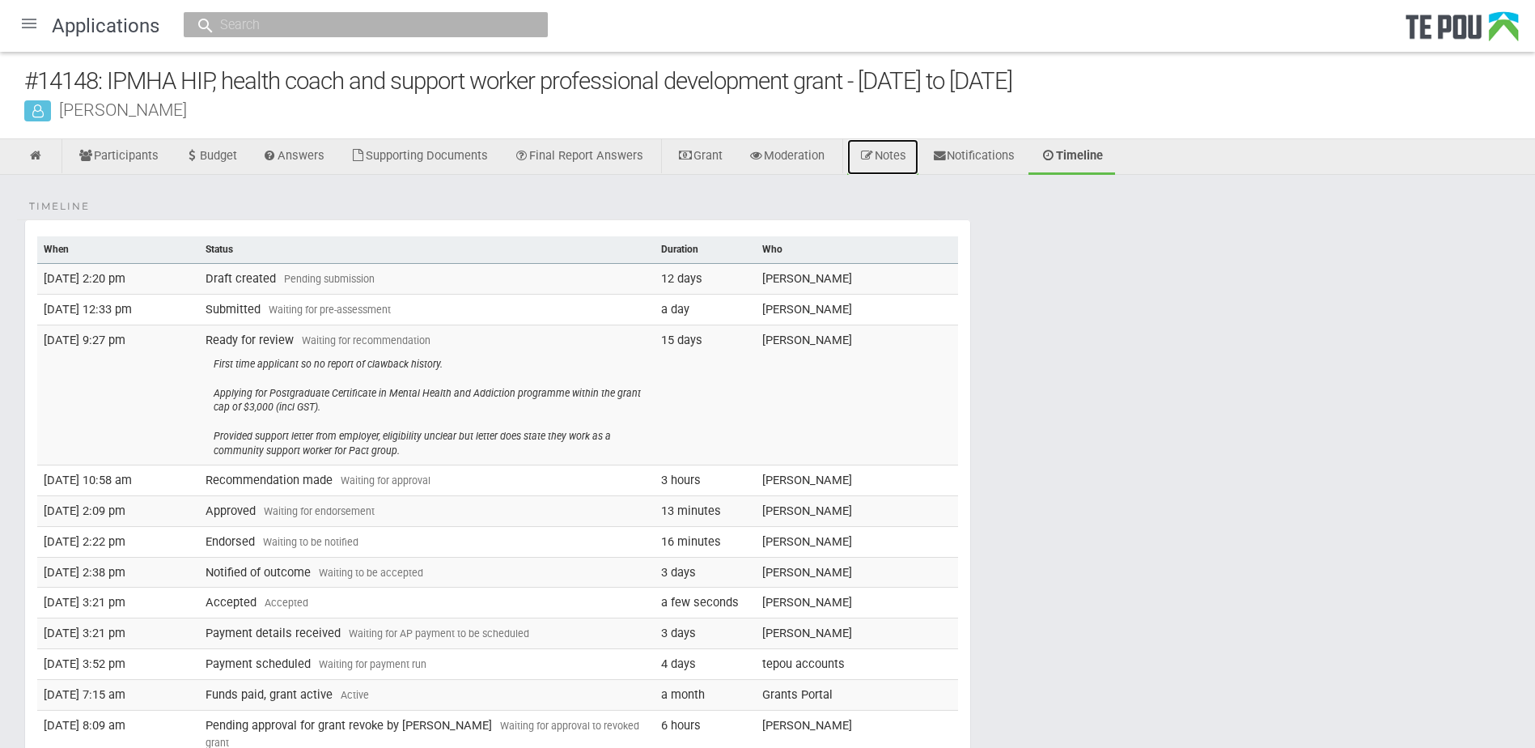
click at [906, 155] on link "Notes" at bounding box center [882, 157] width 71 height 36
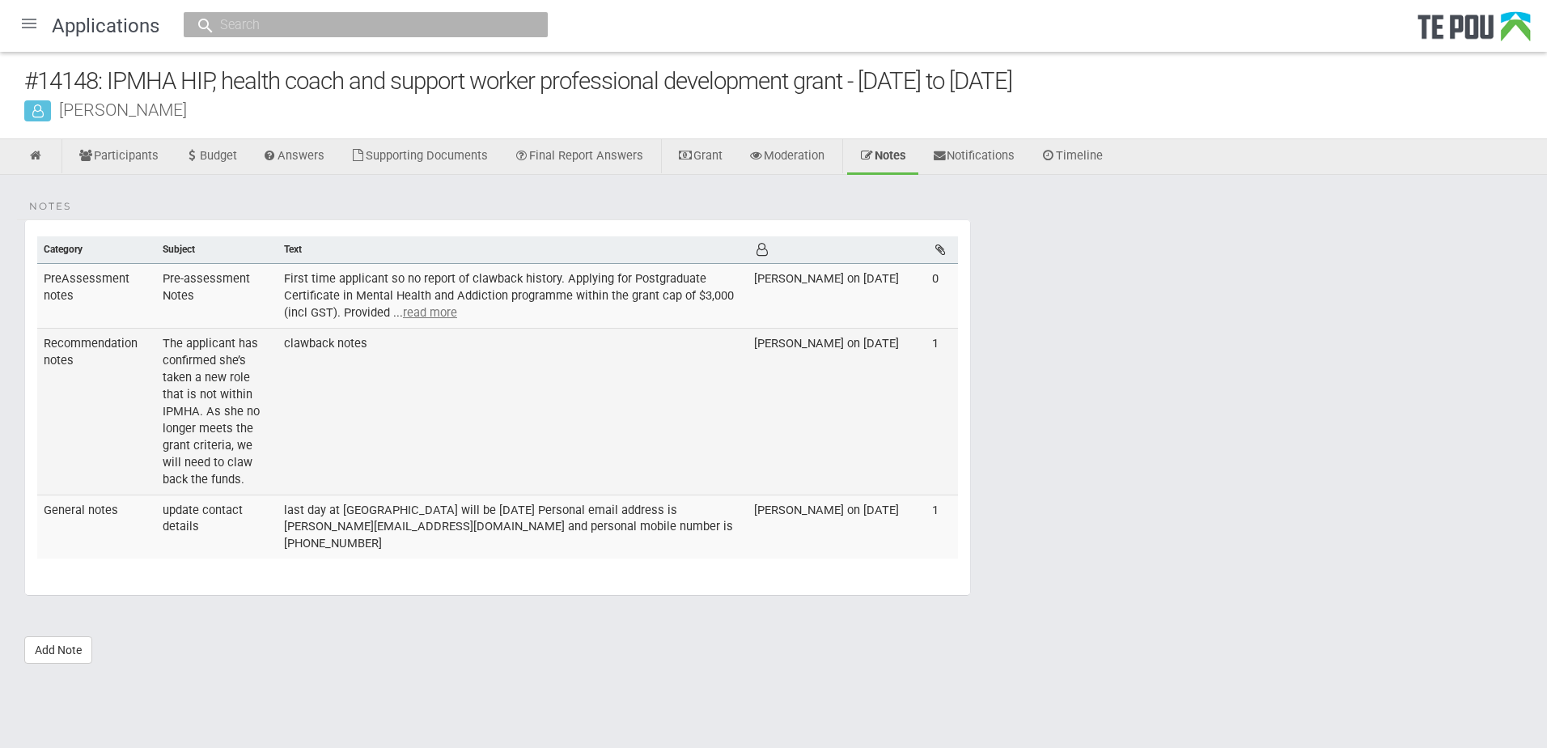
click at [333, 438] on td "clawback notes" at bounding box center [512, 411] width 470 height 167
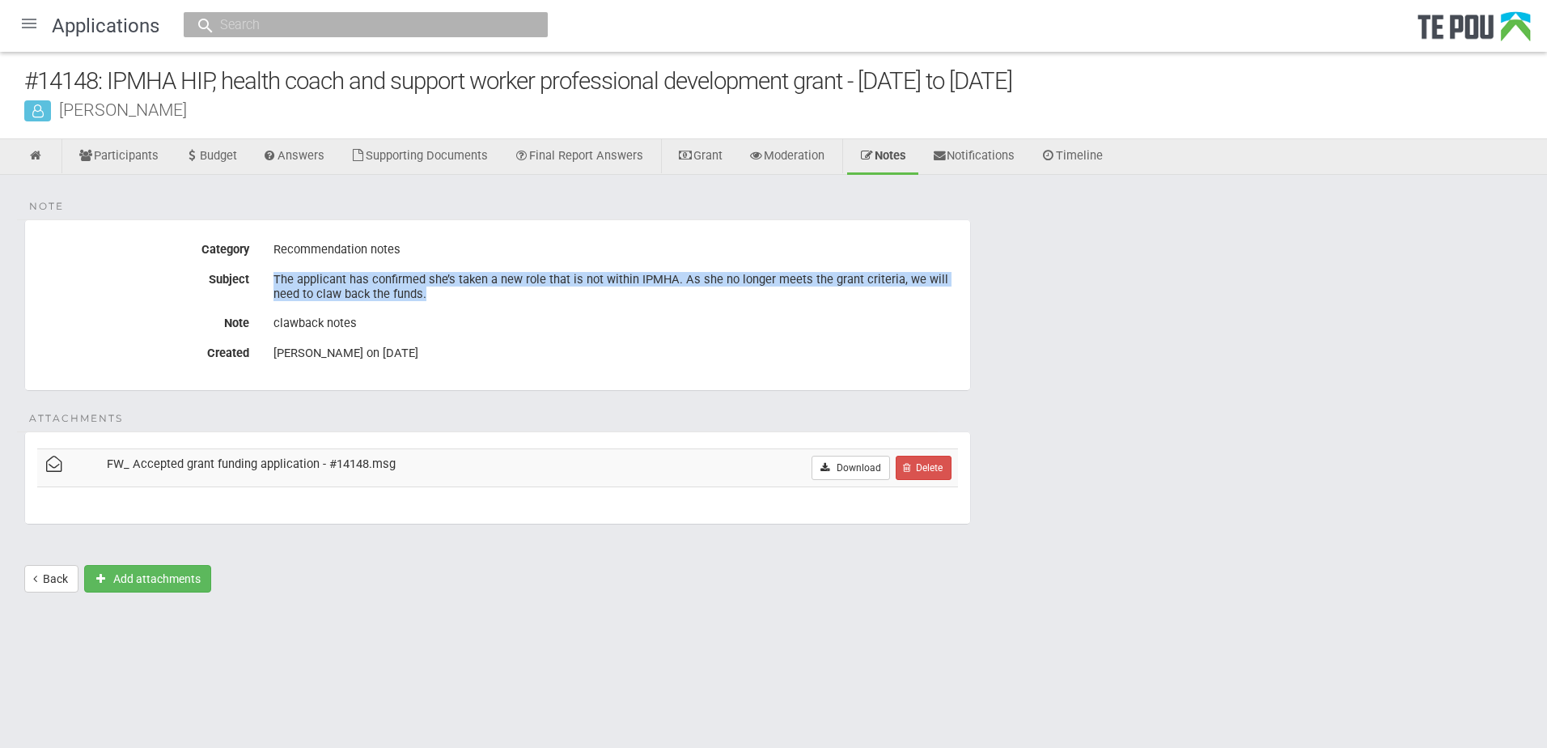
drag, startPoint x: 427, startPoint y: 299, endPoint x: 268, endPoint y: 275, distance: 161.2
click at [268, 275] on div "The applicant has confirmed she’s taken a new role that is not within IPMHA. As…" at bounding box center [615, 286] width 709 height 41
copy div "The applicant has confirmed she’s taken a new role that is not within IPMHA. As…"
click at [1091, 152] on link "Timeline" at bounding box center [1071, 157] width 87 height 36
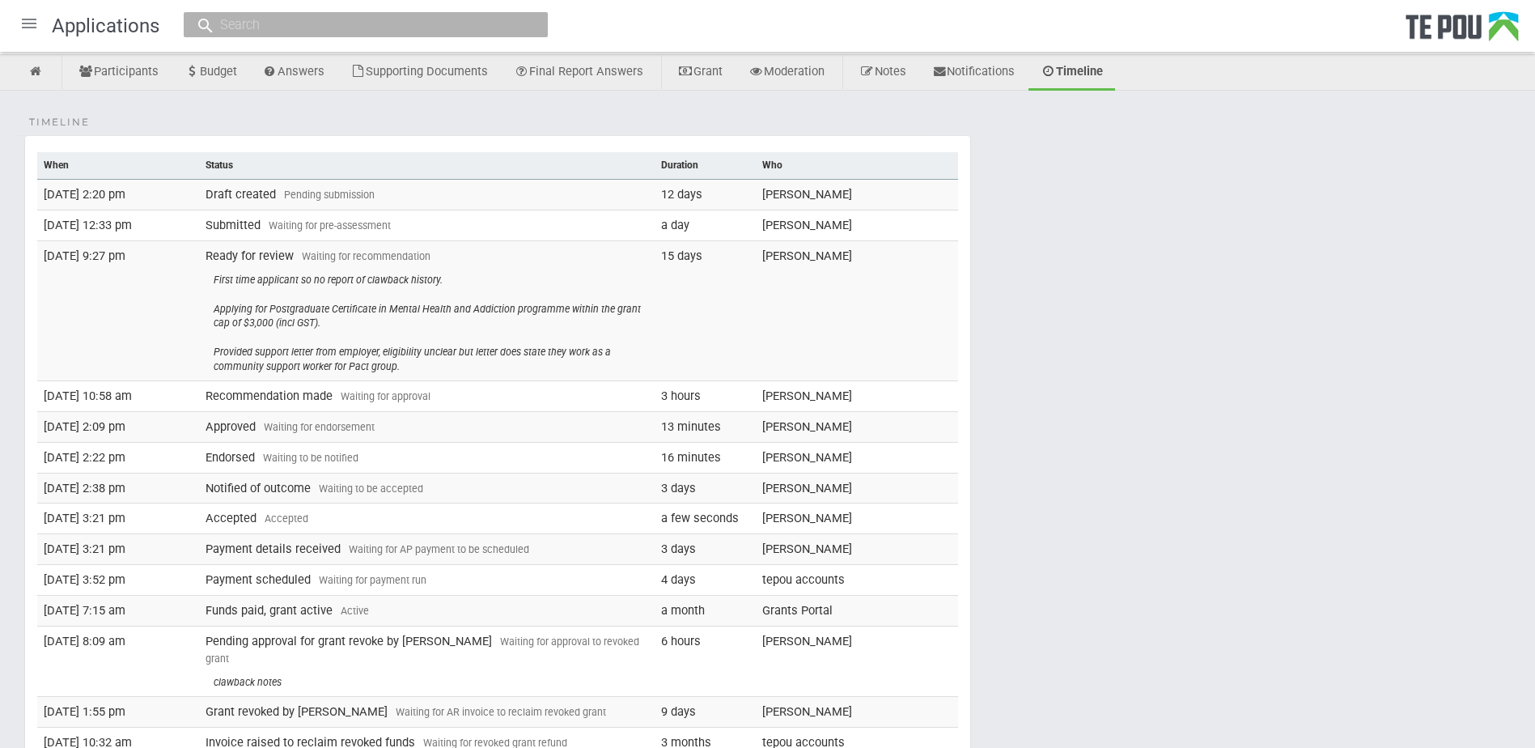
scroll to position [211, 0]
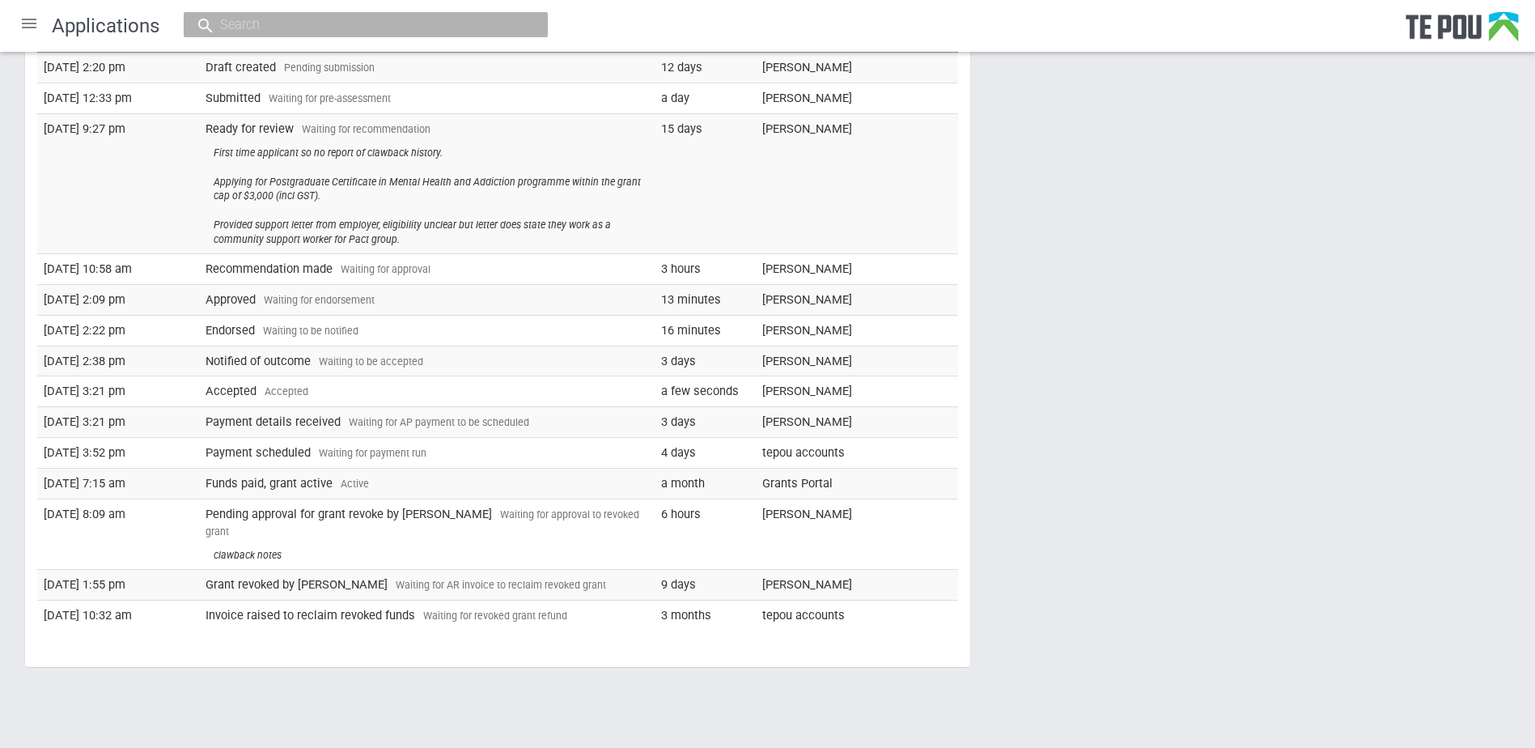
click at [637, 599] on td "Invoice raised to reclaim revoked funds Waiting for revoked grant refund" at bounding box center [426, 614] width 455 height 30
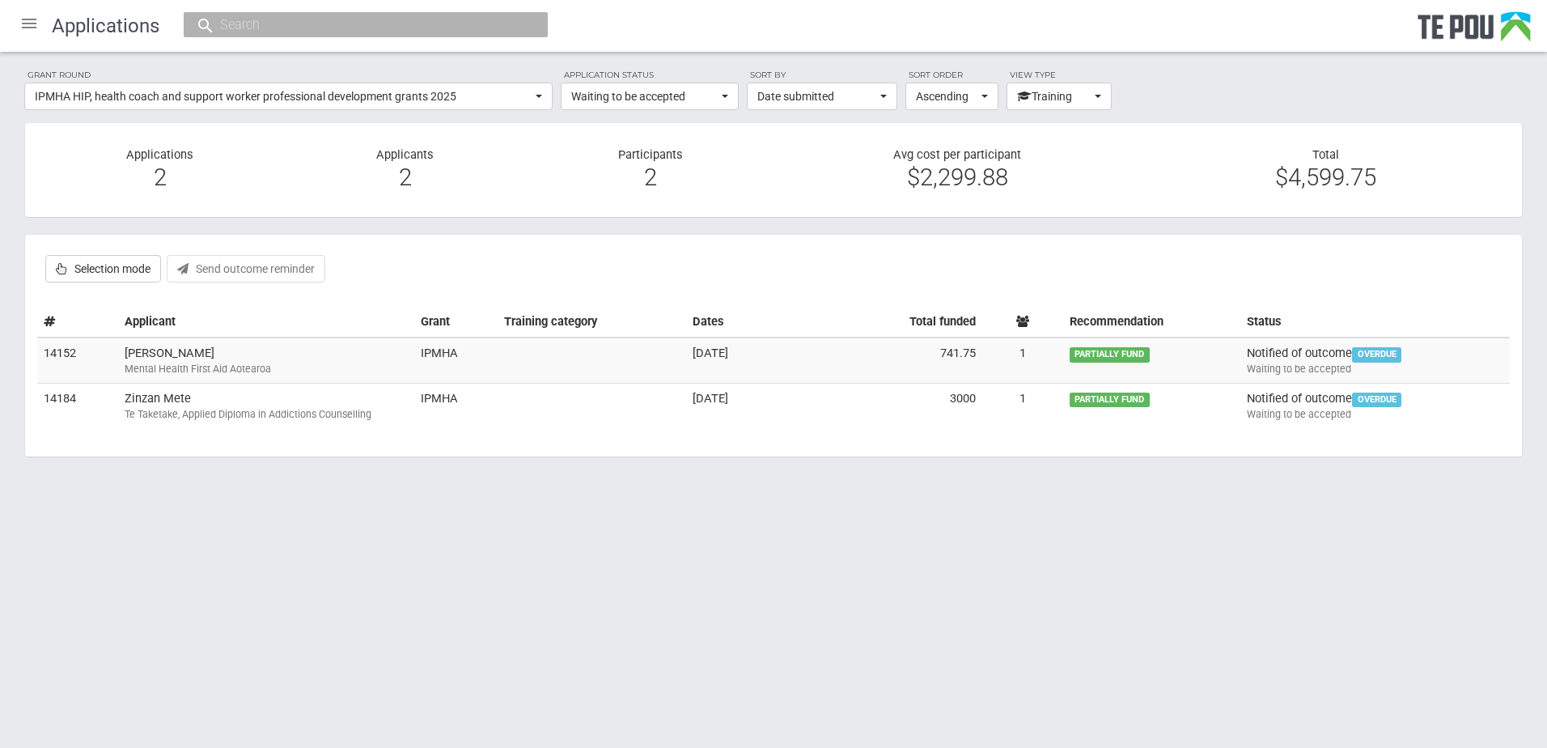
select select "510"
click at [146, 362] on div "Mental Health First Aid Aotearoa" at bounding box center [266, 369] width 283 height 15
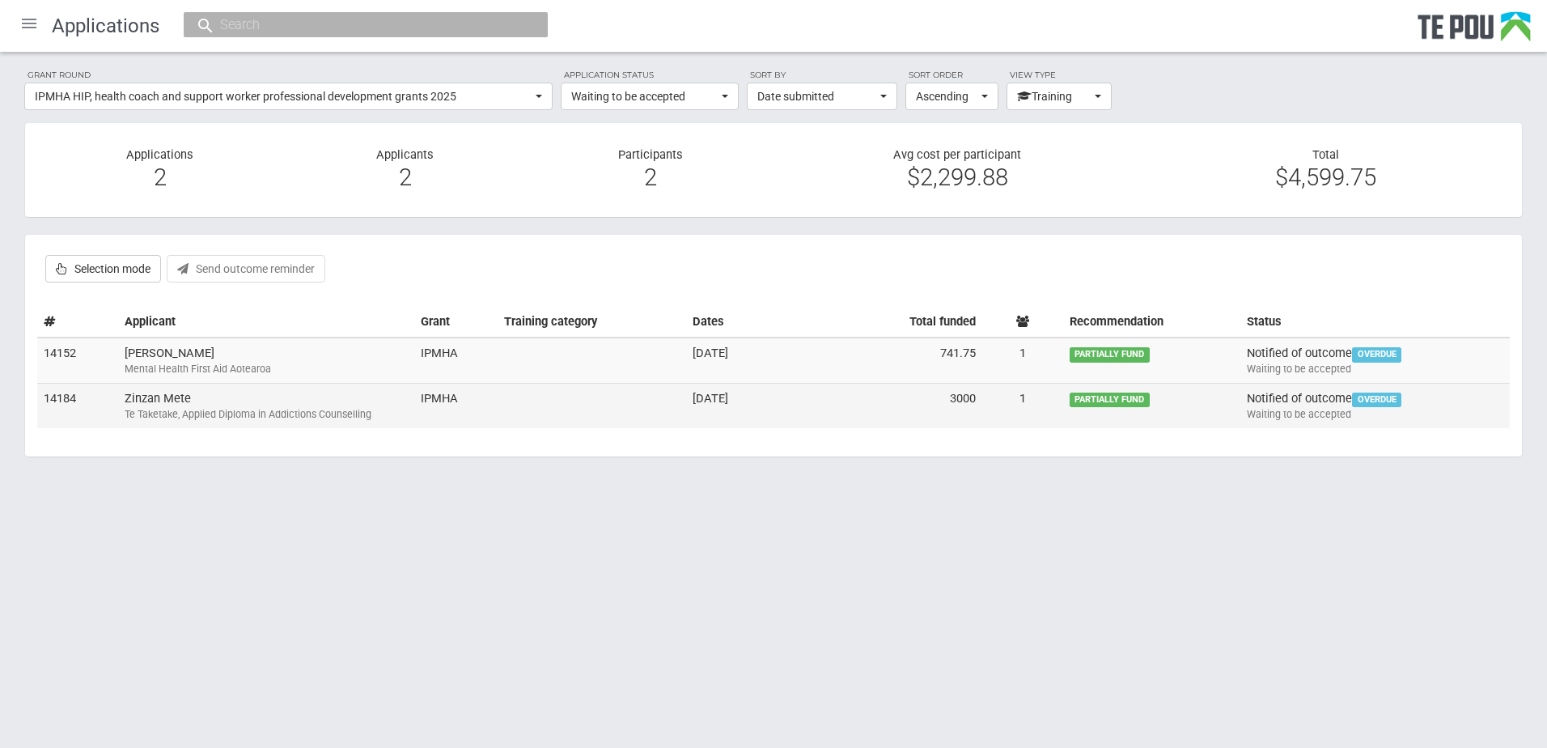
click at [218, 408] on div "Te Taketake, Applied Diploma in Addictions Counselling" at bounding box center [266, 414] width 283 height 15
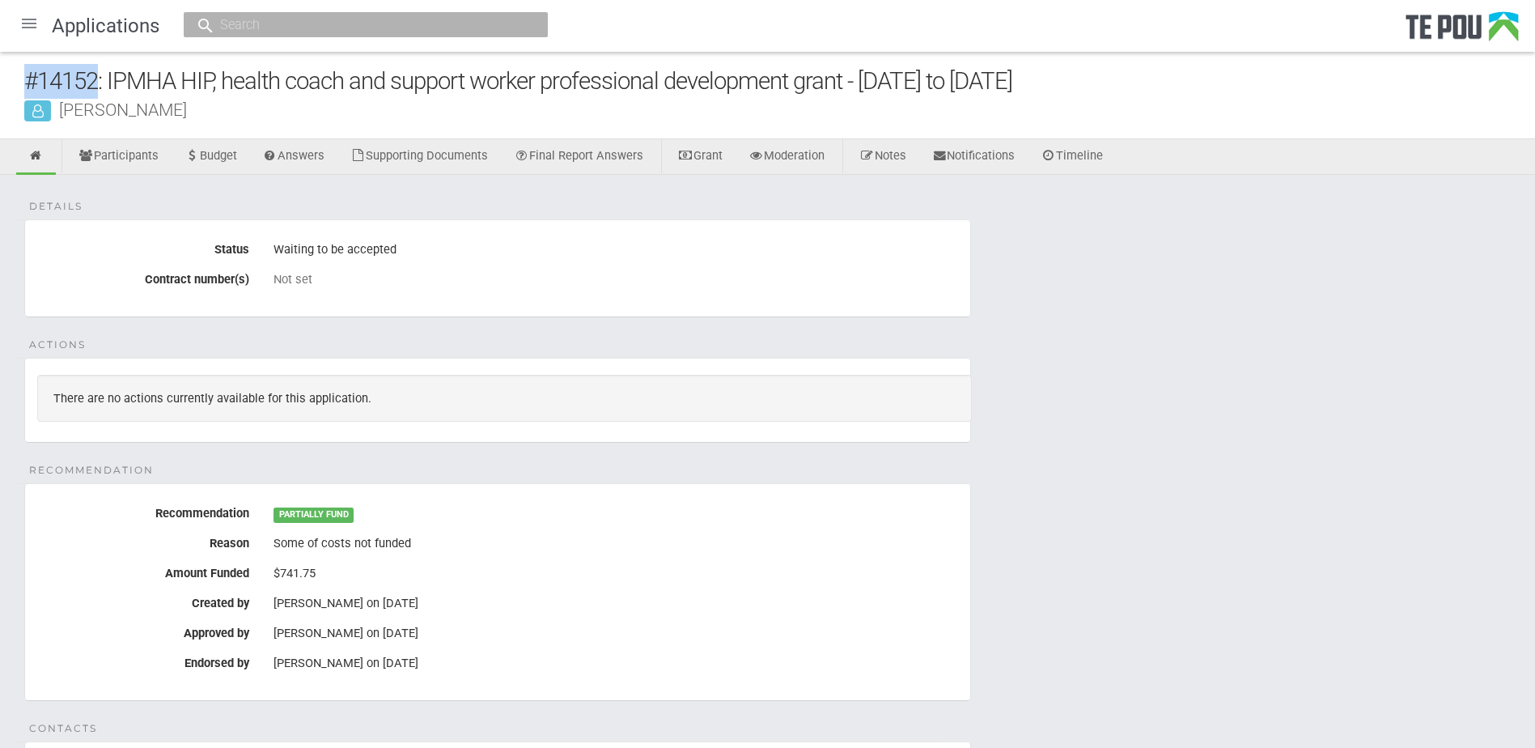
drag, startPoint x: 28, startPoint y: 81, endPoint x: 99, endPoint y: 91, distance: 71.9
click at [99, 91] on div "#14152: IPMHA HIP, health coach and support worker professional development gra…" at bounding box center [779, 81] width 1510 height 35
copy div "#14152"
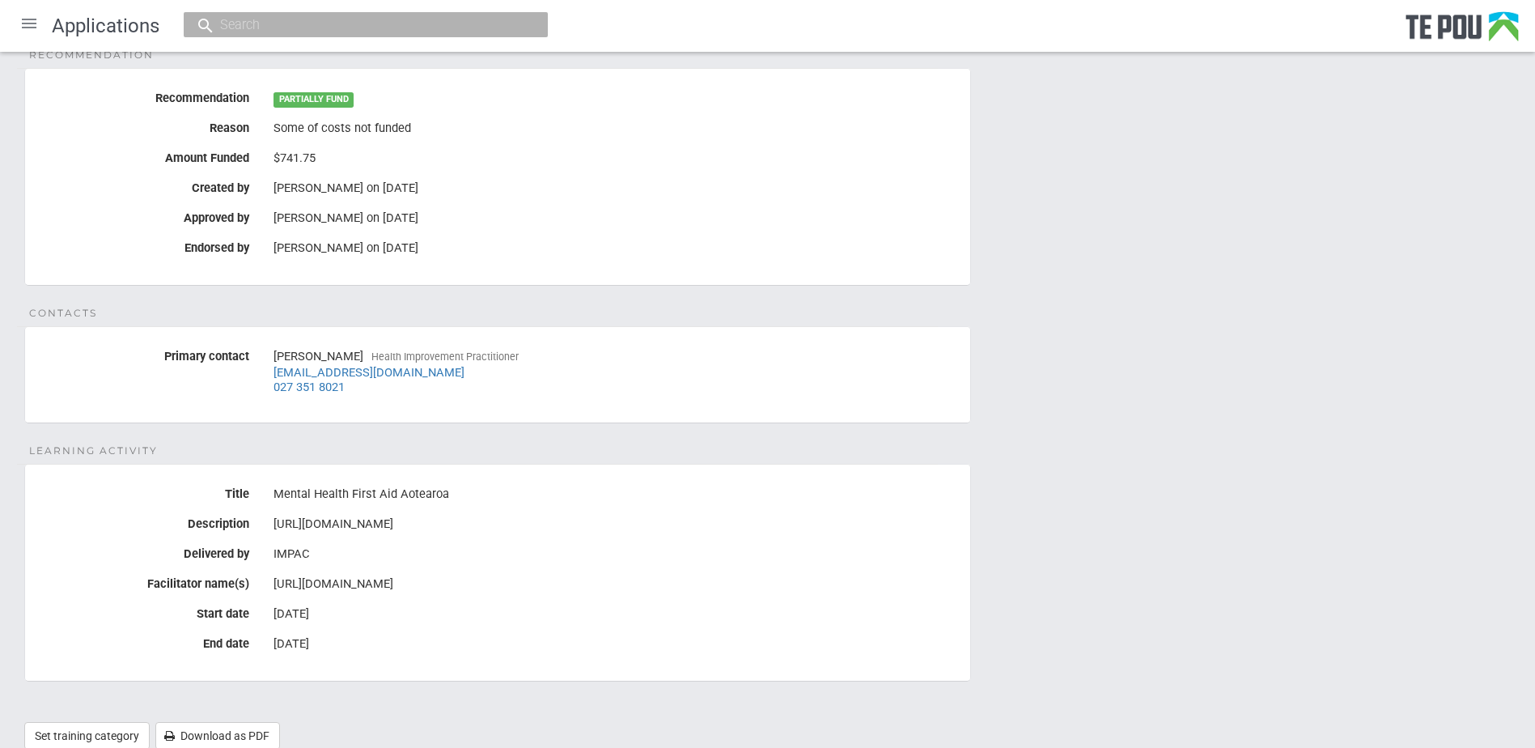
scroll to position [473, 0]
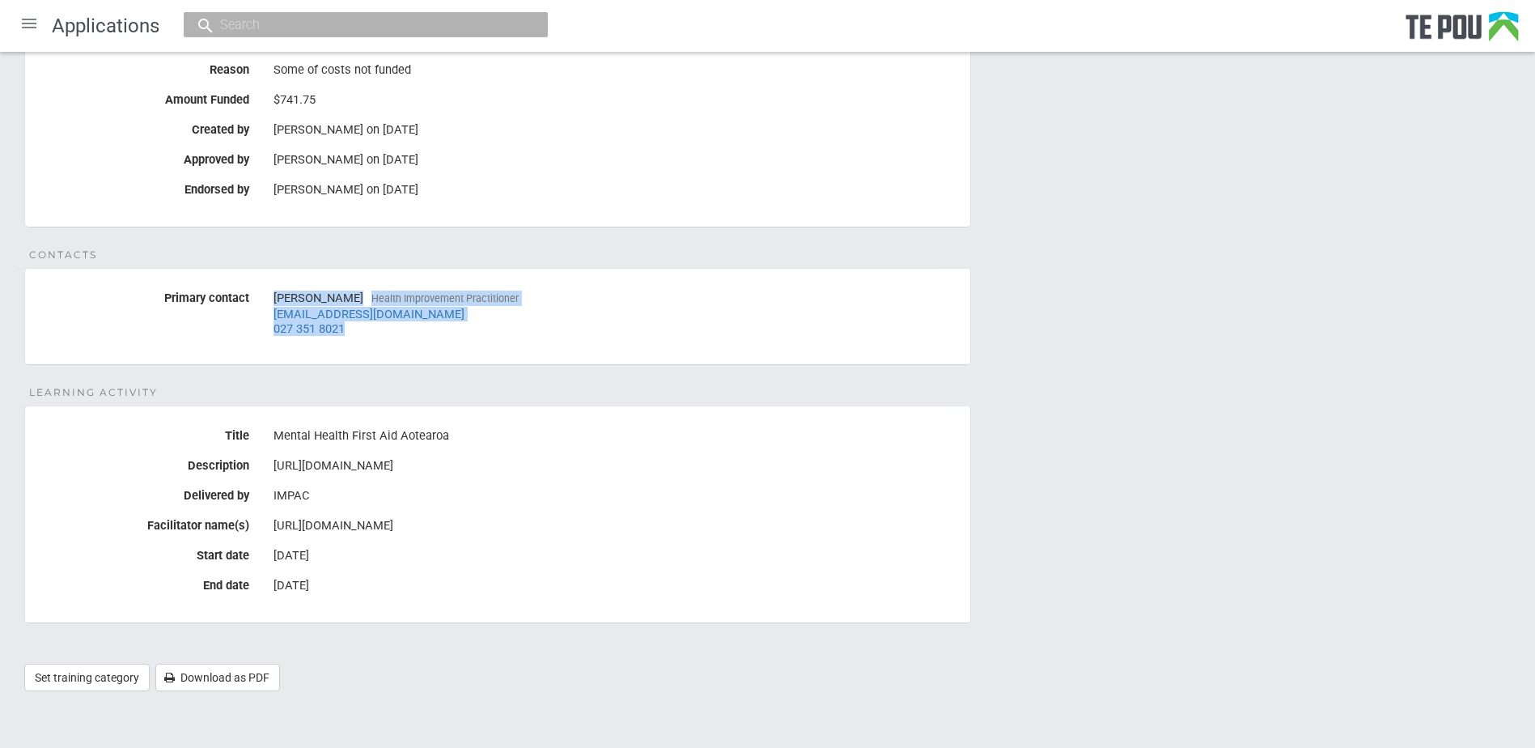
drag, startPoint x: 360, startPoint y: 324, endPoint x: 267, endPoint y: 294, distance: 98.0
click at [267, 294] on div "Ella Vukovich Health Improvement Practitioner evukovich@comprehensivecare.co.nz…" at bounding box center [615, 313] width 709 height 57
copy div "Ella Vukovich Health Improvement Practitioner evukovich@comprehensivecare.co.nz…"
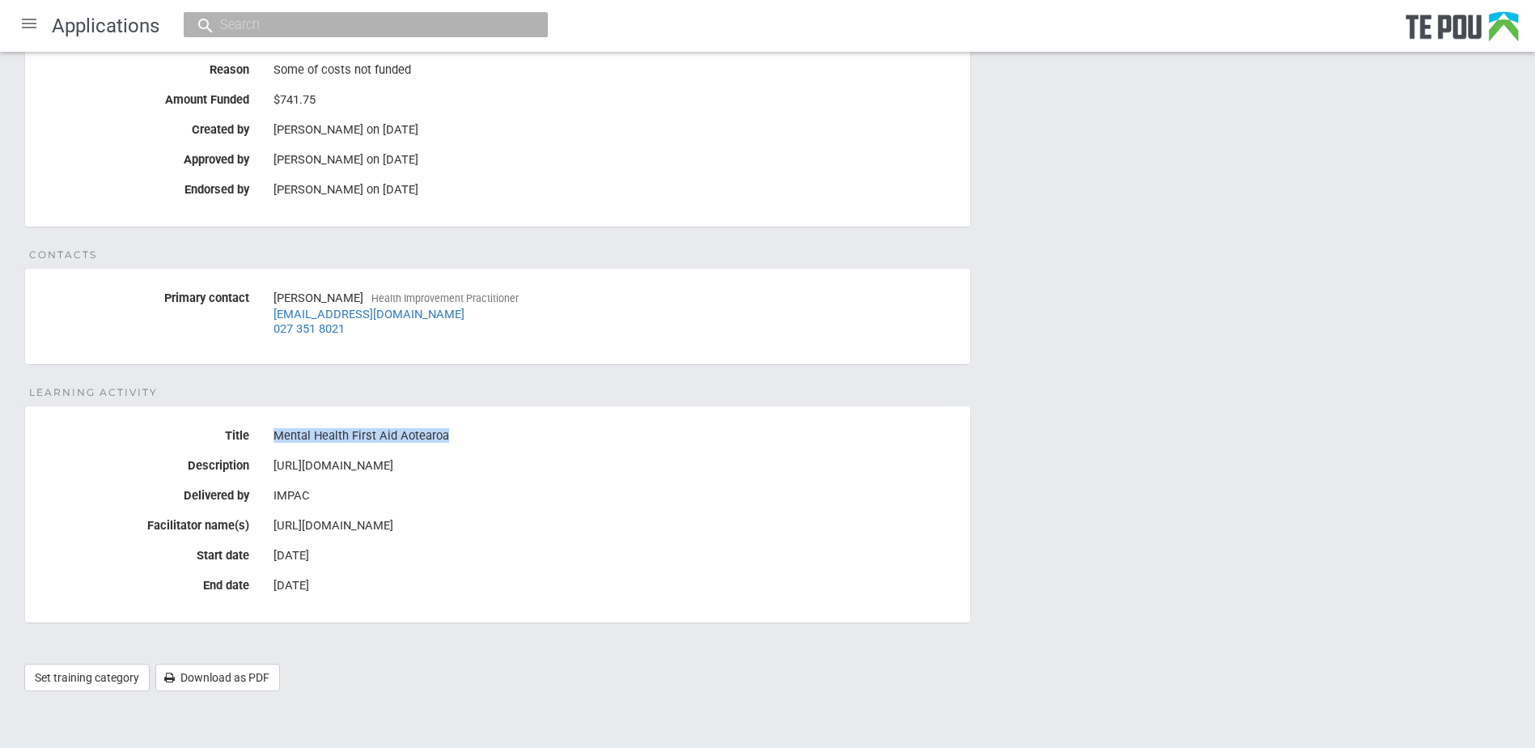
drag, startPoint x: 459, startPoint y: 438, endPoint x: 273, endPoint y: 438, distance: 186.1
click at [273, 438] on div "Mental Health First Aid Aotearoa" at bounding box center [615, 436] width 709 height 28
copy div "Mental Health First Aid Aotearoa"
drag, startPoint x: 342, startPoint y: 587, endPoint x: 198, endPoint y: 561, distance: 146.2
click at [198, 561] on fieldset "Learning Activity Title Mental Health First Aid Aotearoa Description https://im…" at bounding box center [497, 514] width 947 height 218
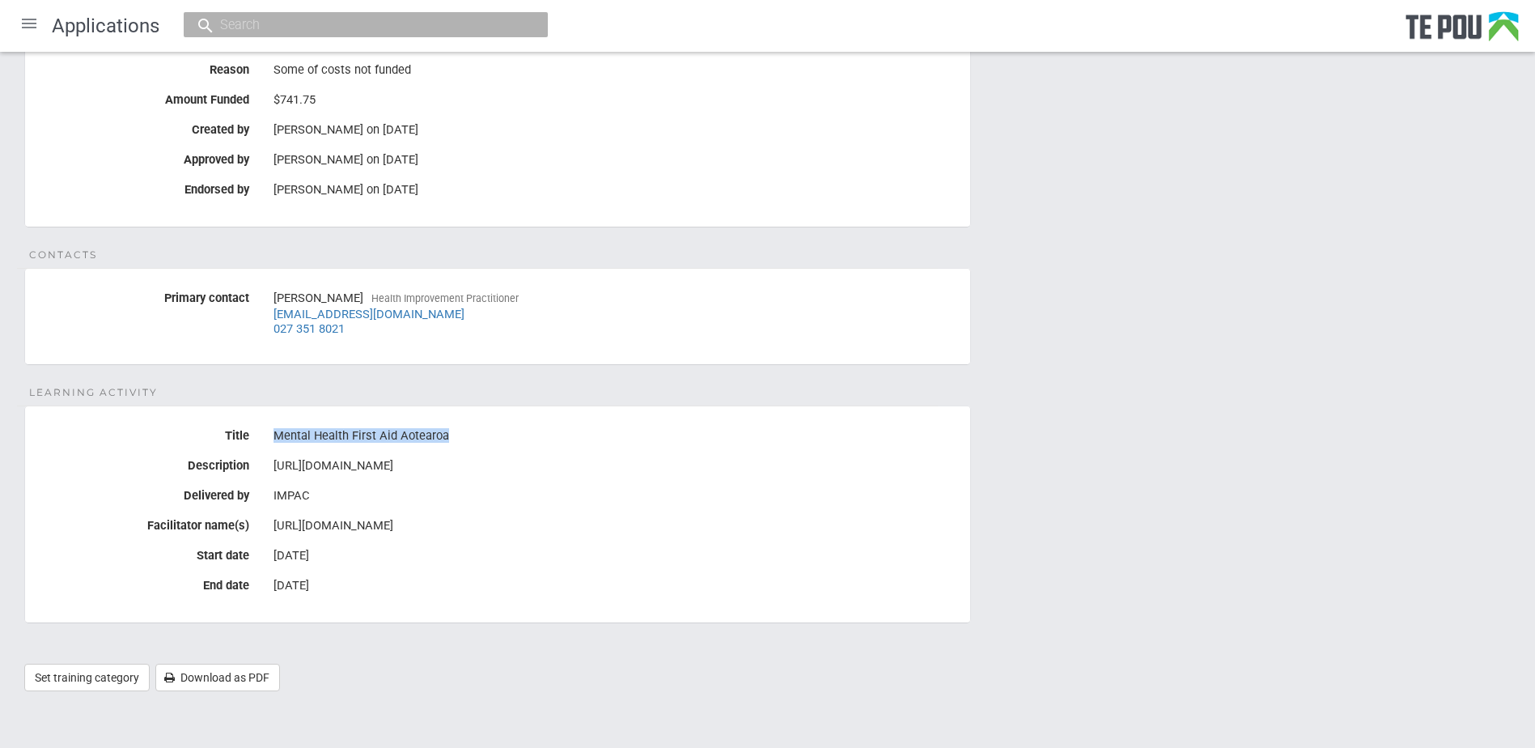
copy fieldset "Start date 10 Jun 2025 End date 11 Jun 2025"
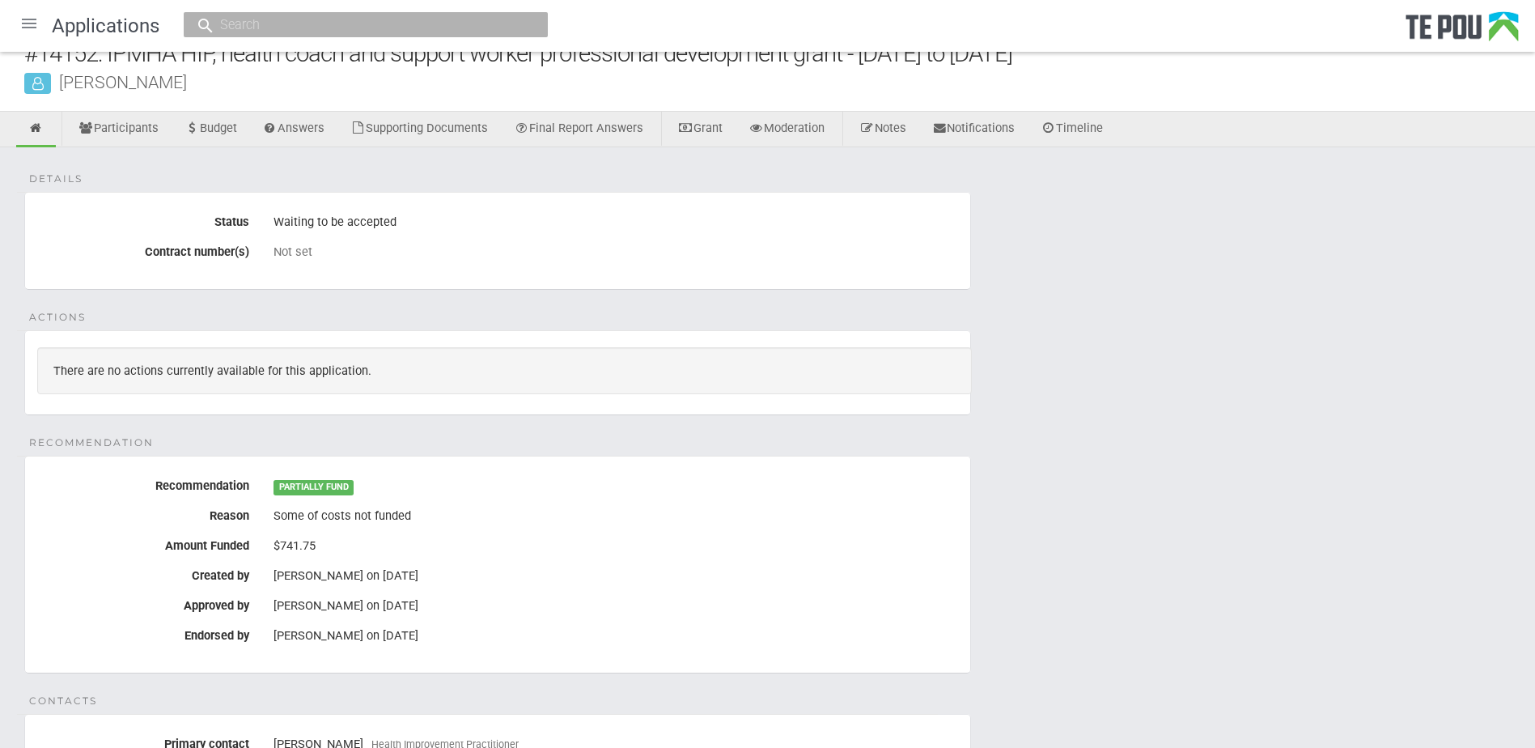
scroll to position [0, 0]
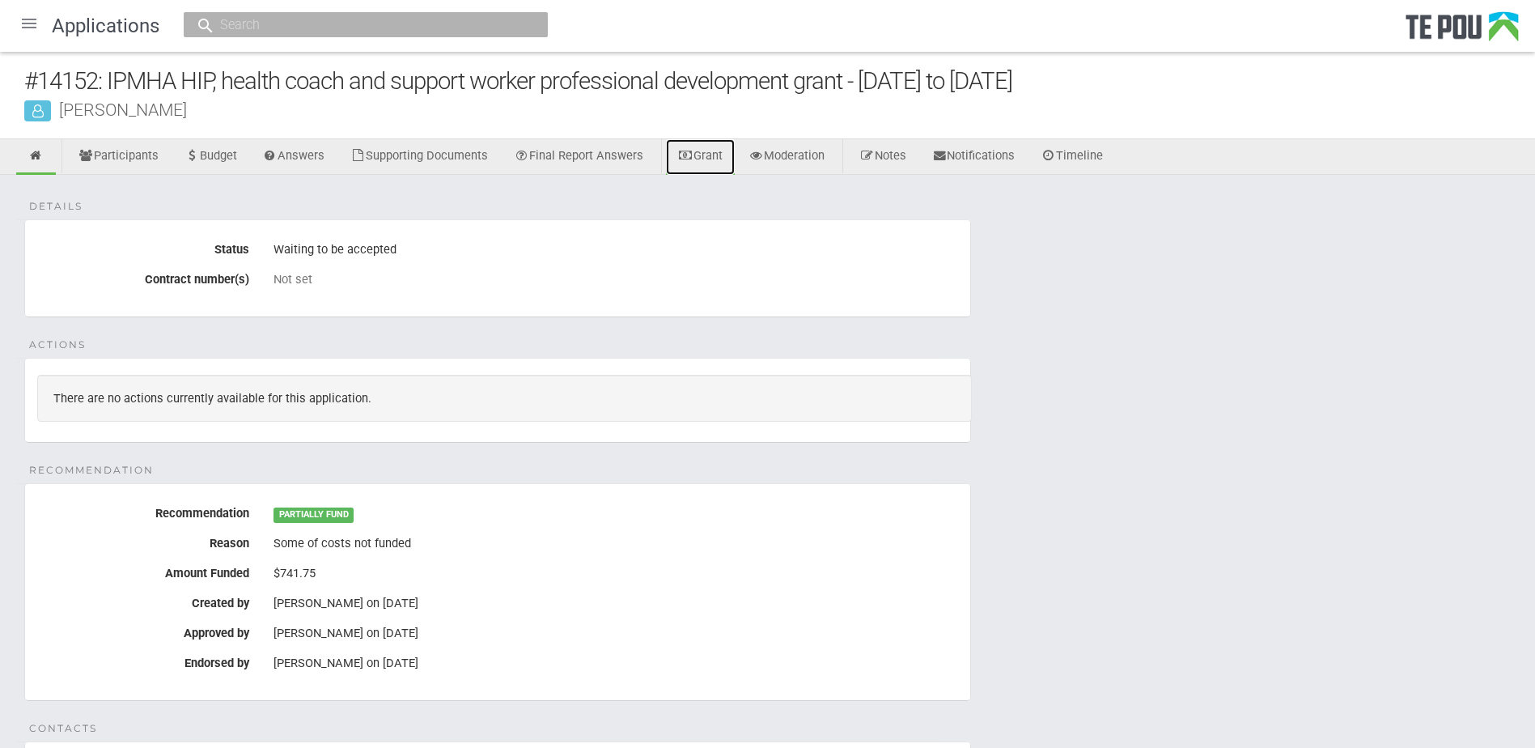
click at [728, 152] on link "Grant" at bounding box center [700, 157] width 69 height 36
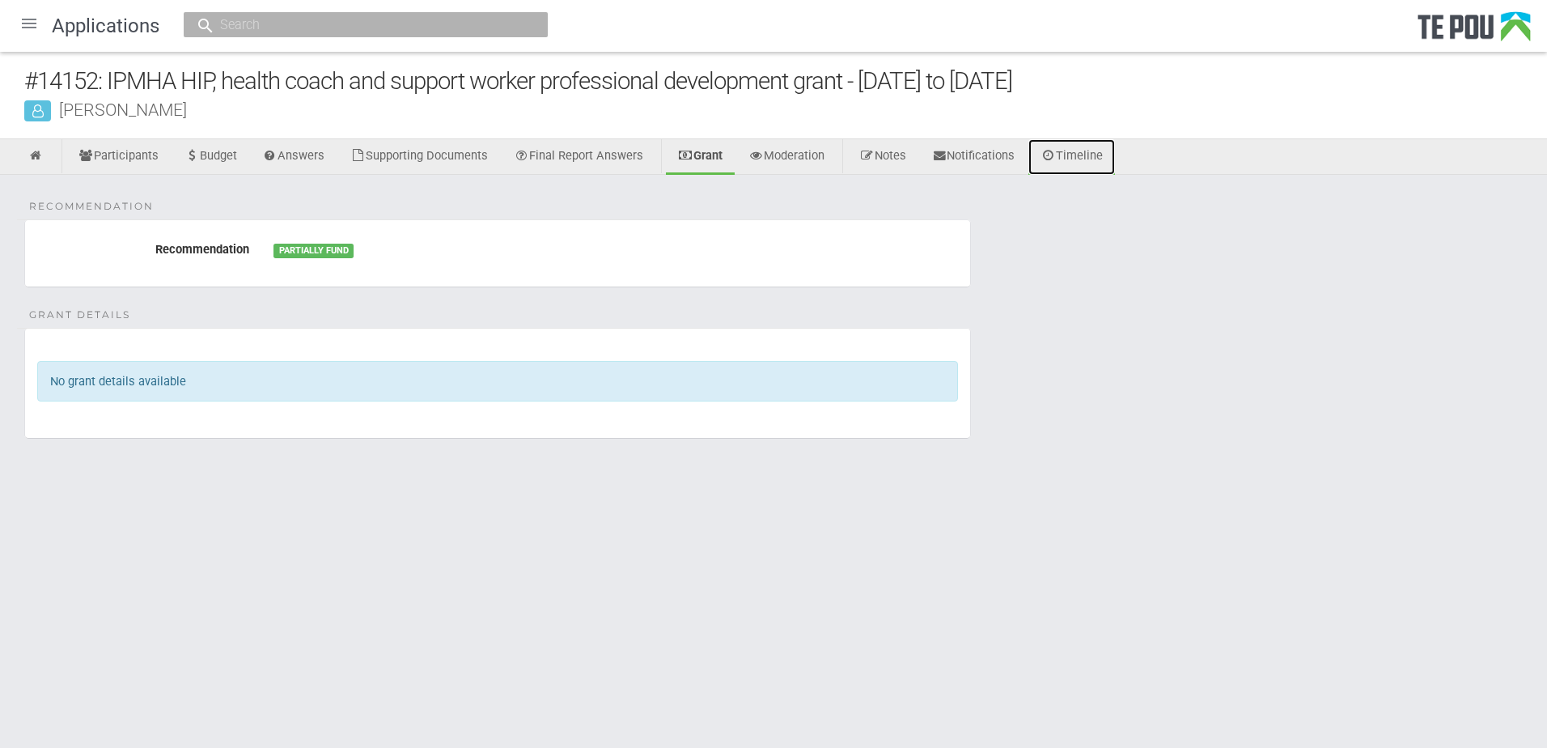
click at [1056, 159] on icon at bounding box center [1047, 156] width 15 height 12
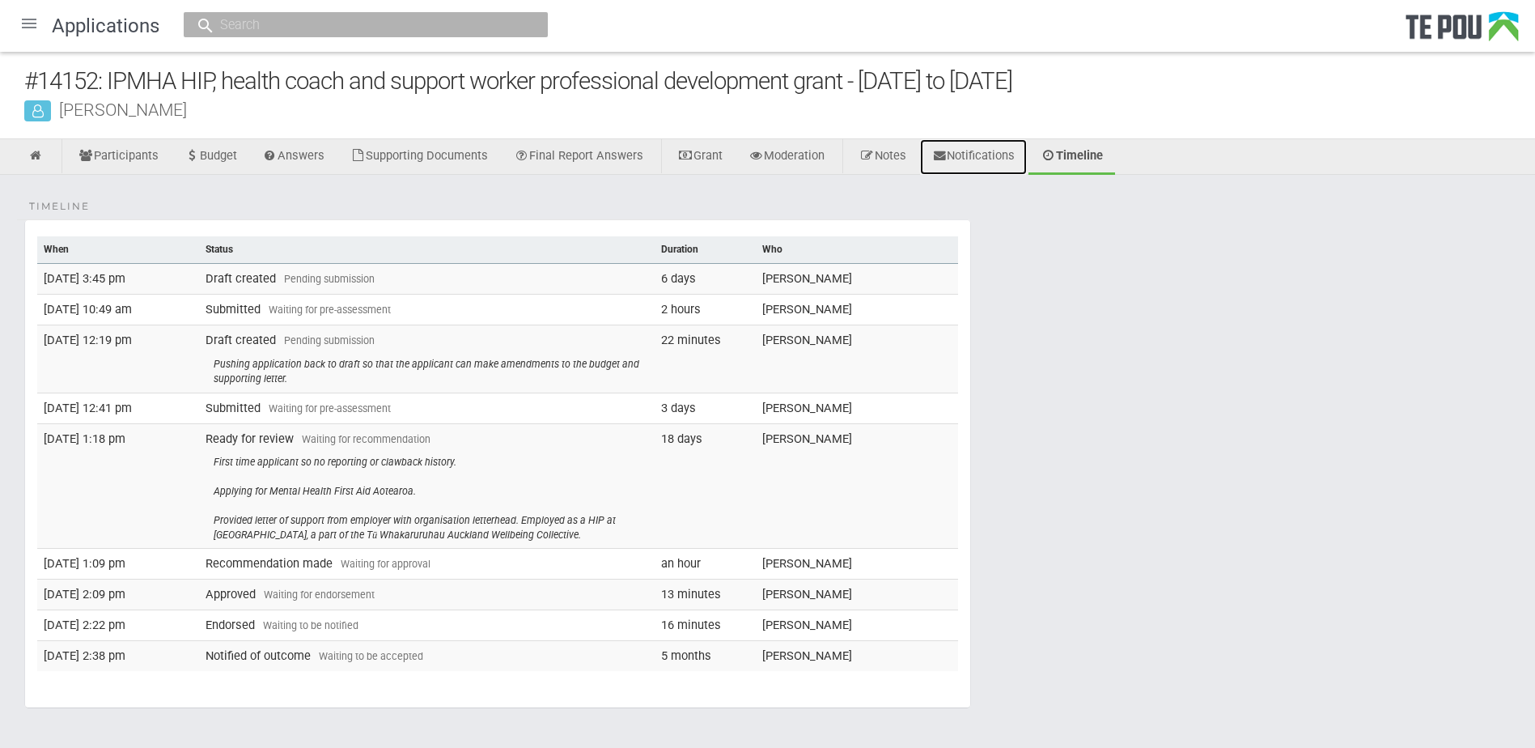
click at [999, 159] on link "Notifications" at bounding box center [974, 157] width 108 height 36
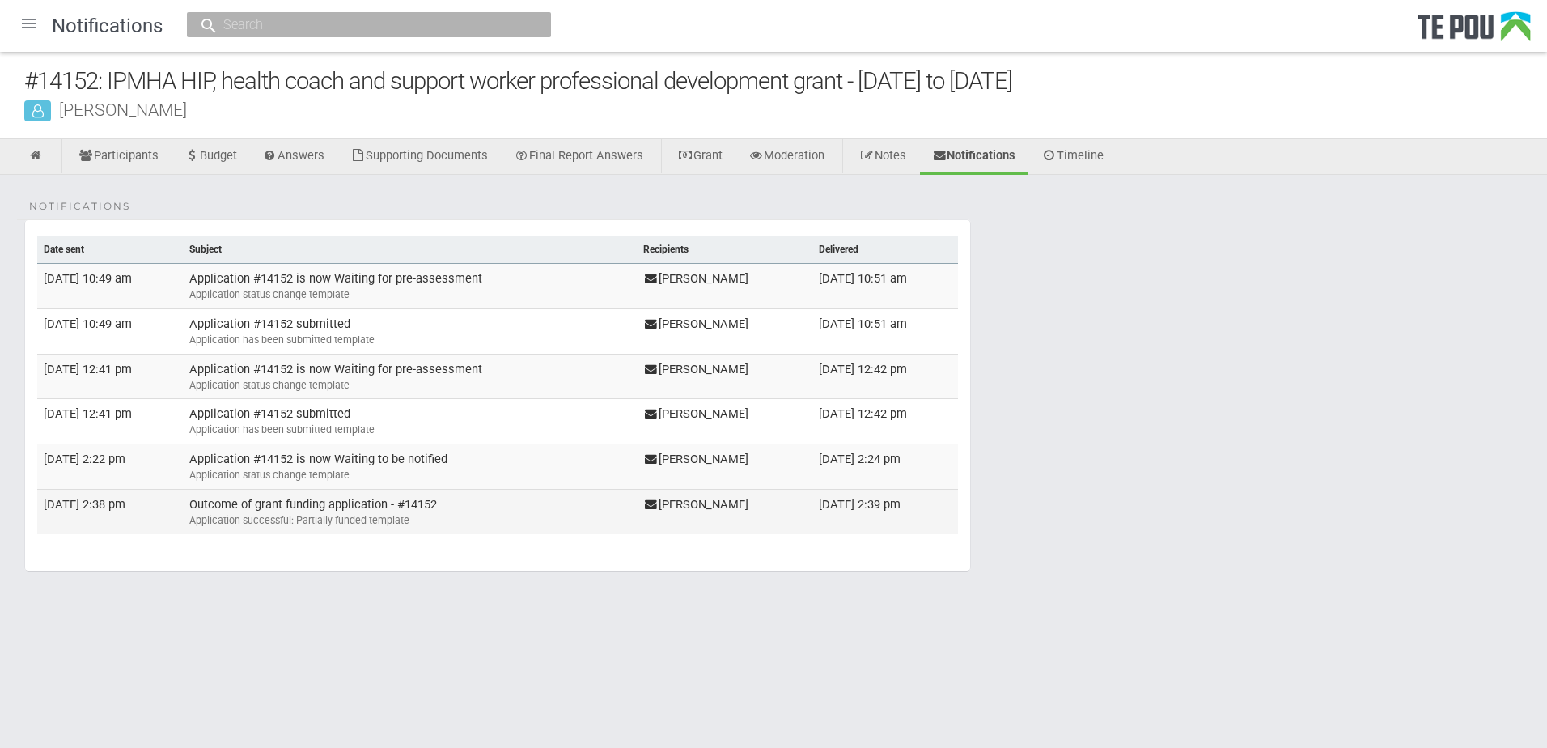
click at [362, 525] on div "Application successful: Partially funded template" at bounding box center [409, 520] width 441 height 15
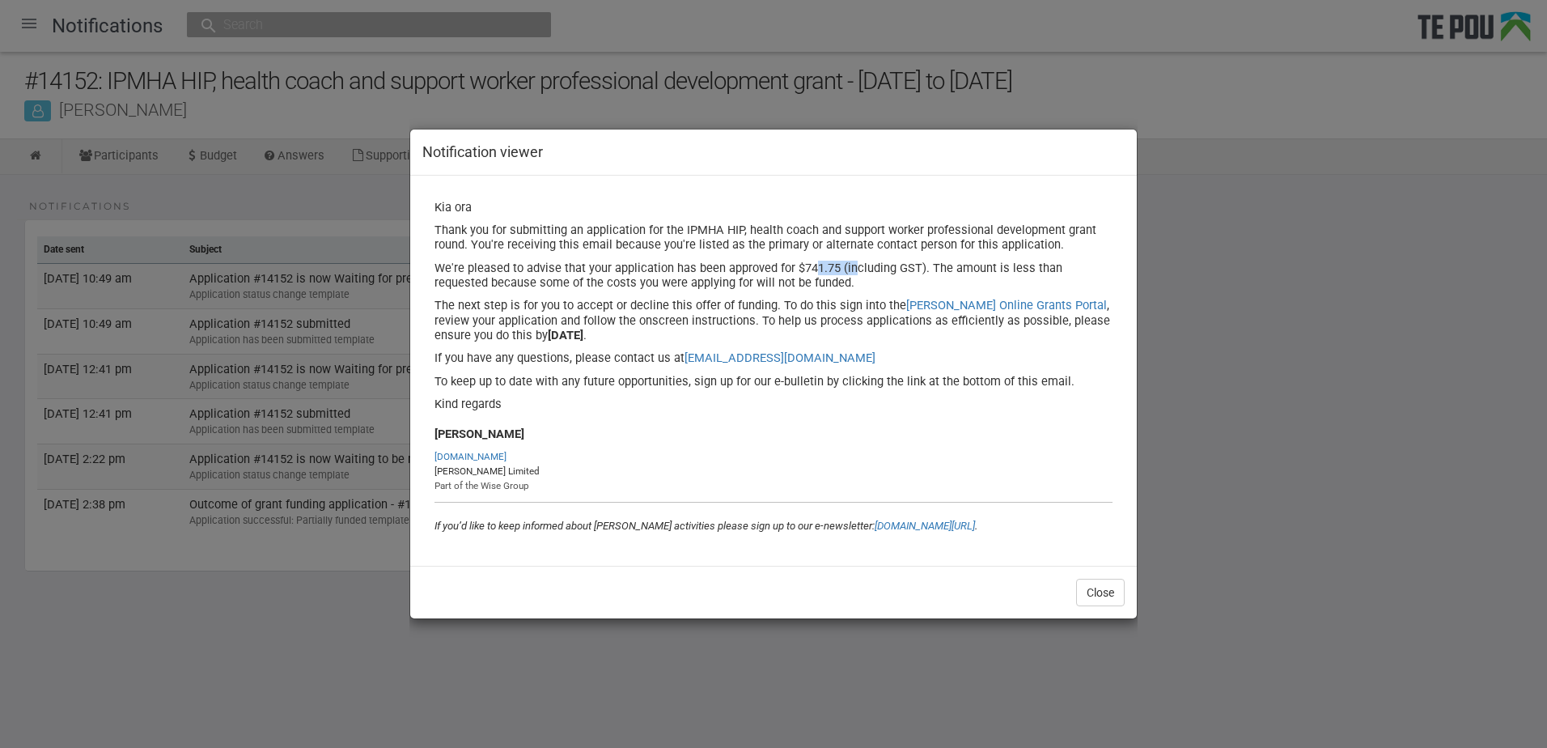
drag, startPoint x: 838, startPoint y: 269, endPoint x: 792, endPoint y: 269, distance: 46.1
click at [792, 269] on p "We're pleased to advise that your application has been approved for $741.75 (in…" at bounding box center [773, 275] width 678 height 30
copy p "$741.75"
drag, startPoint x: 1099, startPoint y: 591, endPoint x: 1040, endPoint y: 561, distance: 65.8
click at [1099, 591] on button "Close" at bounding box center [1100, 592] width 49 height 28
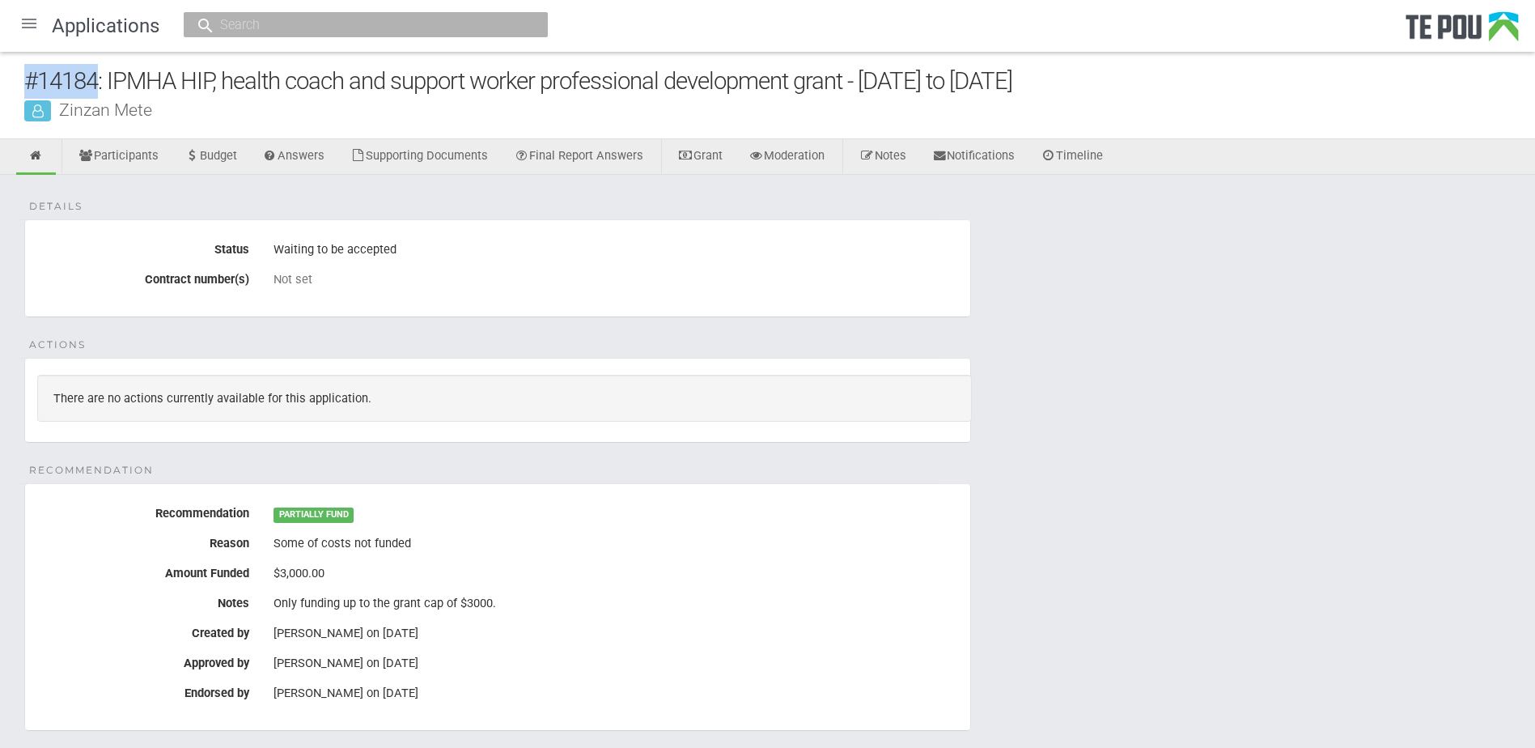
drag, startPoint x: 78, startPoint y: 84, endPoint x: 23, endPoint y: 76, distance: 55.6
click at [23, 76] on div "#14184: IPMHA HIP, health coach and support worker professional development gra…" at bounding box center [767, 95] width 1535 height 87
copy div "#14184"
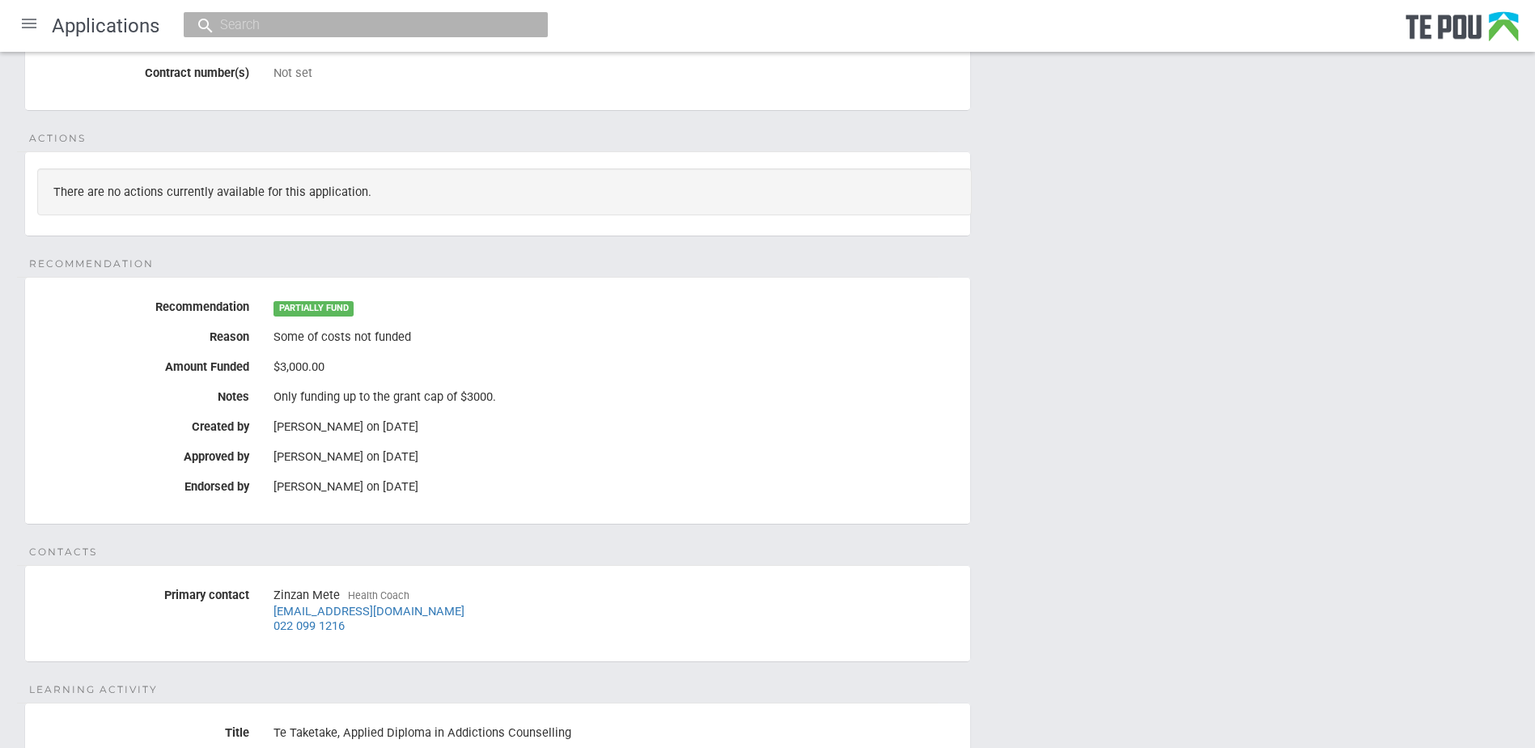
scroll to position [243, 0]
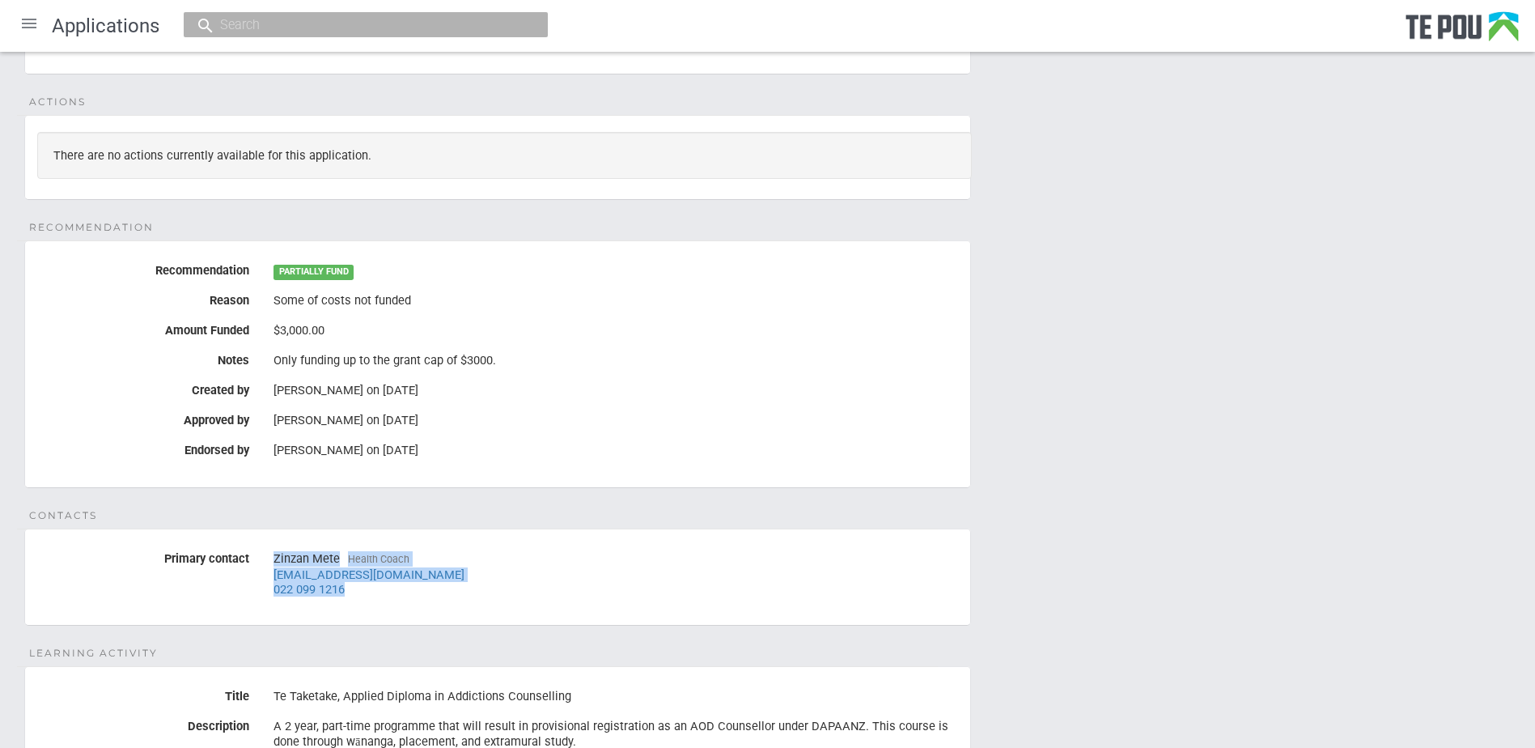
drag, startPoint x: 330, startPoint y: 589, endPoint x: 270, endPoint y: 550, distance: 71.4
click at [270, 550] on div "Zinzan Mete Health Coach [EMAIL_ADDRESS][DOMAIN_NAME] 022 099 1216" at bounding box center [615, 573] width 709 height 57
copy div "Zinzan Mete Health Coach [EMAIL_ADDRESS][DOMAIN_NAME] 022 099 1216"
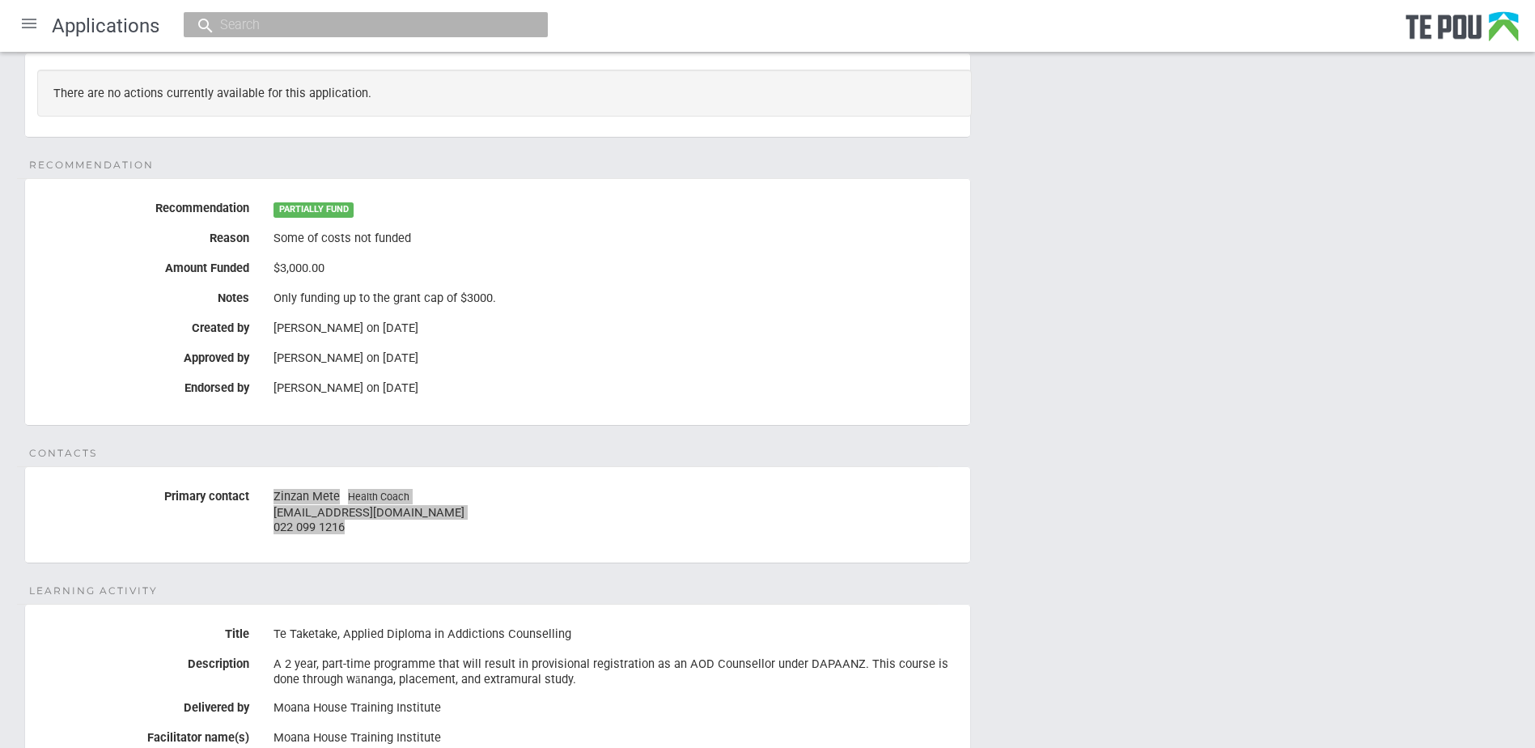
scroll to position [404, 0]
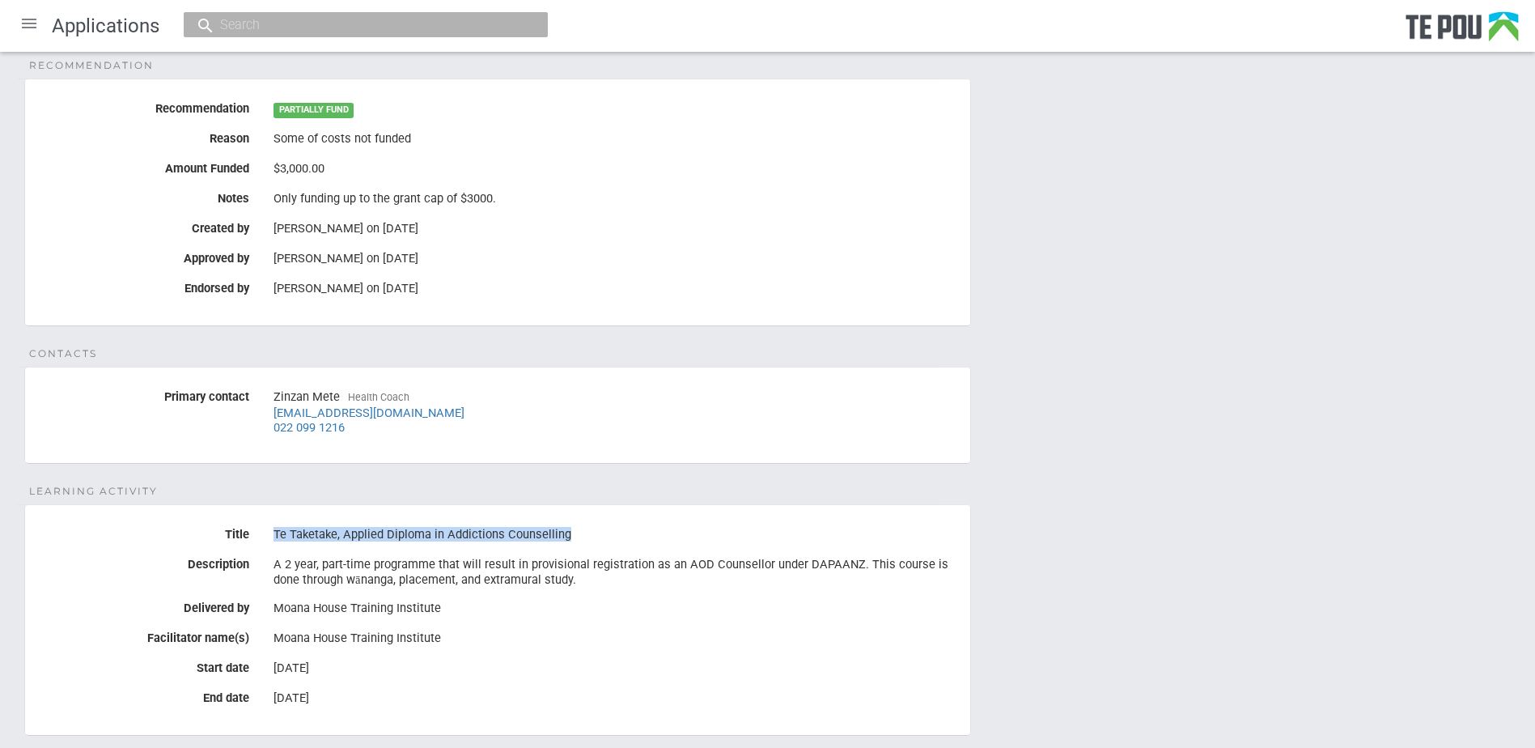
drag, startPoint x: 584, startPoint y: 541, endPoint x: 277, endPoint y: 530, distance: 307.6
click at [277, 530] on div "Te Taketake, Applied Diploma in Addictions Counselling" at bounding box center [615, 535] width 684 height 28
copy div "Te Taketake, Applied Diploma in Addictions Counselling"
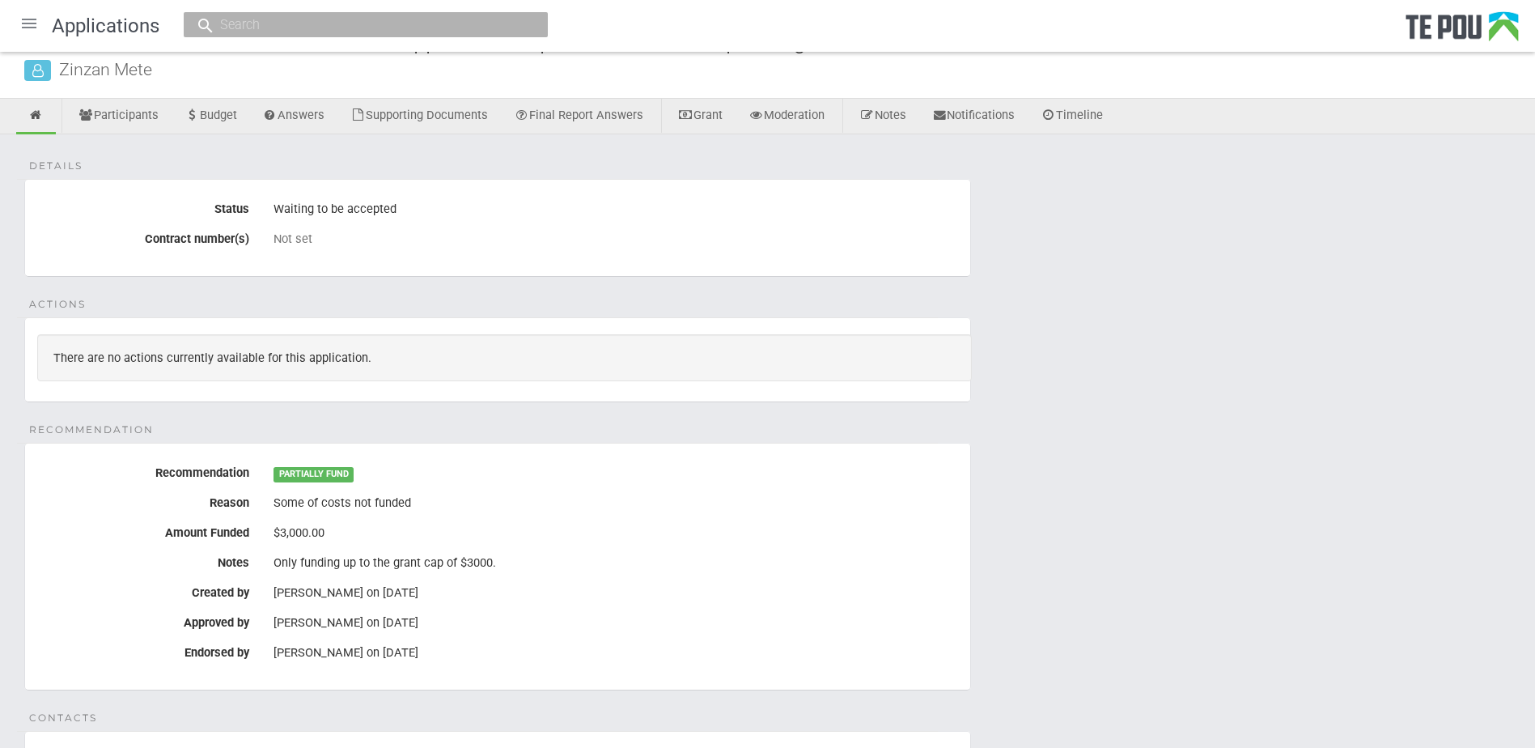
scroll to position [0, 0]
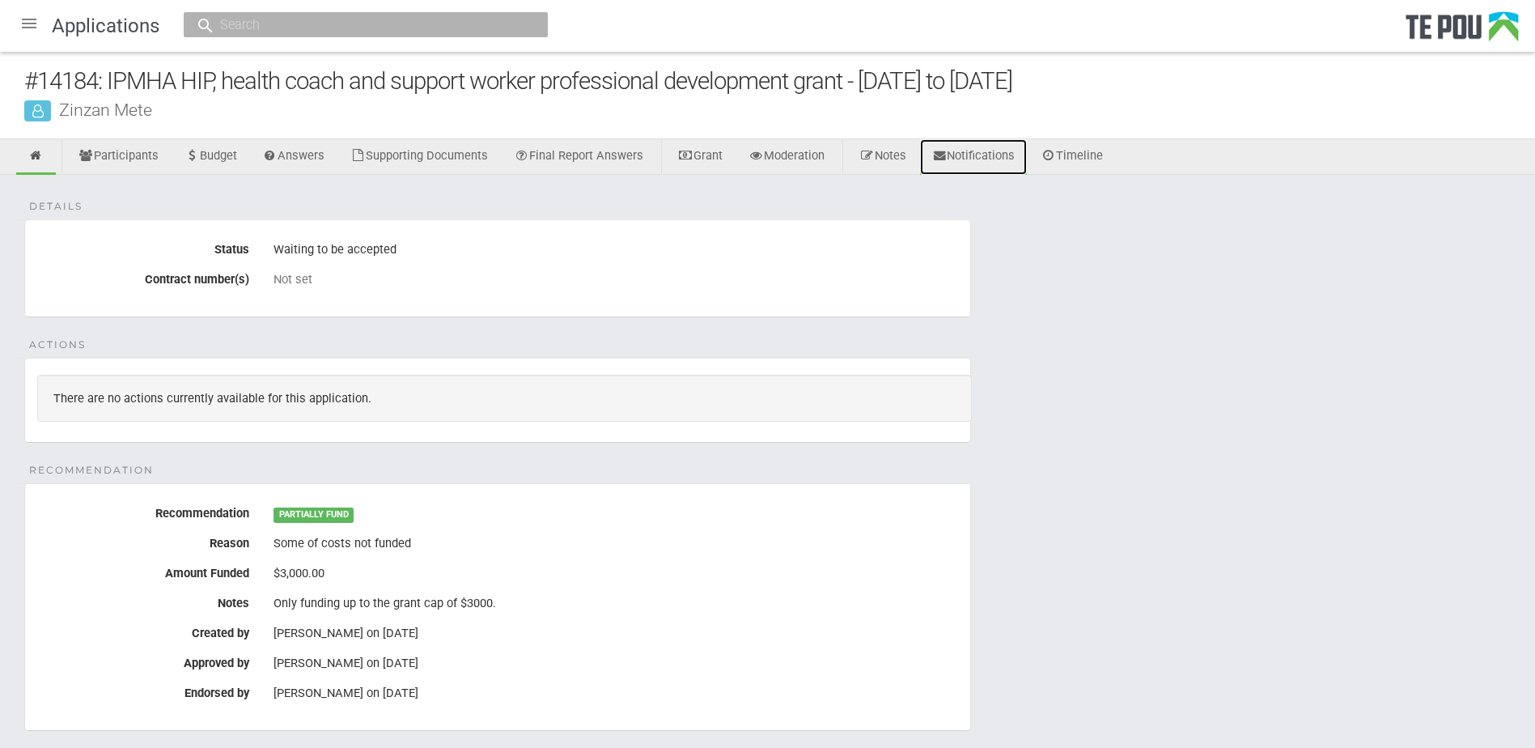
click at [977, 157] on link "Notifications" at bounding box center [974, 157] width 108 height 36
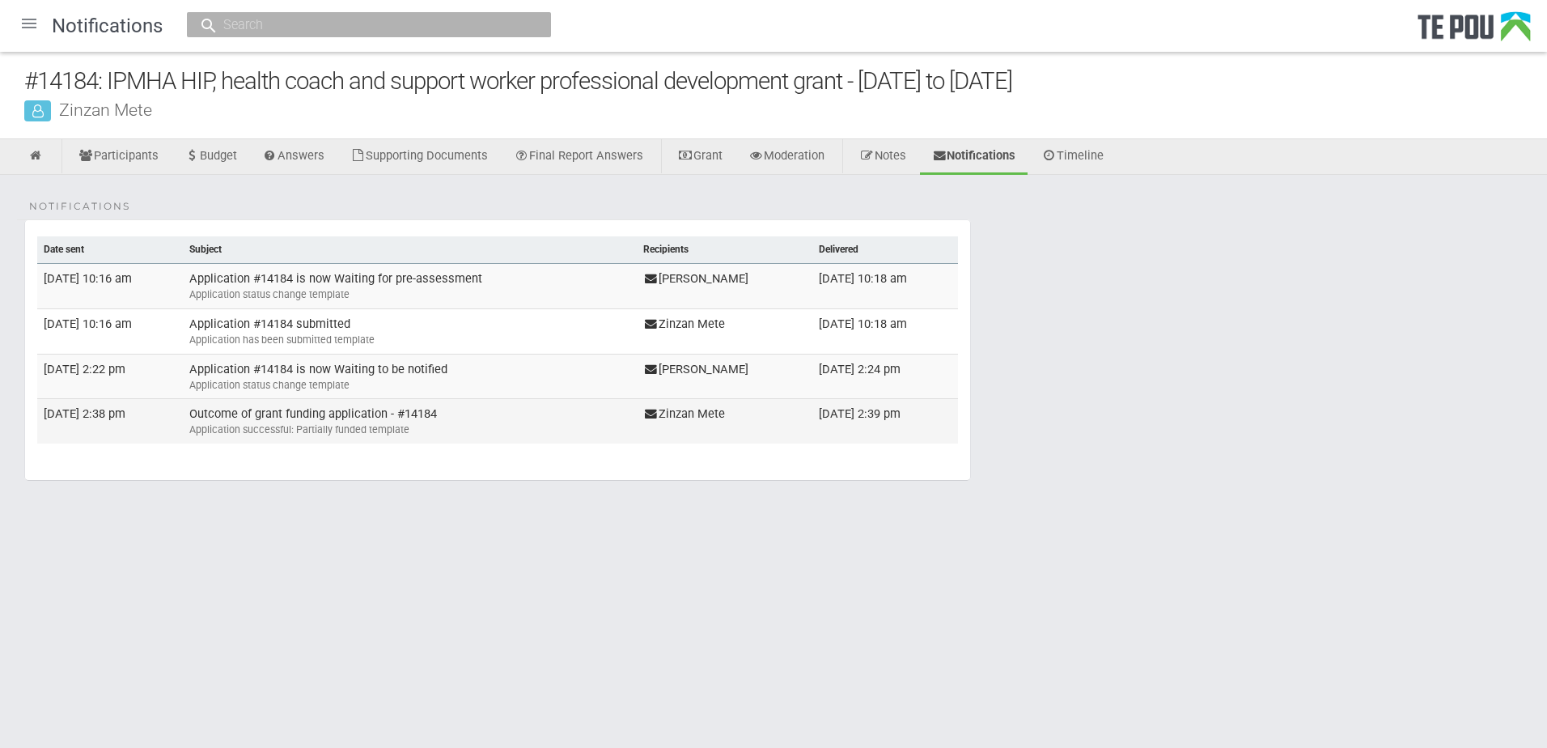
click at [294, 426] on td "Outcome of grant funding application - #14184 Application successful: Partially…" at bounding box center [410, 421] width 454 height 44
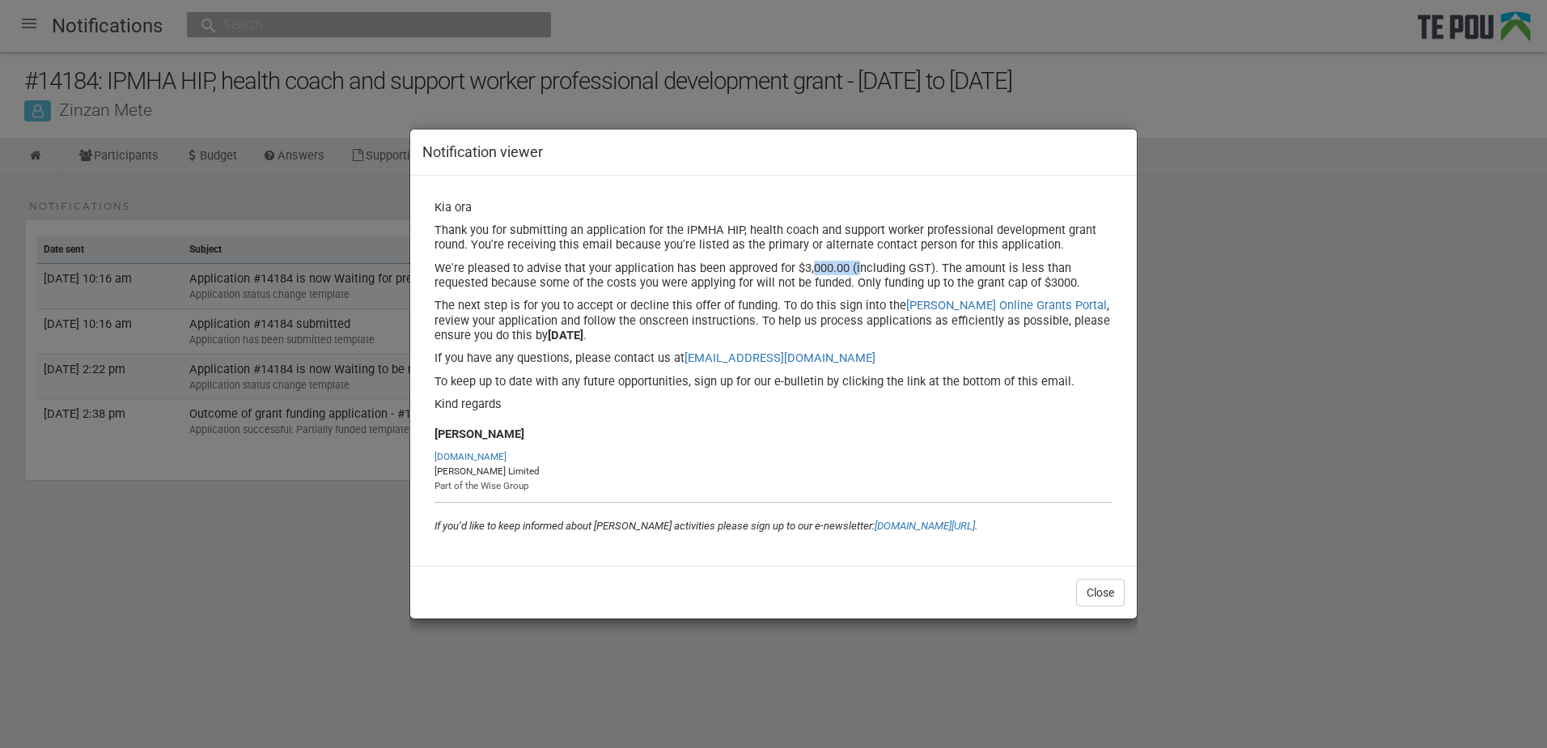
drag, startPoint x: 845, startPoint y: 269, endPoint x: 794, endPoint y: 265, distance: 52.0
click at [794, 265] on p "We're pleased to advise that your application has been approved for $3,000.00 (…" at bounding box center [773, 275] width 678 height 30
copy p "$3,000.00"
click at [40, 152] on div at bounding box center [773, 374] width 1547 height 748
click at [35, 155] on div at bounding box center [773, 374] width 1547 height 748
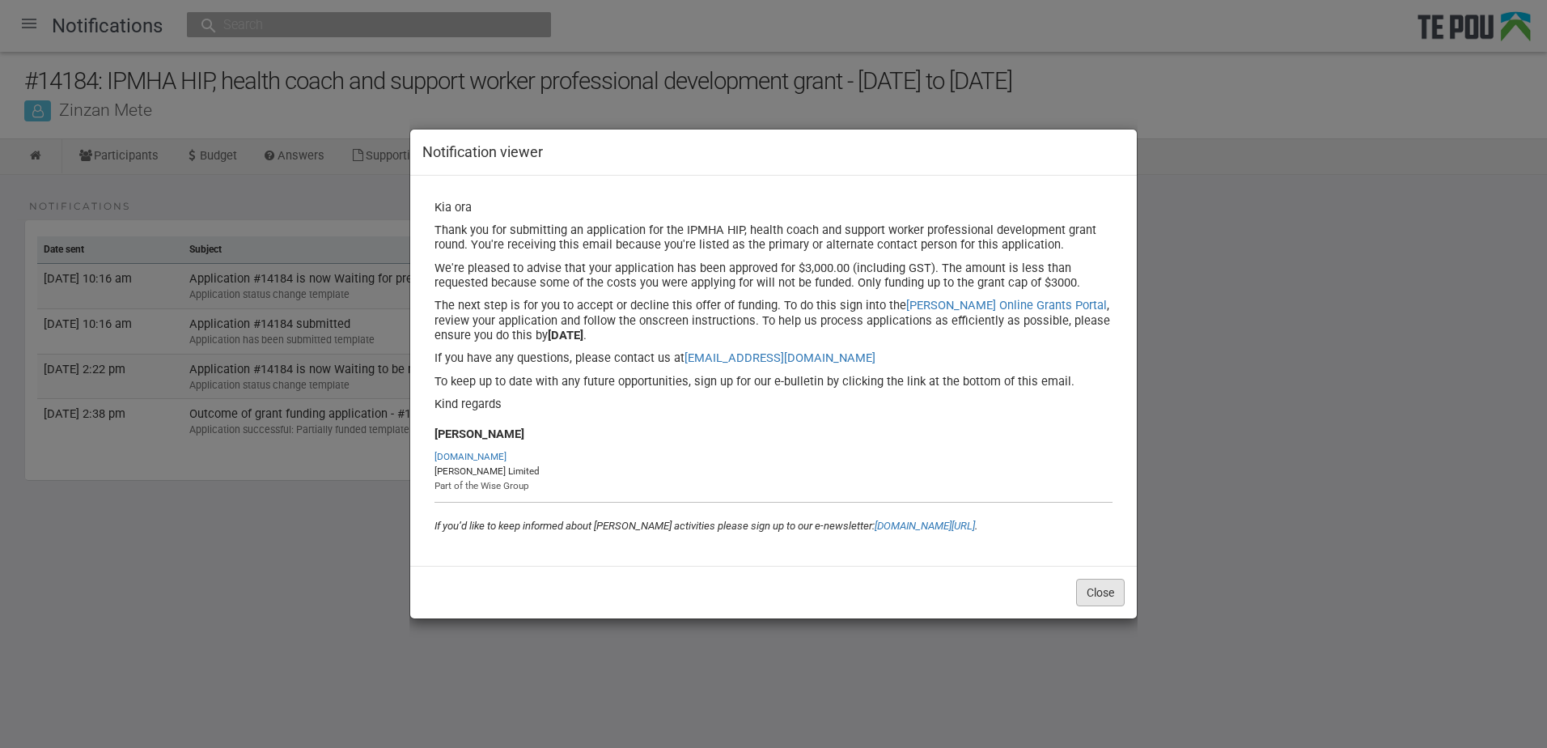
click at [1090, 595] on button "Close" at bounding box center [1100, 592] width 49 height 28
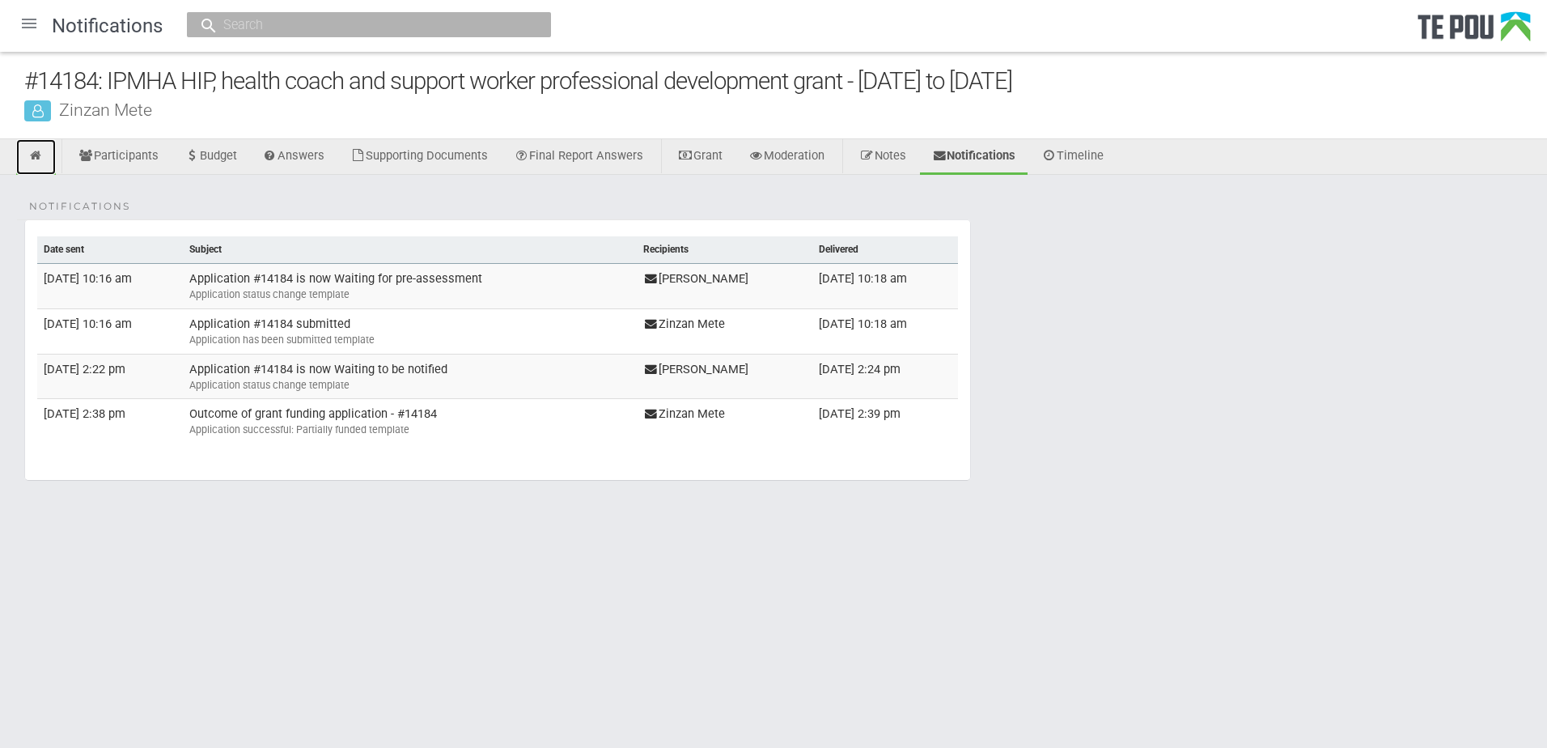
click at [36, 150] on icon at bounding box center [35, 156] width 15 height 12
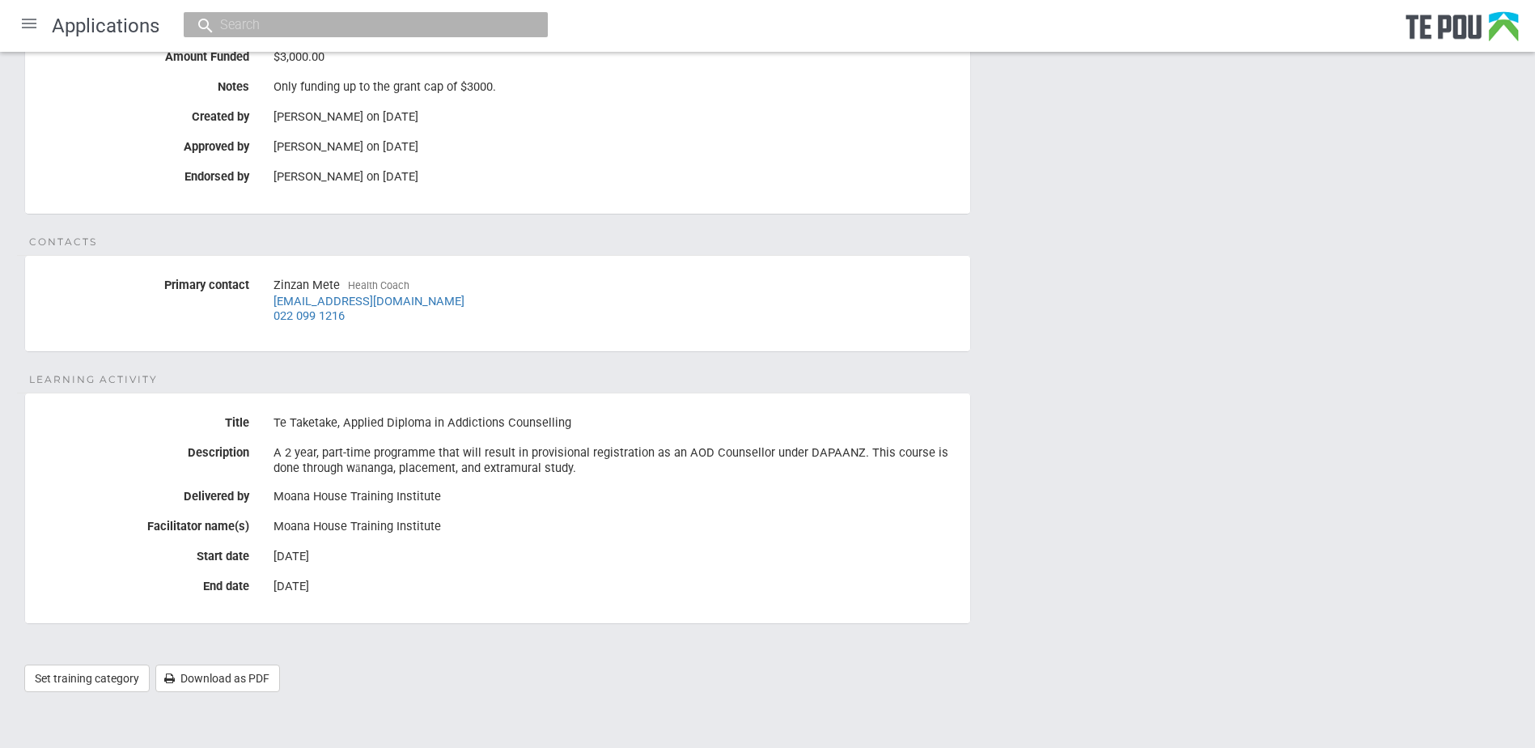
scroll to position [517, 0]
drag, startPoint x: 345, startPoint y: 591, endPoint x: 193, endPoint y: 562, distance: 153.9
click at [193, 562] on fieldset "Learning Activity Title Te Taketake, Applied Diploma in Addictions Counselling …" at bounding box center [497, 507] width 947 height 231
copy fieldset "Start date [DATE] End date [DATE]"
